Goal: Transaction & Acquisition: Purchase product/service

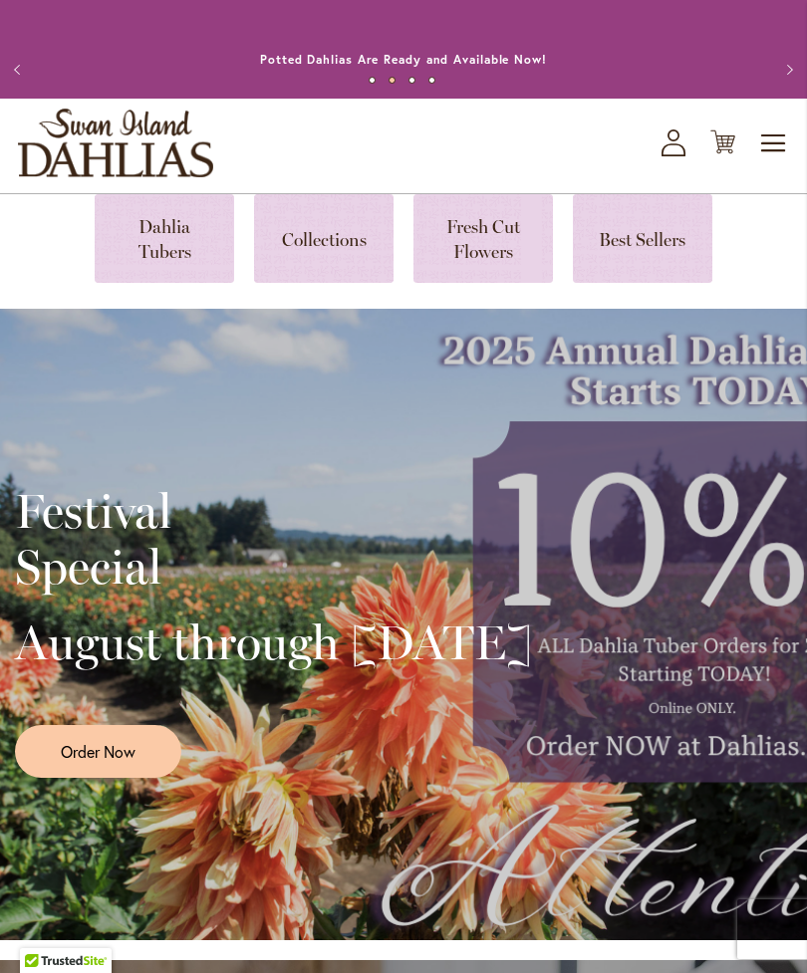
click at [682, 156] on icon at bounding box center [673, 149] width 24 height 13
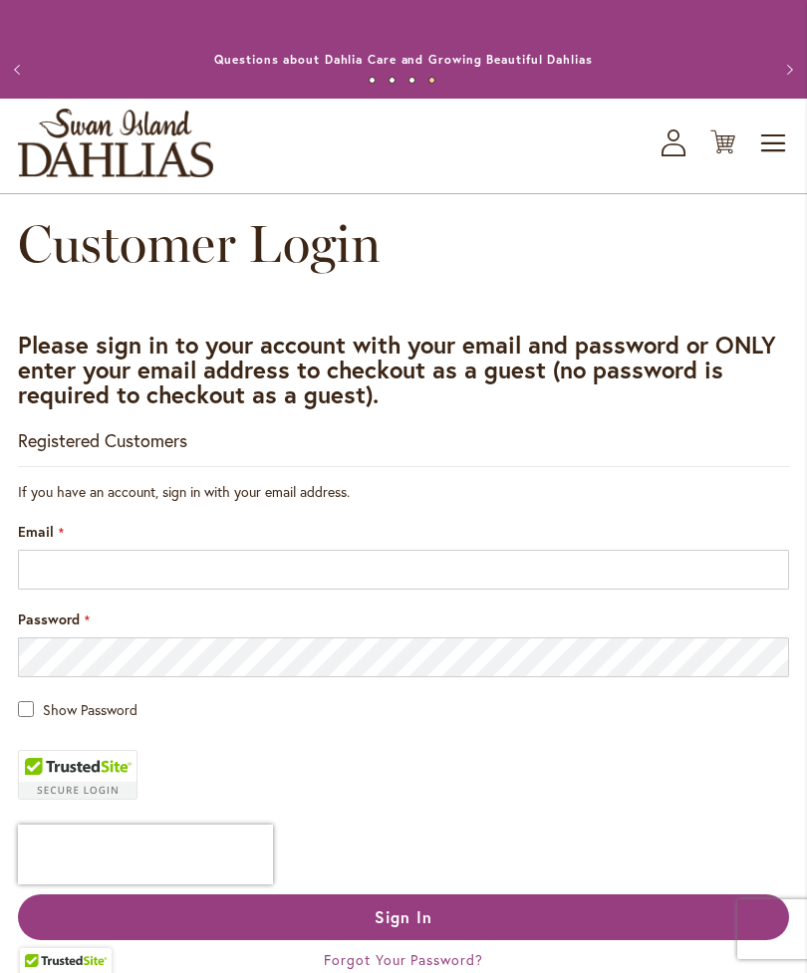
click at [781, 161] on span "Toggle Nav" at bounding box center [774, 144] width 30 height 40
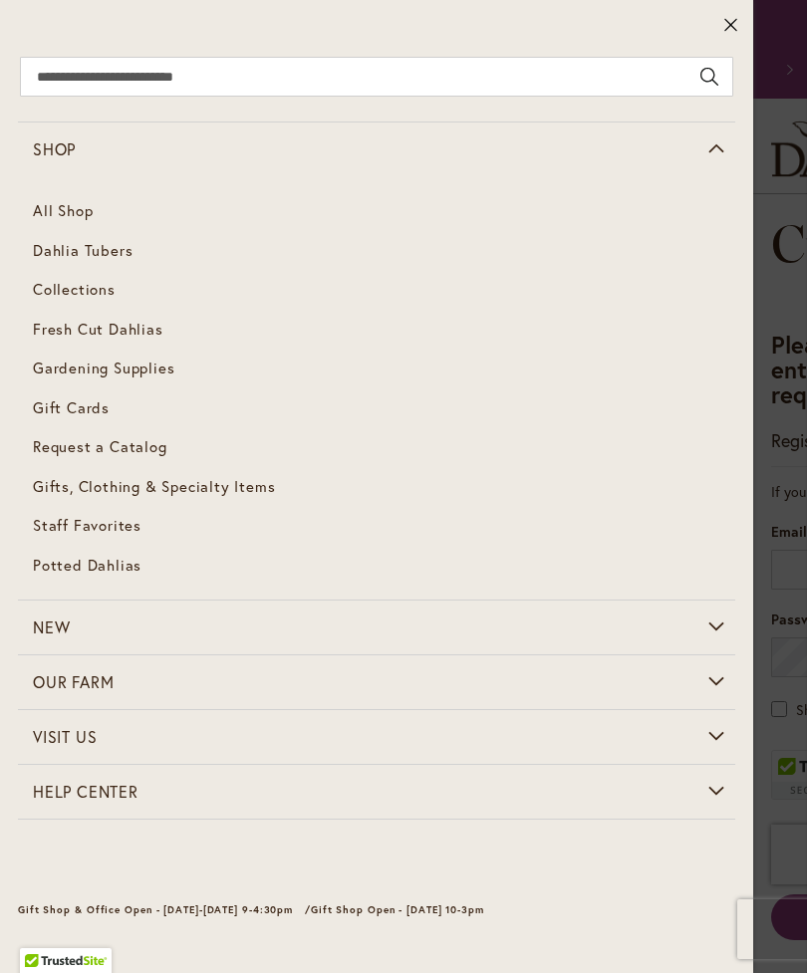
click at [110, 245] on span "Dahlia Tubers" at bounding box center [83, 250] width 100 height 20
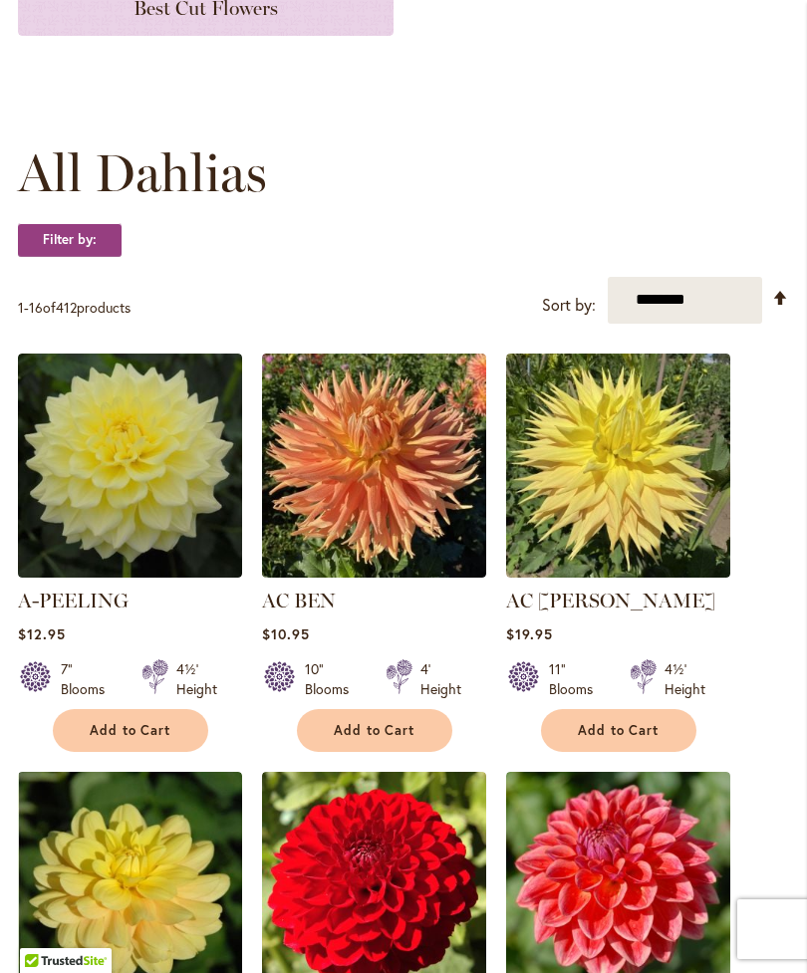
scroll to position [483, 0]
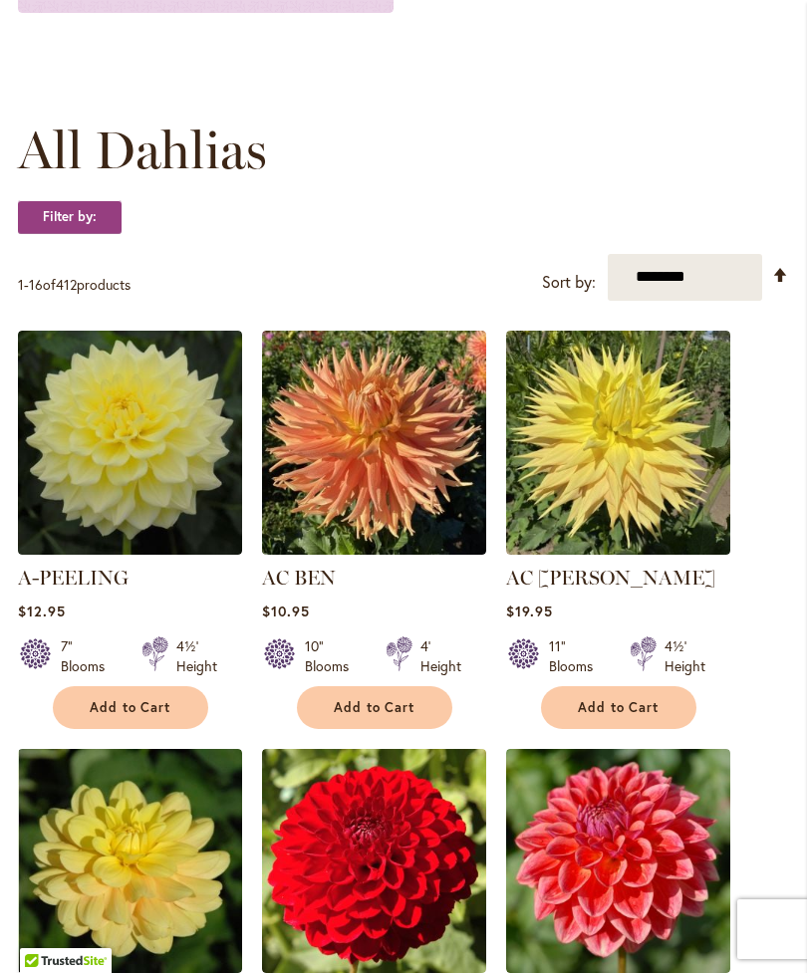
click at [630, 716] on span "Add to Cart" at bounding box center [619, 707] width 82 height 17
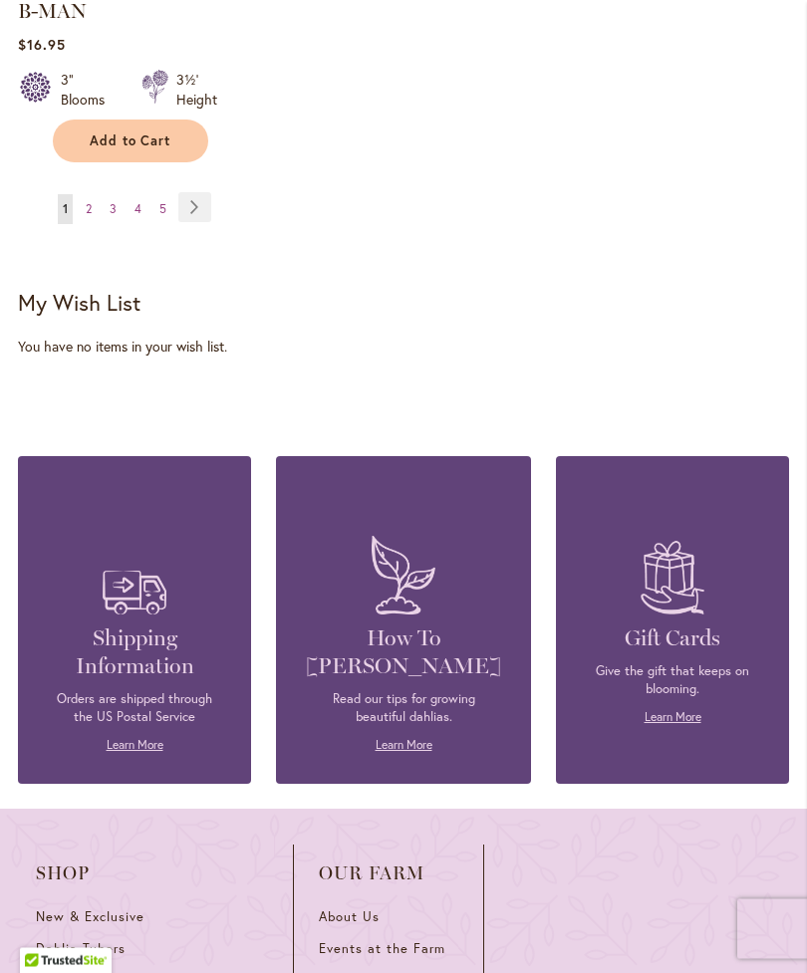
scroll to position [3220, 0]
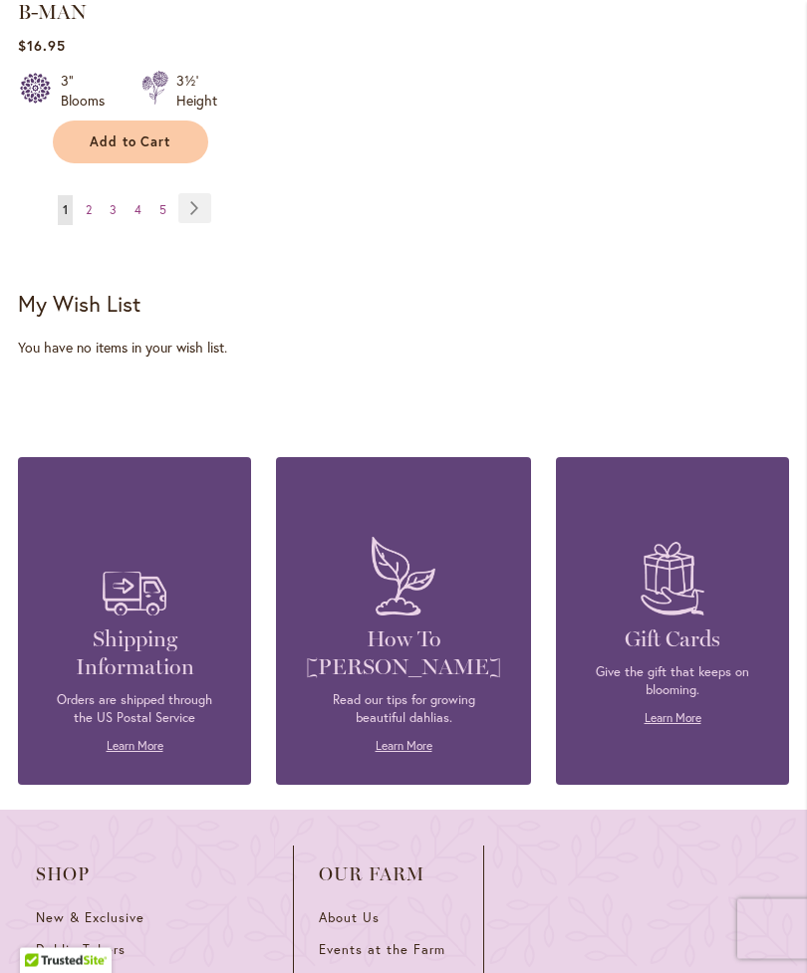
click at [139, 208] on link "Page 4" at bounding box center [137, 211] width 17 height 30
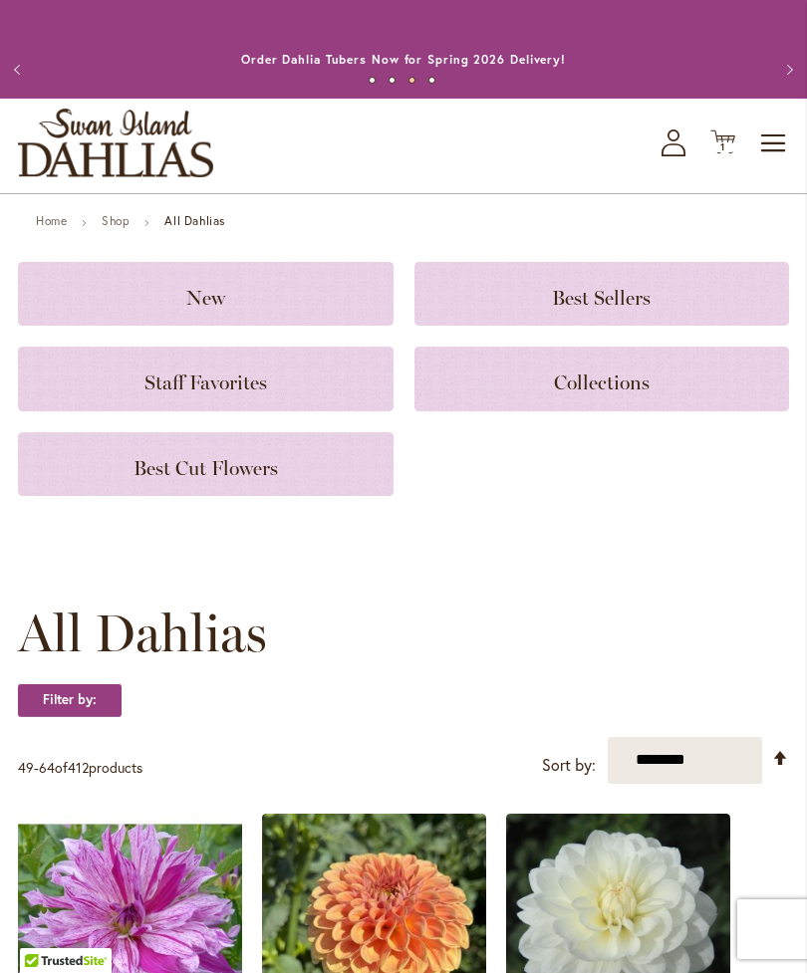
click at [761, 780] on select "**********" at bounding box center [685, 760] width 154 height 47
click at [681, 156] on icon "My Account" at bounding box center [673, 142] width 24 height 27
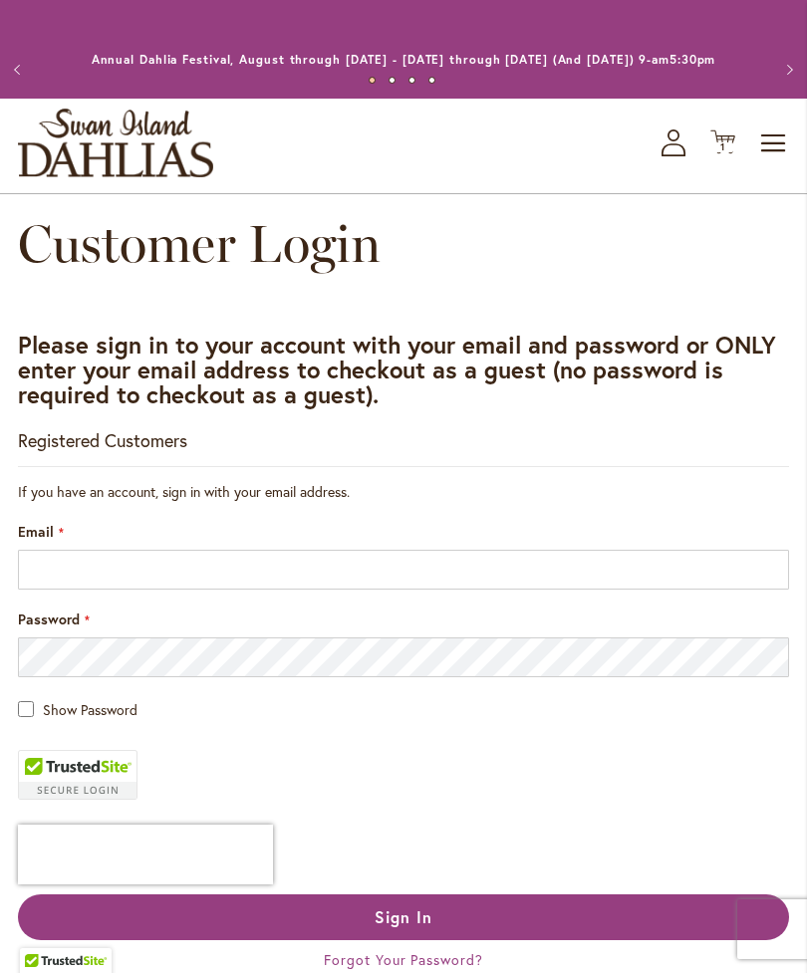
click at [781, 160] on span "Toggle Nav" at bounding box center [774, 144] width 30 height 40
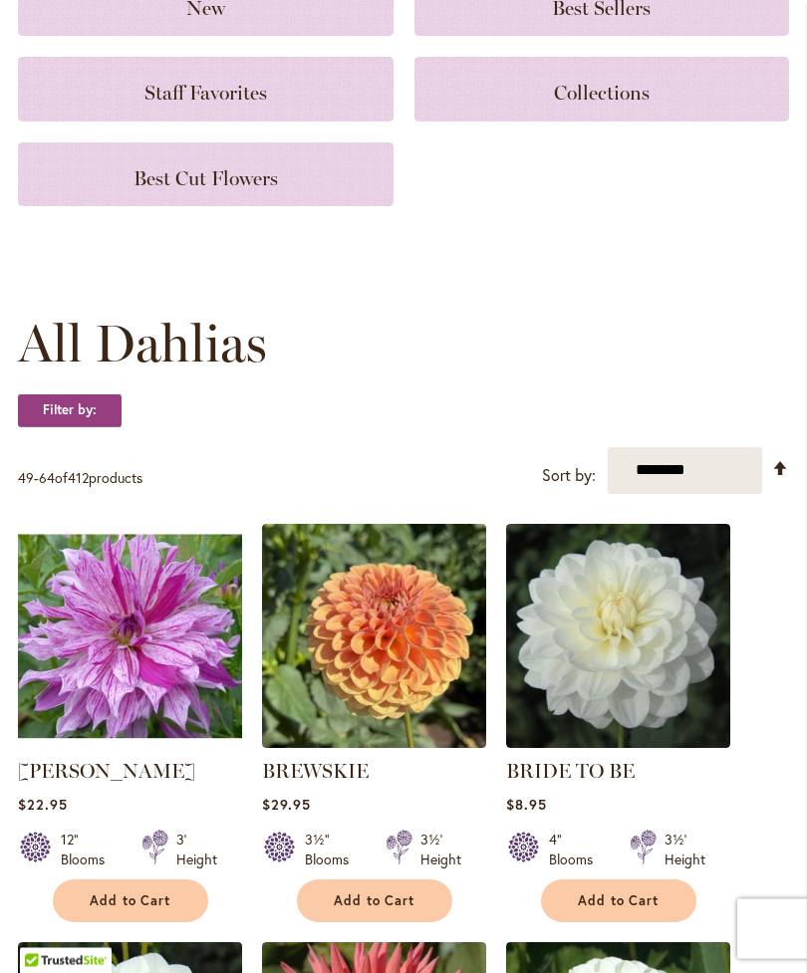
scroll to position [291, 0]
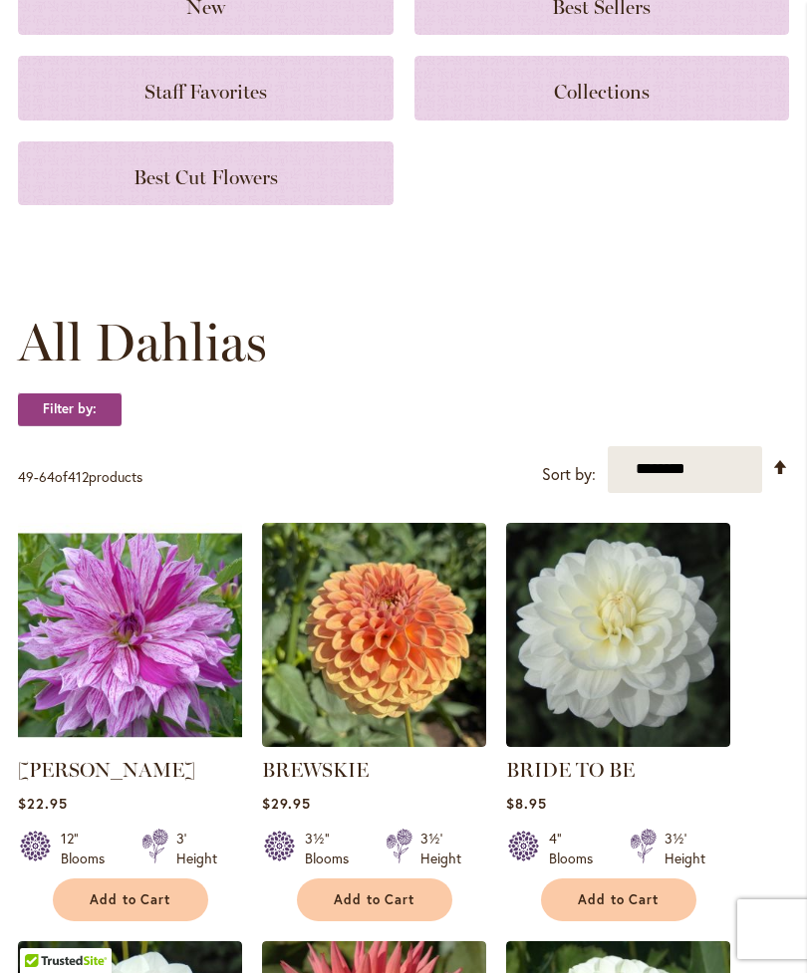
click at [58, 869] on div "12" Blooms" at bounding box center [68, 849] width 100 height 40
click at [62, 869] on div "12" Blooms" at bounding box center [89, 849] width 57 height 40
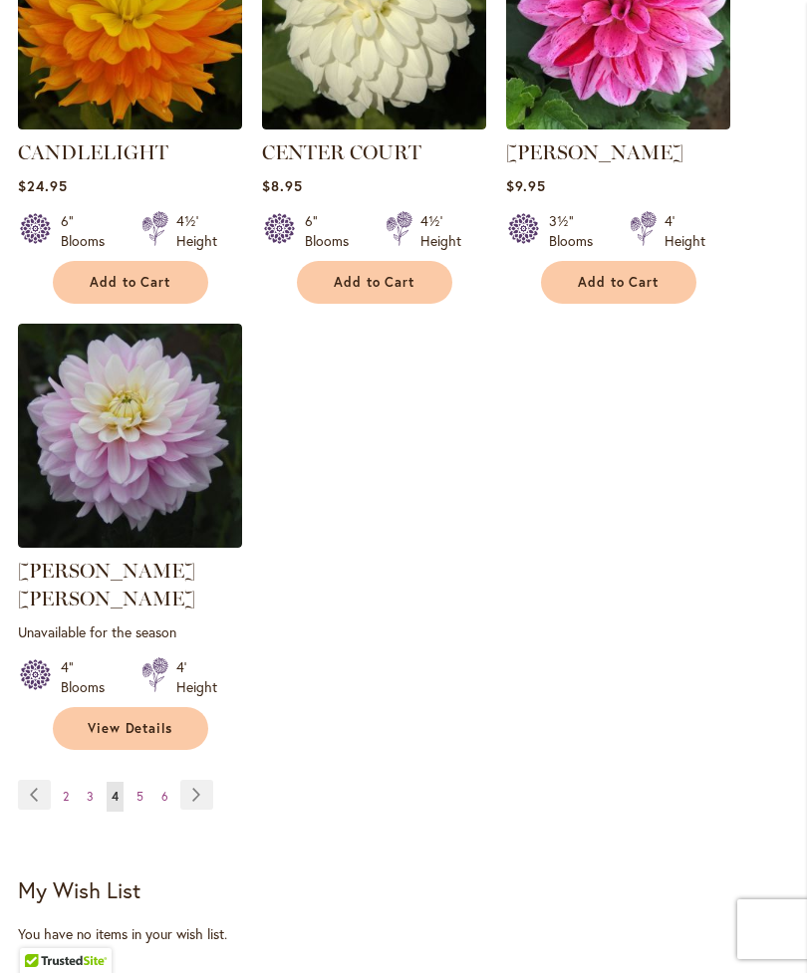
scroll to position [2711, 0]
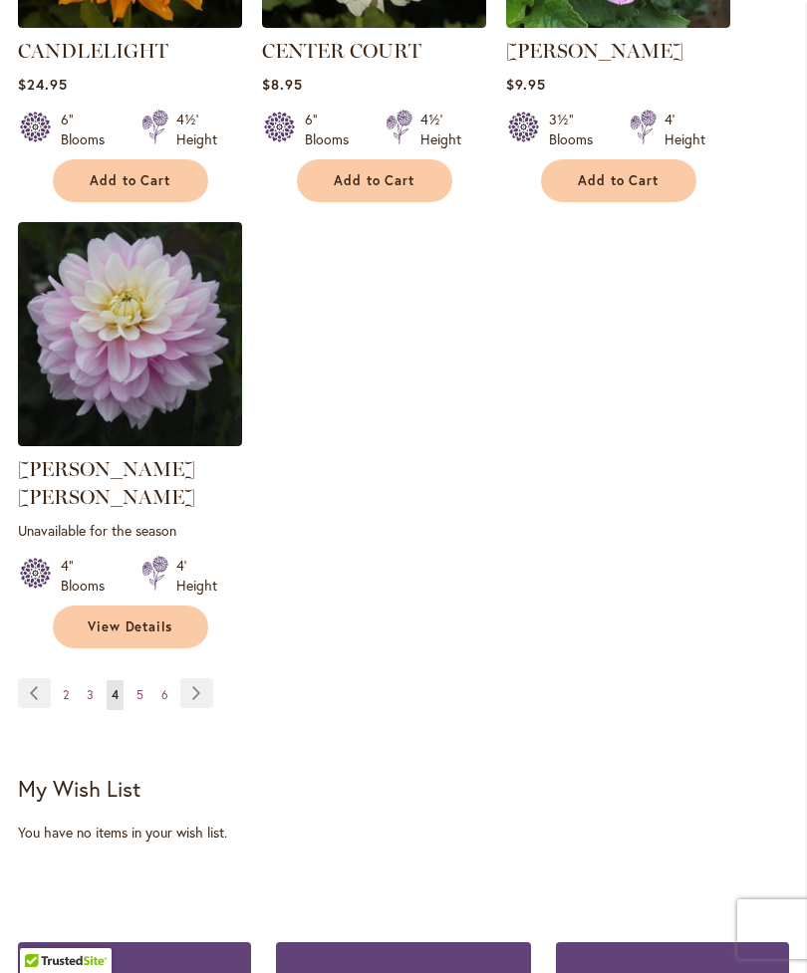
click at [204, 689] on link "Page Next" at bounding box center [196, 693] width 33 height 30
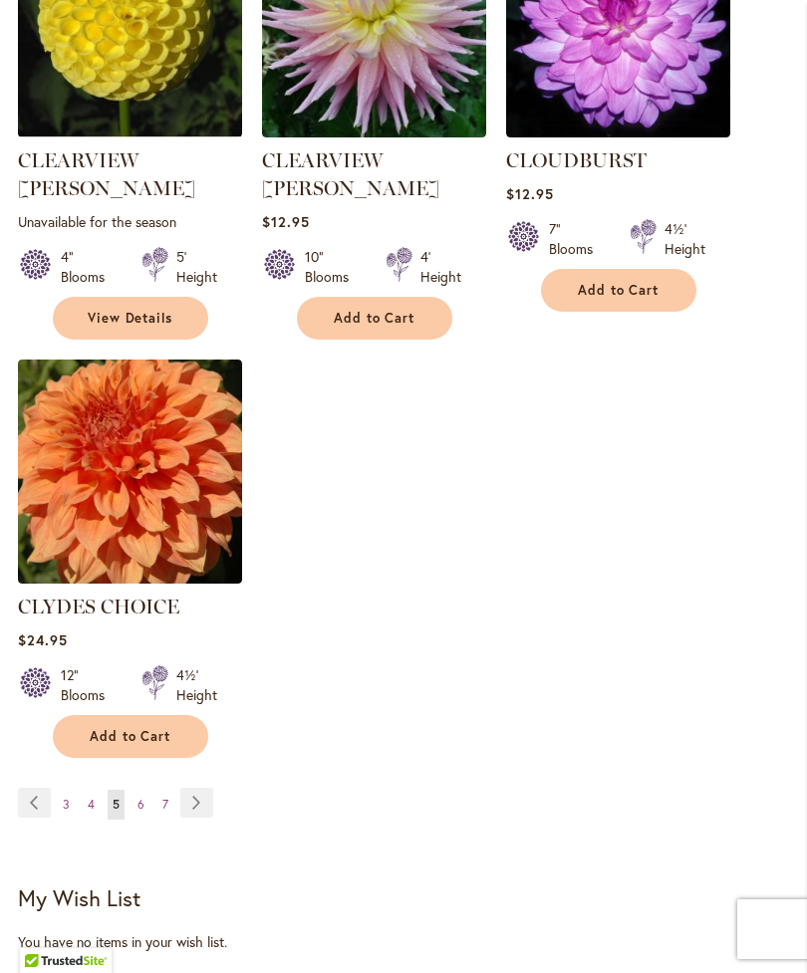
scroll to position [2658, 0]
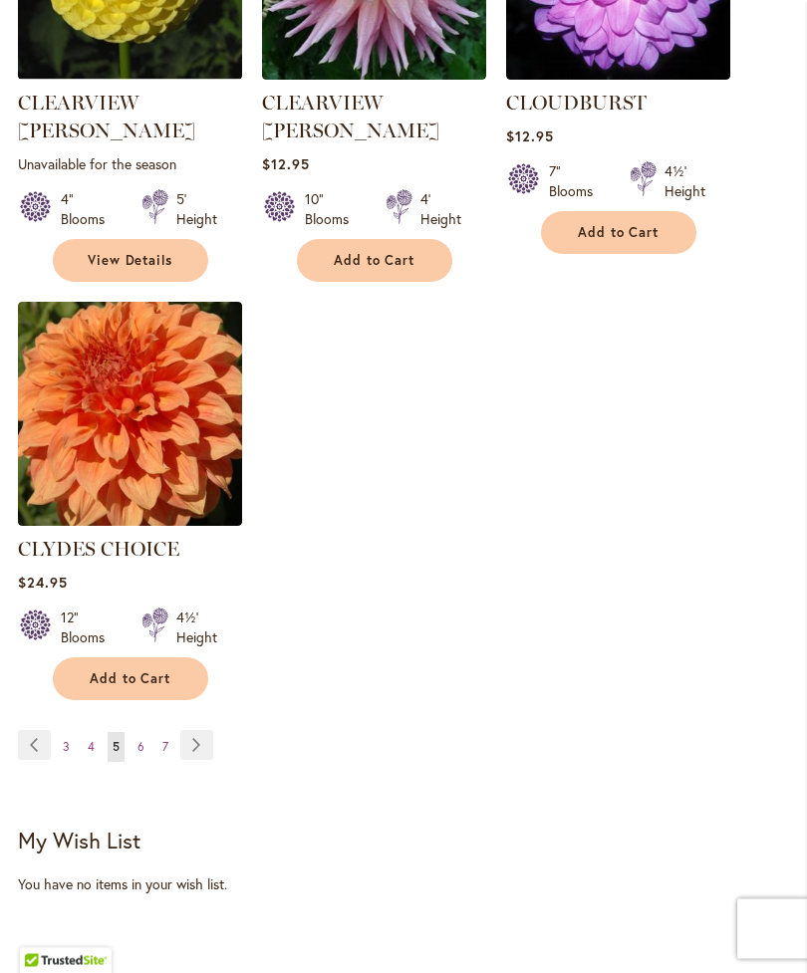
click at [190, 731] on link "Page Next" at bounding box center [196, 746] width 33 height 30
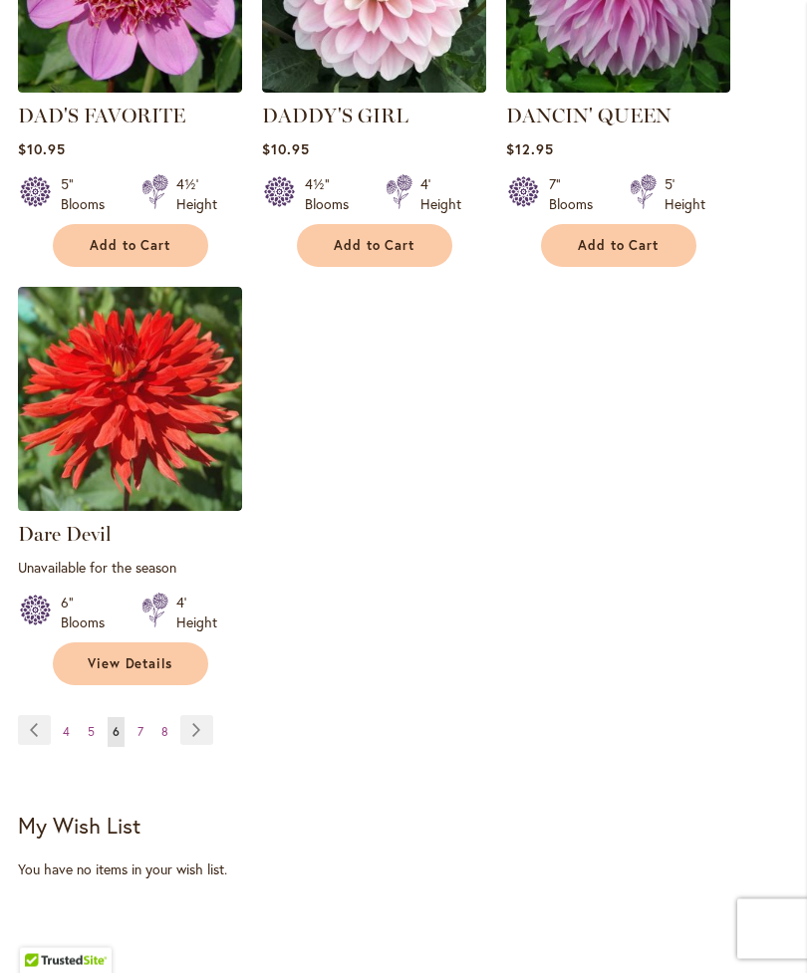
scroll to position [2702, 0]
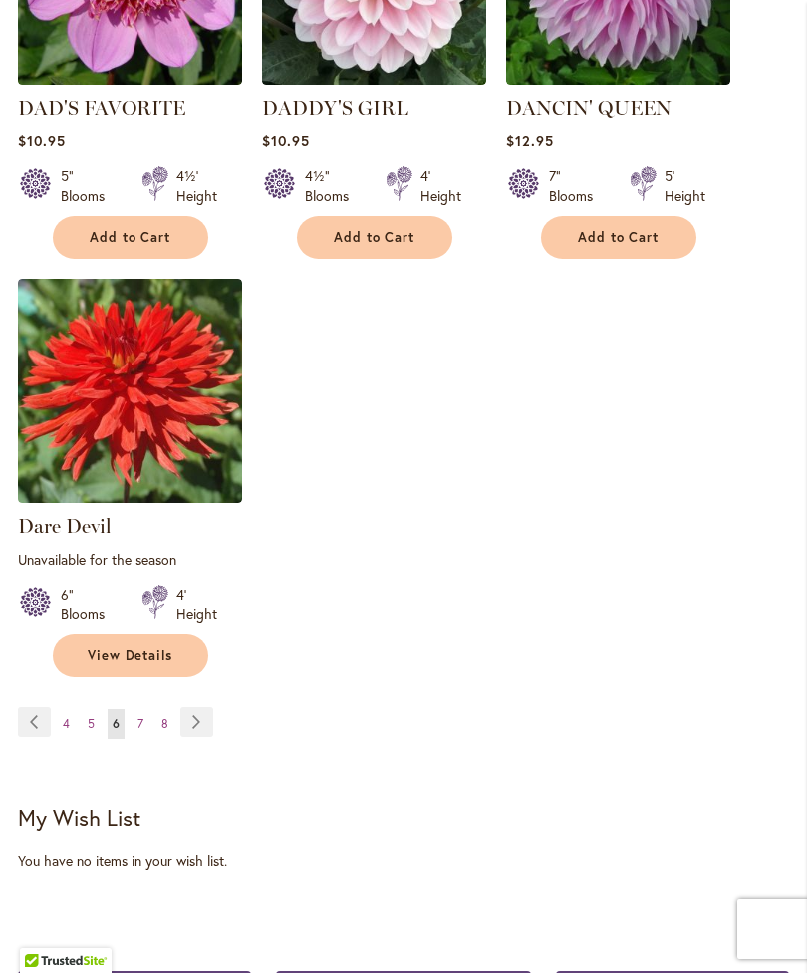
click at [194, 720] on link "Page Next" at bounding box center [196, 722] width 33 height 30
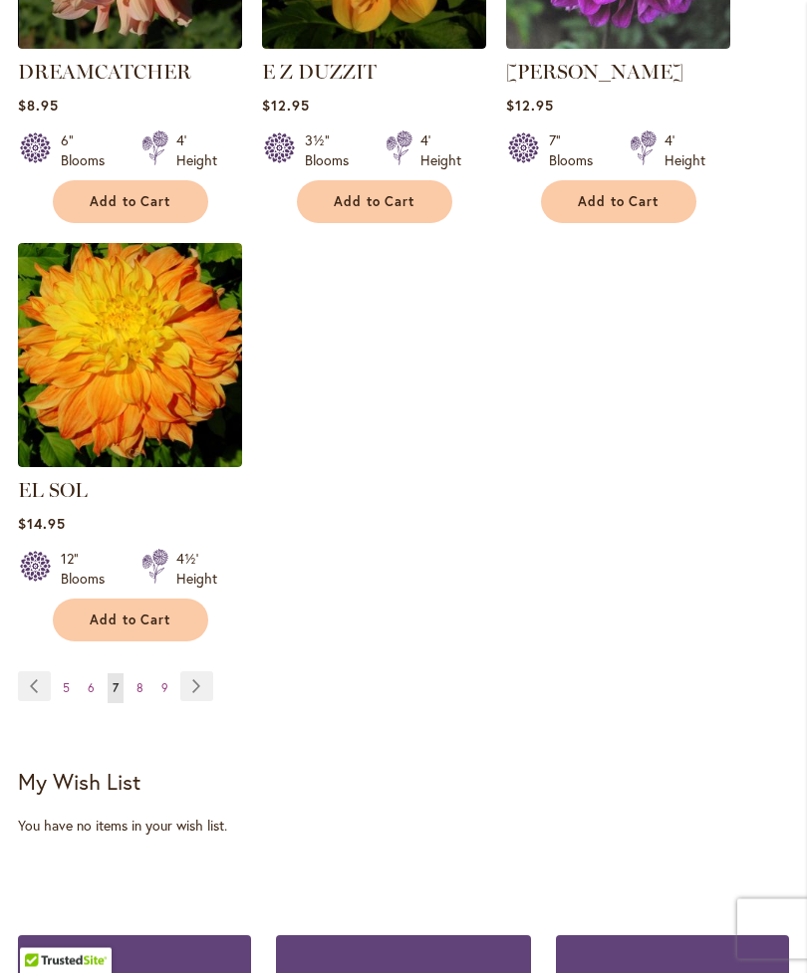
scroll to position [2712, 0]
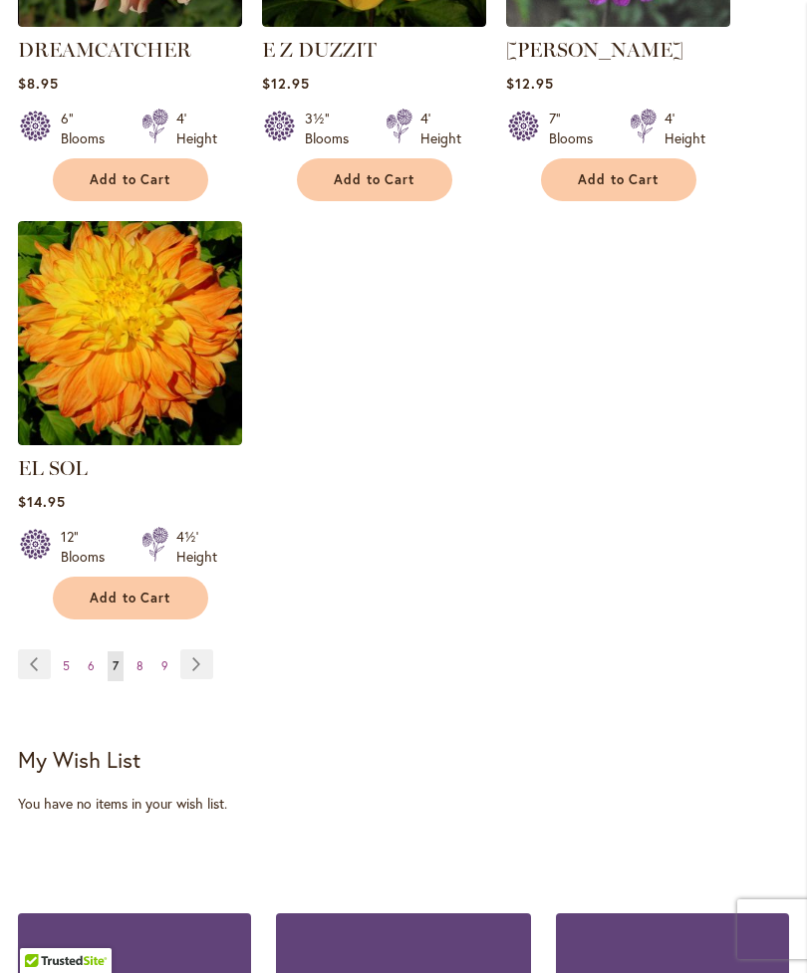
click at [189, 665] on link "Page Next" at bounding box center [196, 664] width 33 height 30
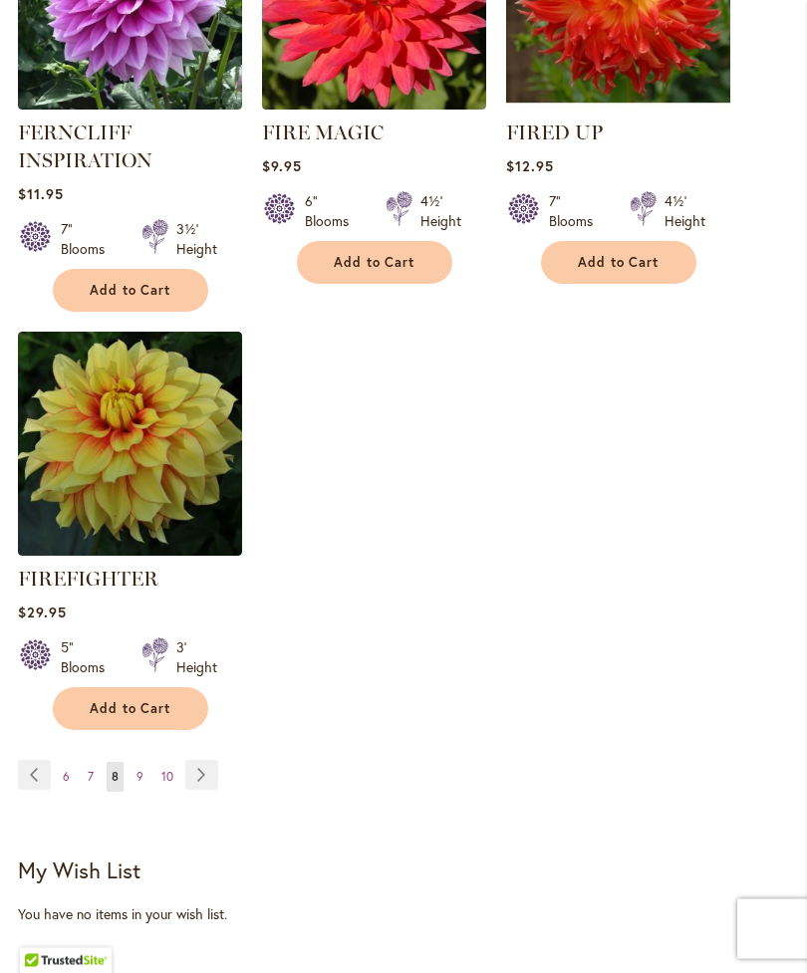
scroll to position [2712, 0]
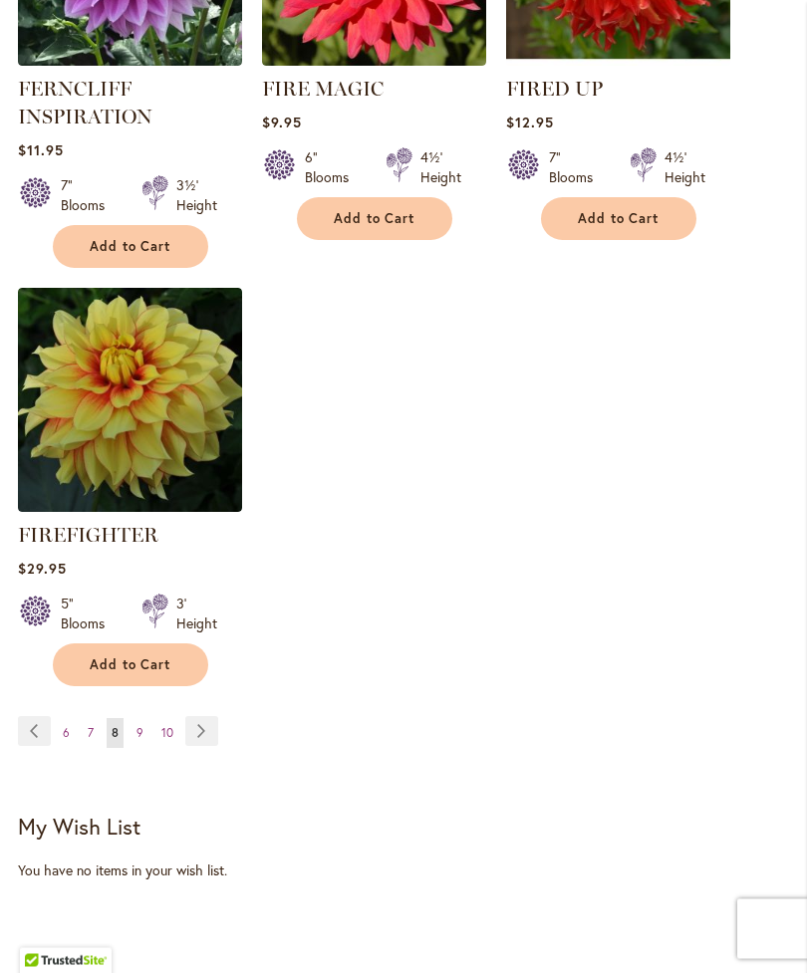
click at [210, 747] on link "Page Next" at bounding box center [201, 732] width 33 height 30
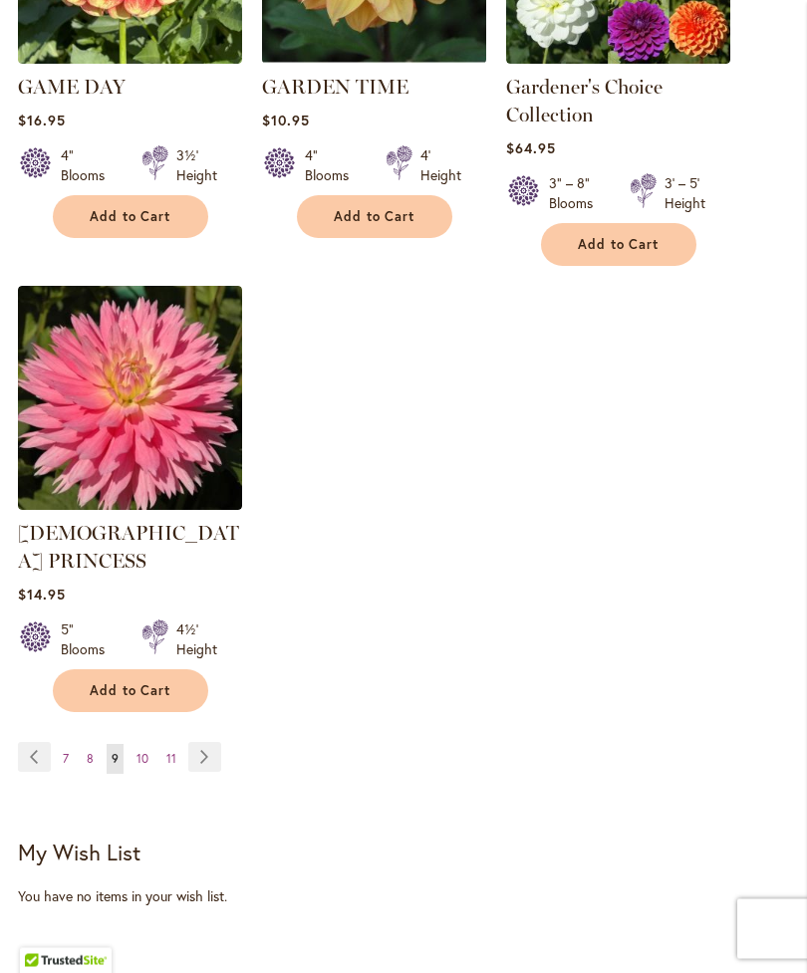
scroll to position [2731, 0]
click at [207, 742] on link "Page Next" at bounding box center [204, 757] width 33 height 30
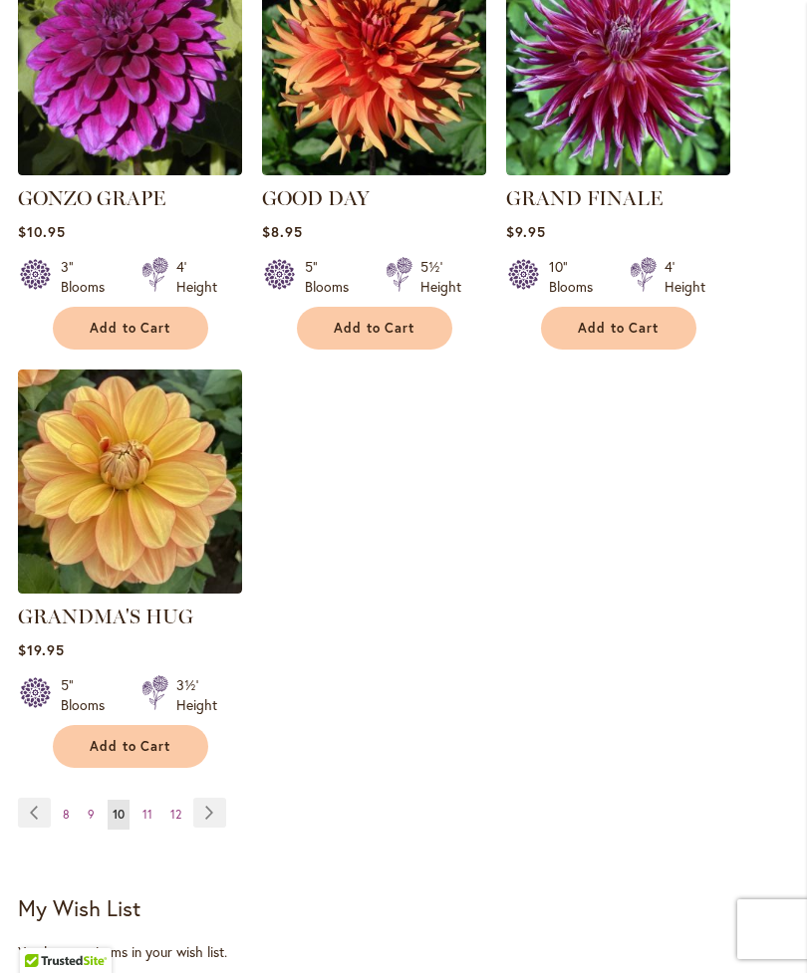
scroll to position [2572, 0]
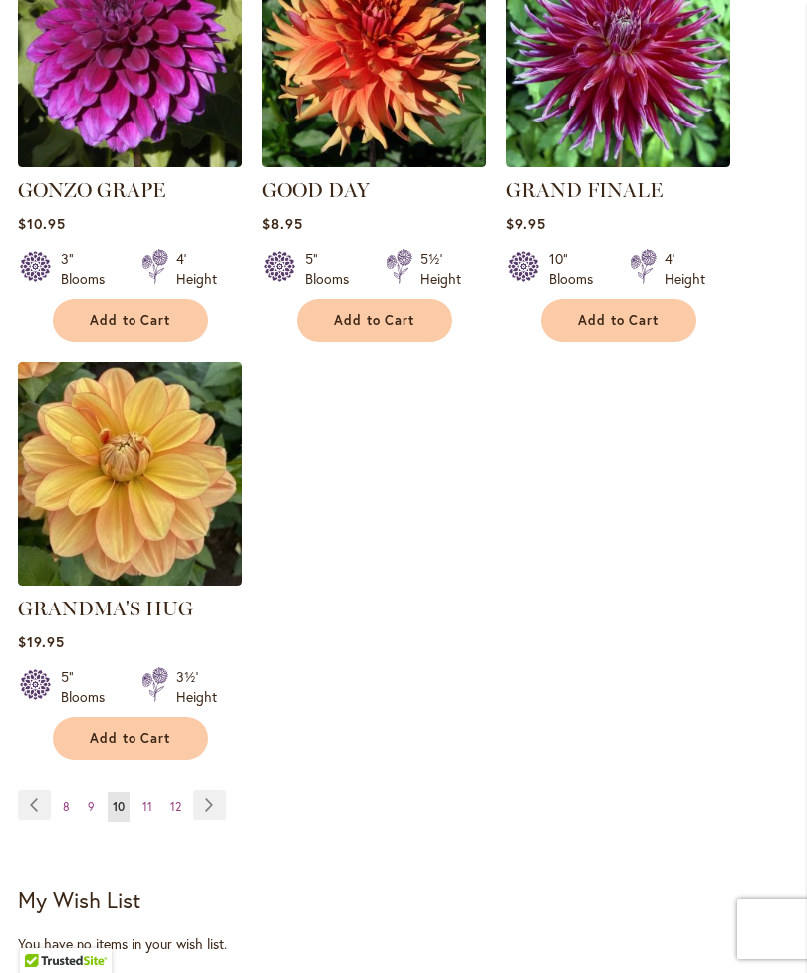
click at [210, 802] on link "Page Next" at bounding box center [209, 805] width 33 height 30
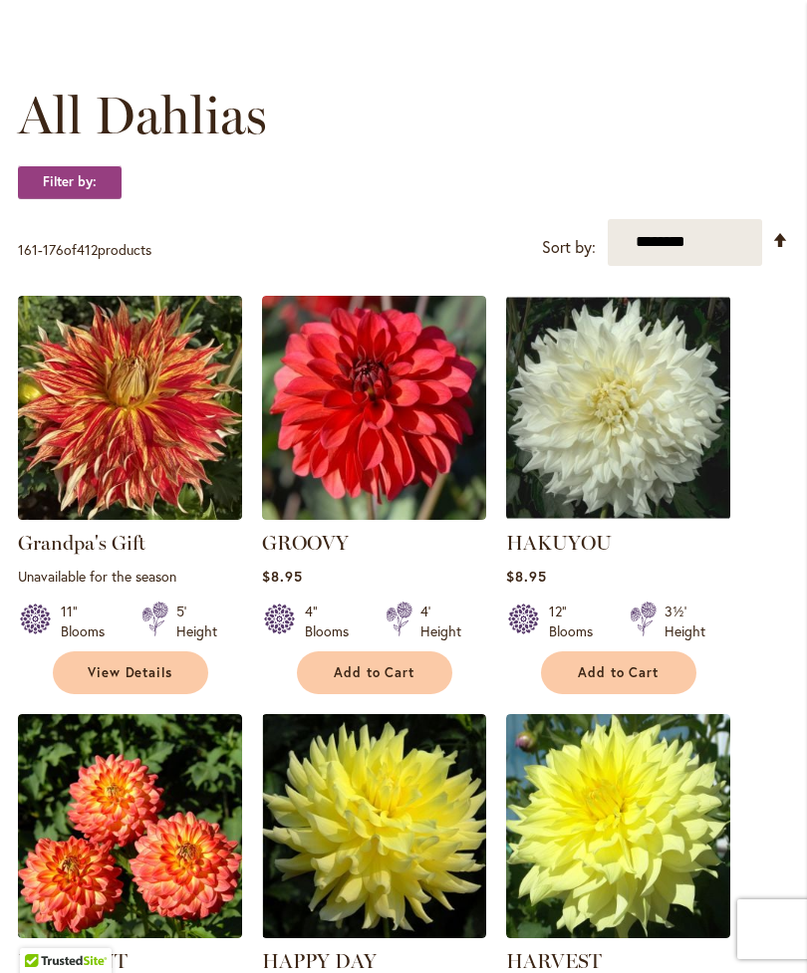
scroll to position [517, 0]
click at [635, 695] on button "Add to Cart" at bounding box center [618, 673] width 155 height 43
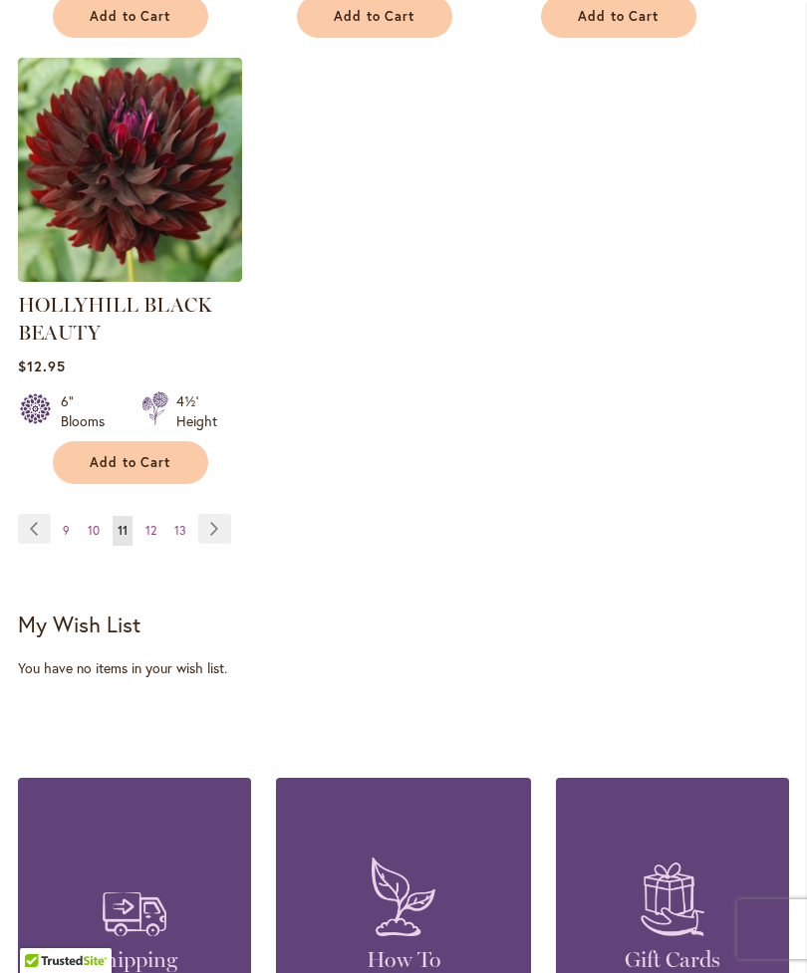
scroll to position [2850, 0]
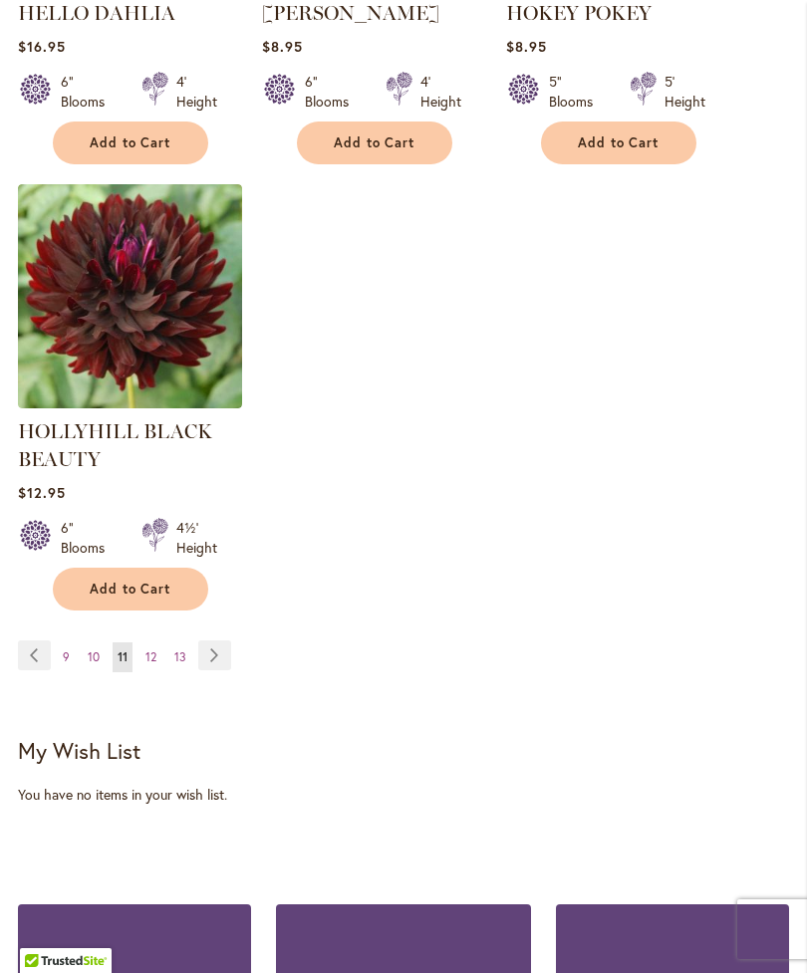
click at [215, 670] on link "Page Next" at bounding box center [214, 655] width 33 height 30
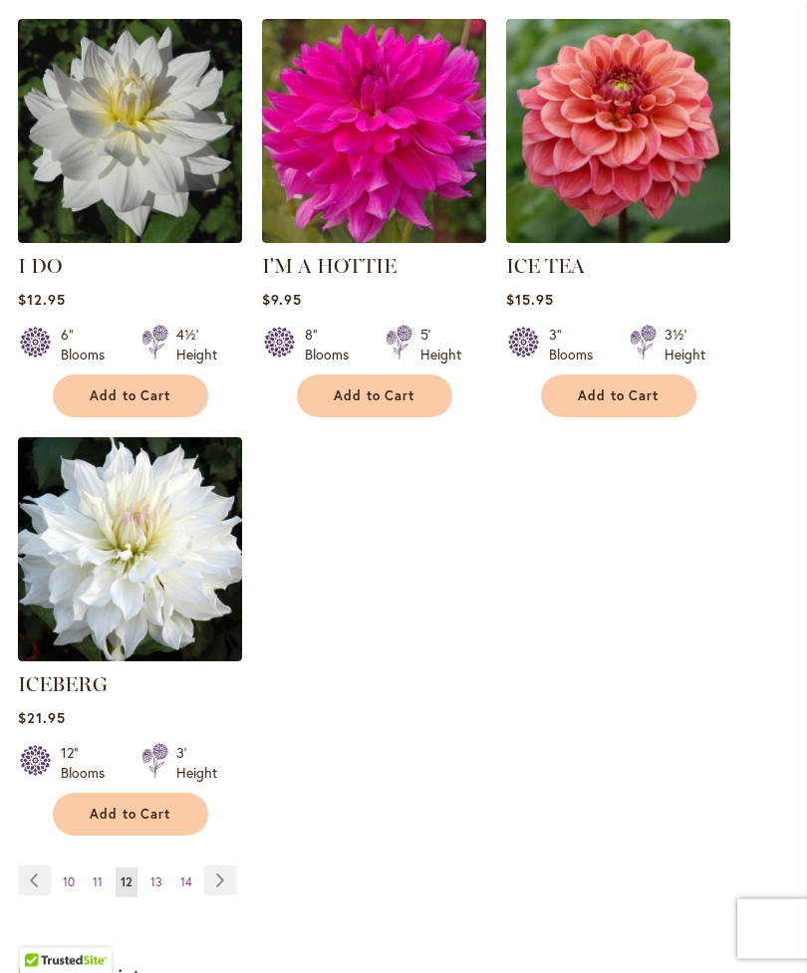
scroll to position [2501, 0]
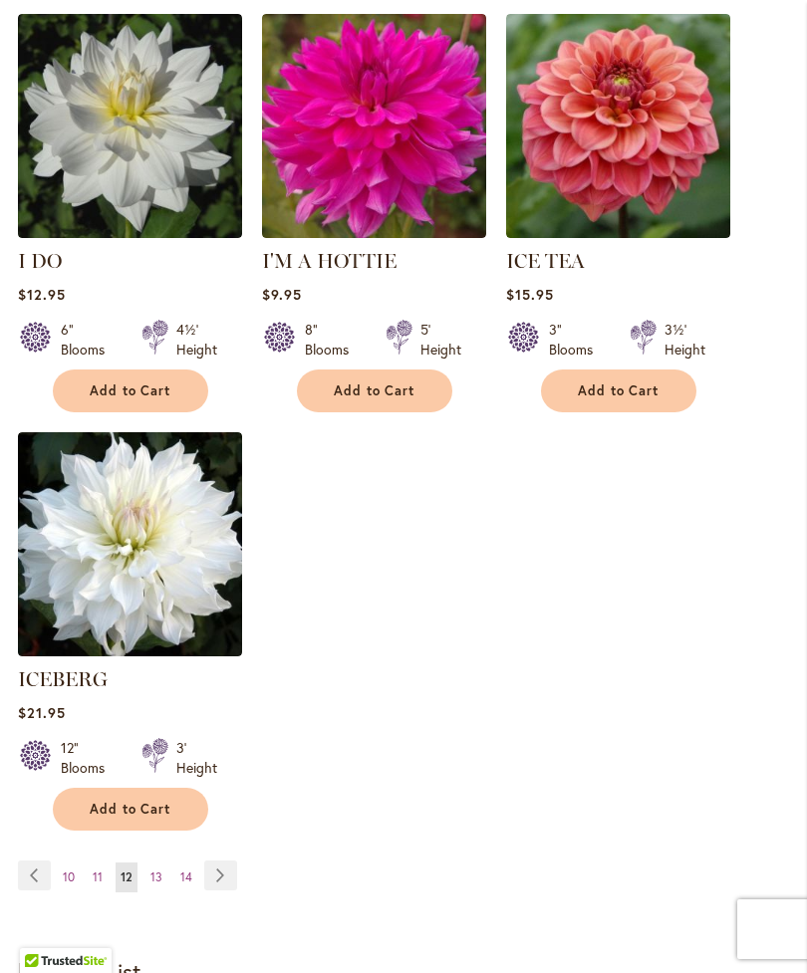
click at [191, 869] on link "Page 14" at bounding box center [186, 878] width 22 height 30
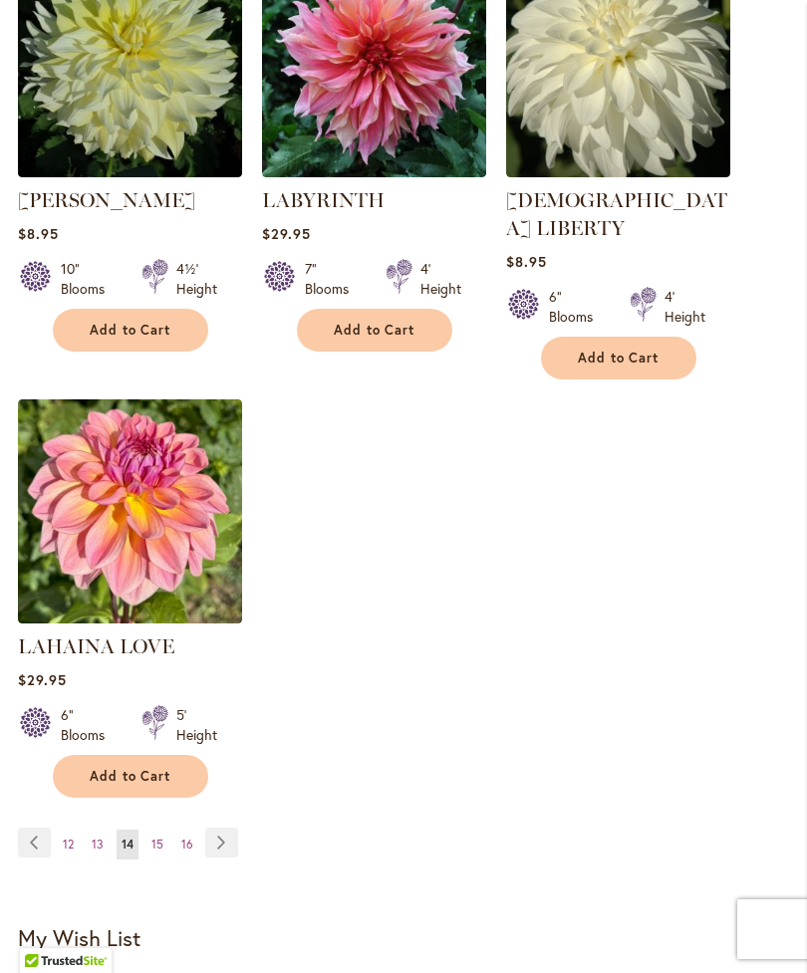
scroll to position [2541, 0]
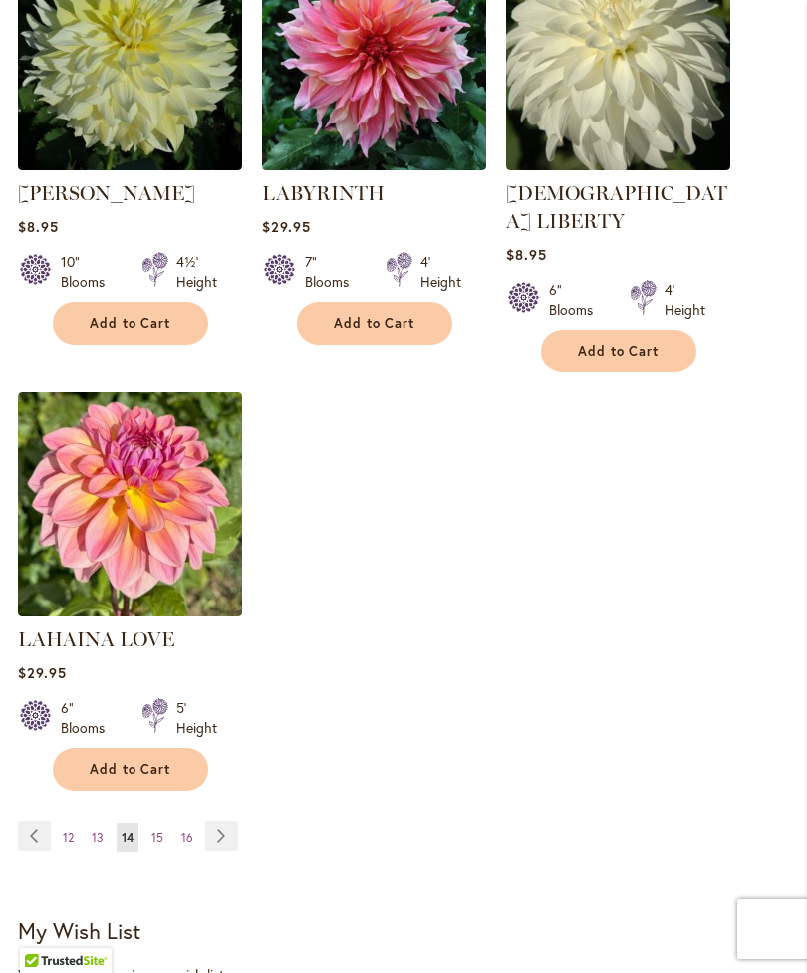
click at [186, 841] on link "Page 16" at bounding box center [187, 838] width 22 height 30
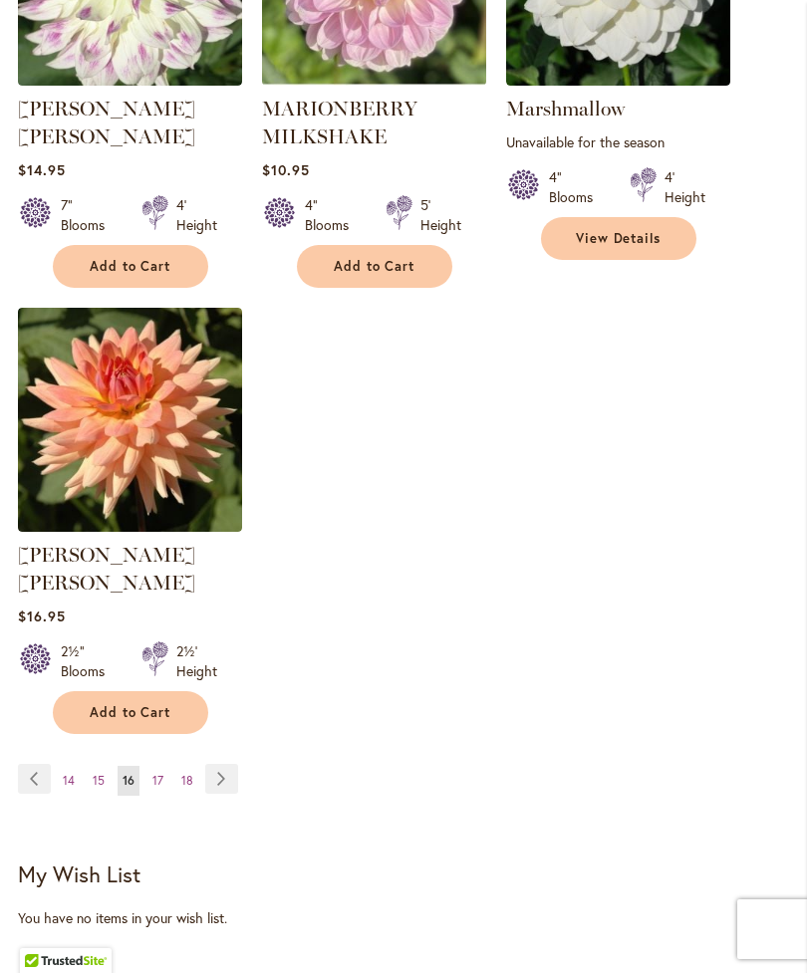
scroll to position [2672, 0]
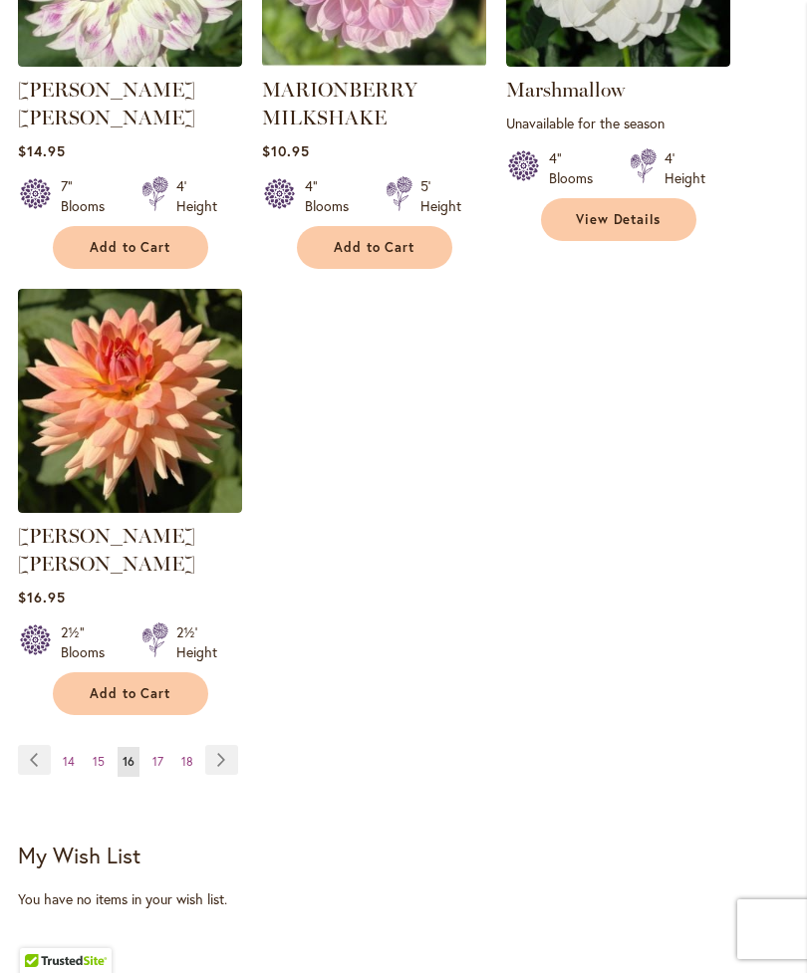
click at [192, 747] on link "Page 18" at bounding box center [187, 762] width 22 height 30
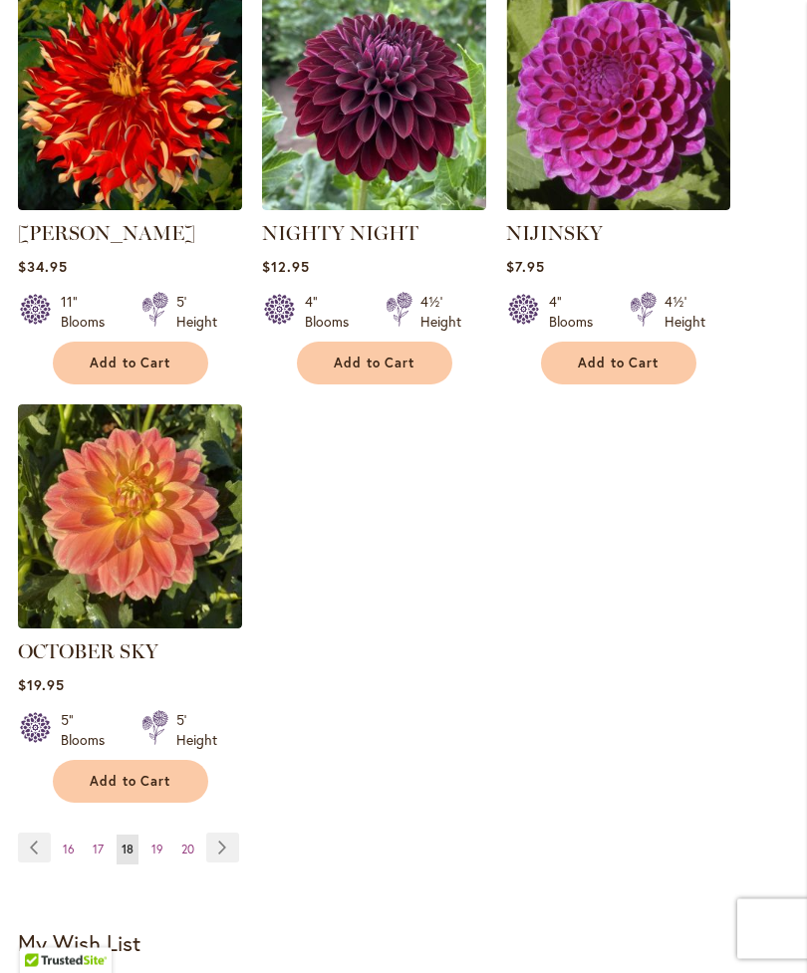
scroll to position [2501, 0]
click at [191, 857] on span "20" at bounding box center [187, 849] width 13 height 15
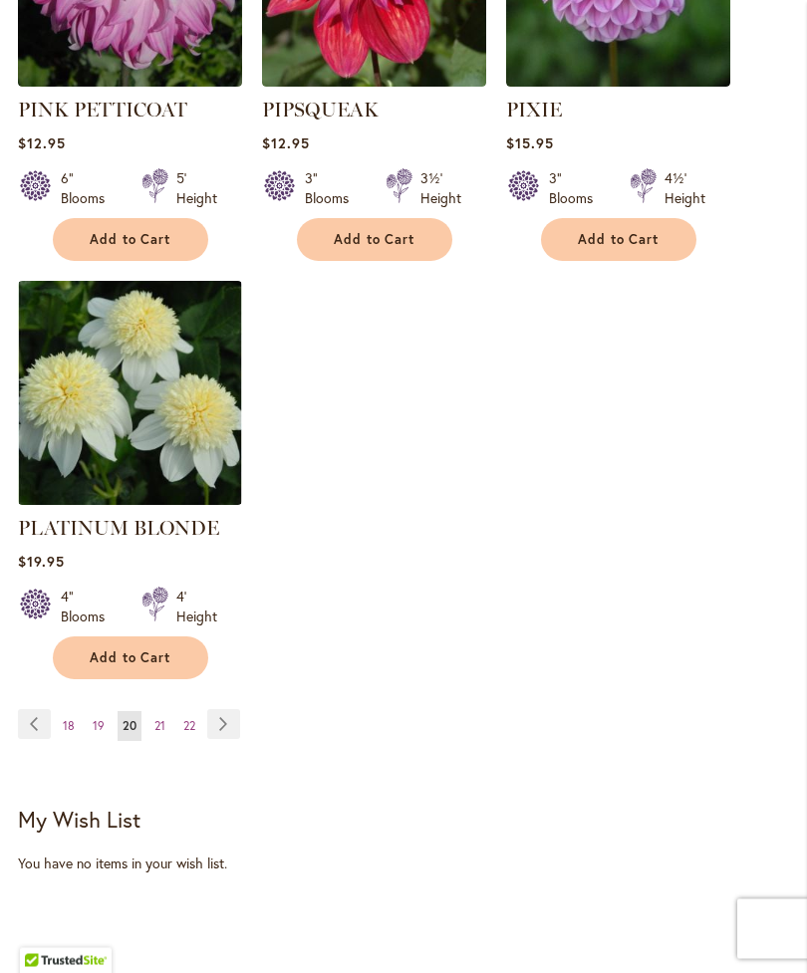
scroll to position [2708, 0]
click at [161, 718] on span "21" at bounding box center [159, 725] width 11 height 15
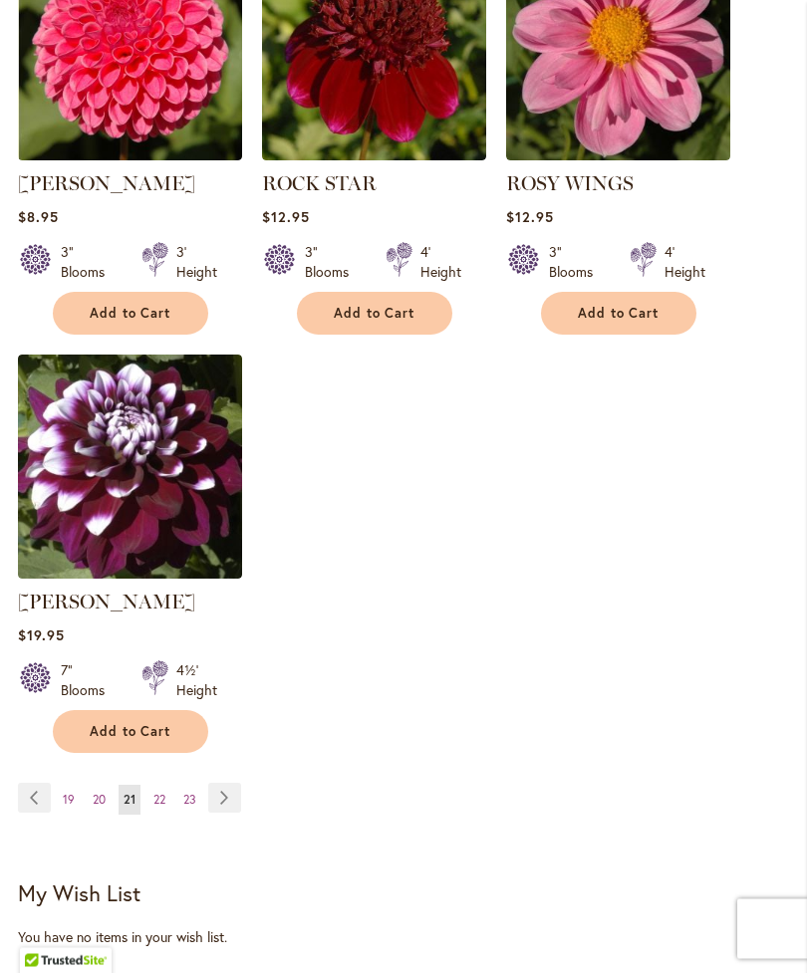
scroll to position [2591, 0]
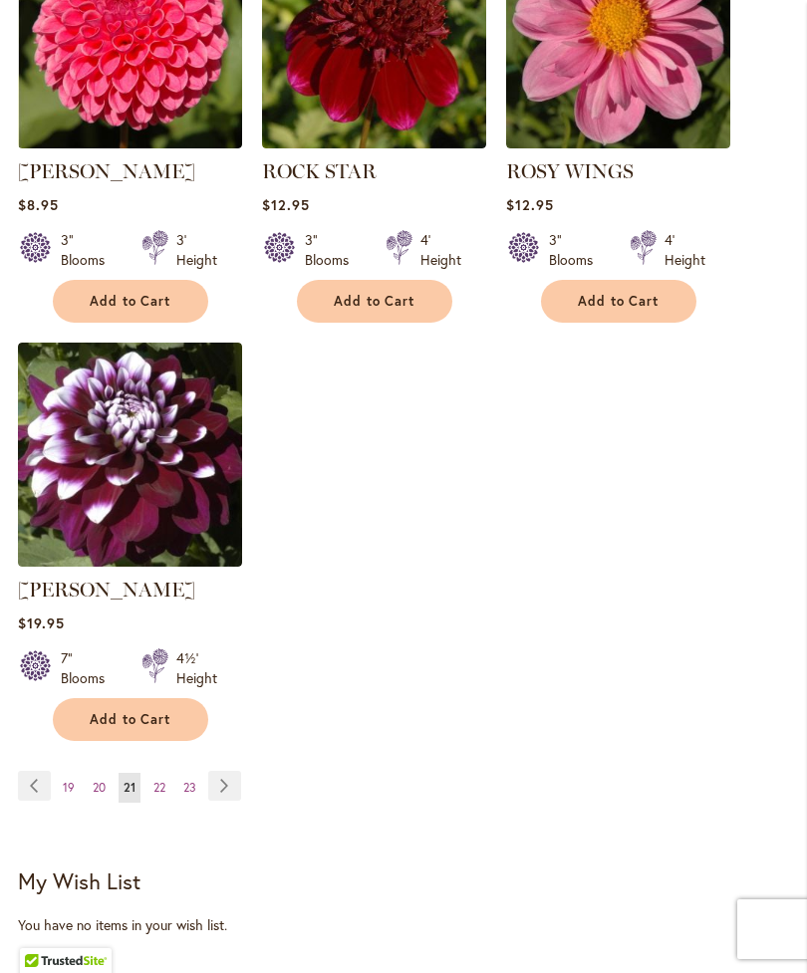
click at [141, 728] on span "Add to Cart" at bounding box center [131, 719] width 82 height 17
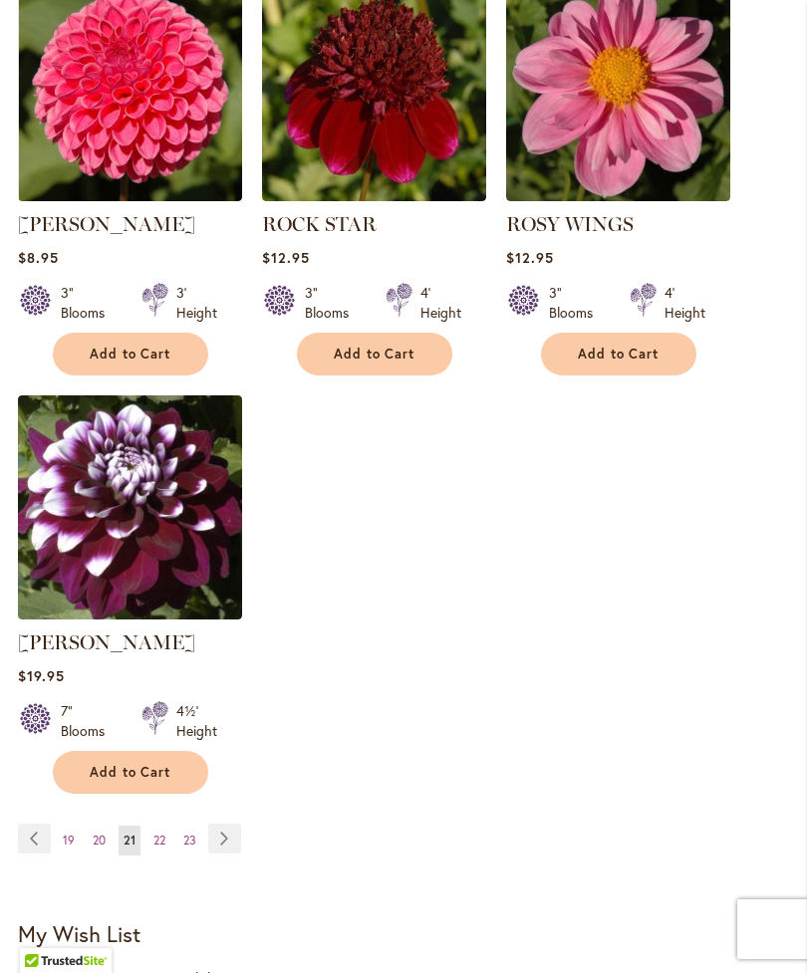
click at [195, 856] on link "Page 23" at bounding box center [189, 841] width 23 height 30
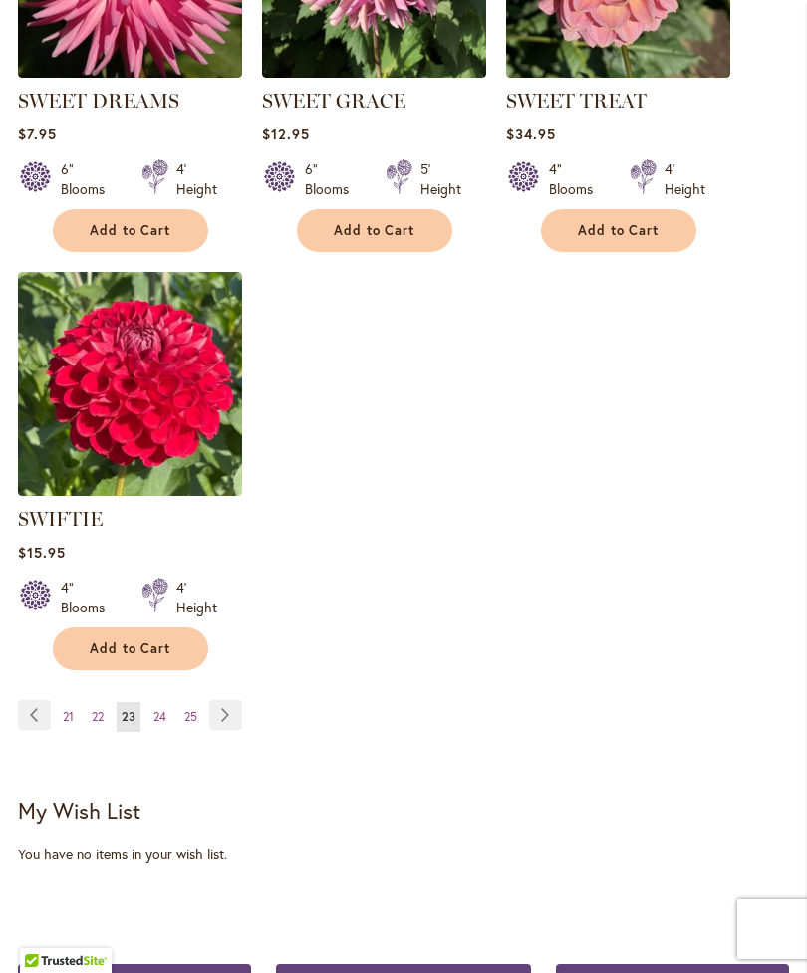
scroll to position [2682, 0]
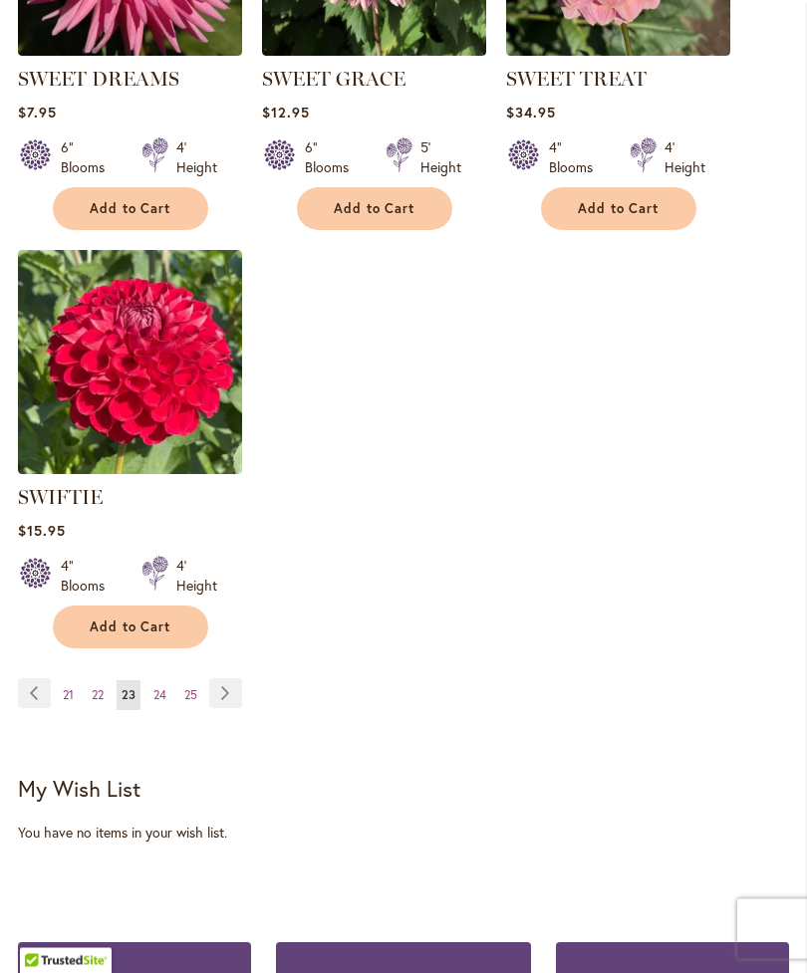
click at [100, 703] on span "22" at bounding box center [98, 695] width 12 height 15
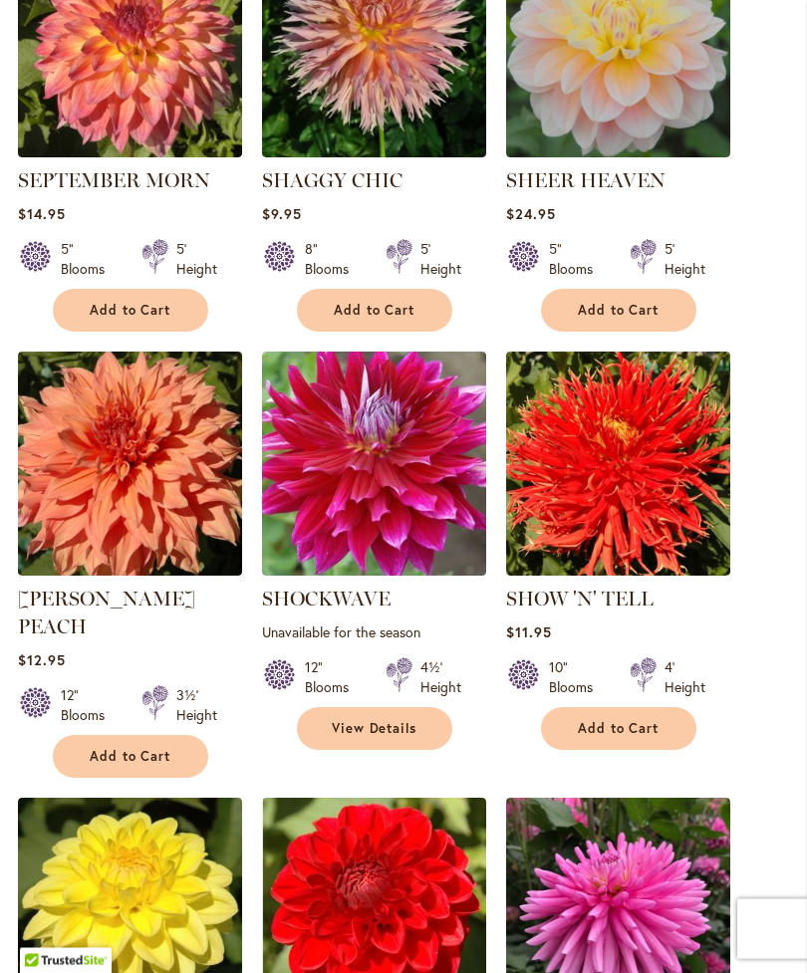
scroll to position [1300, 0]
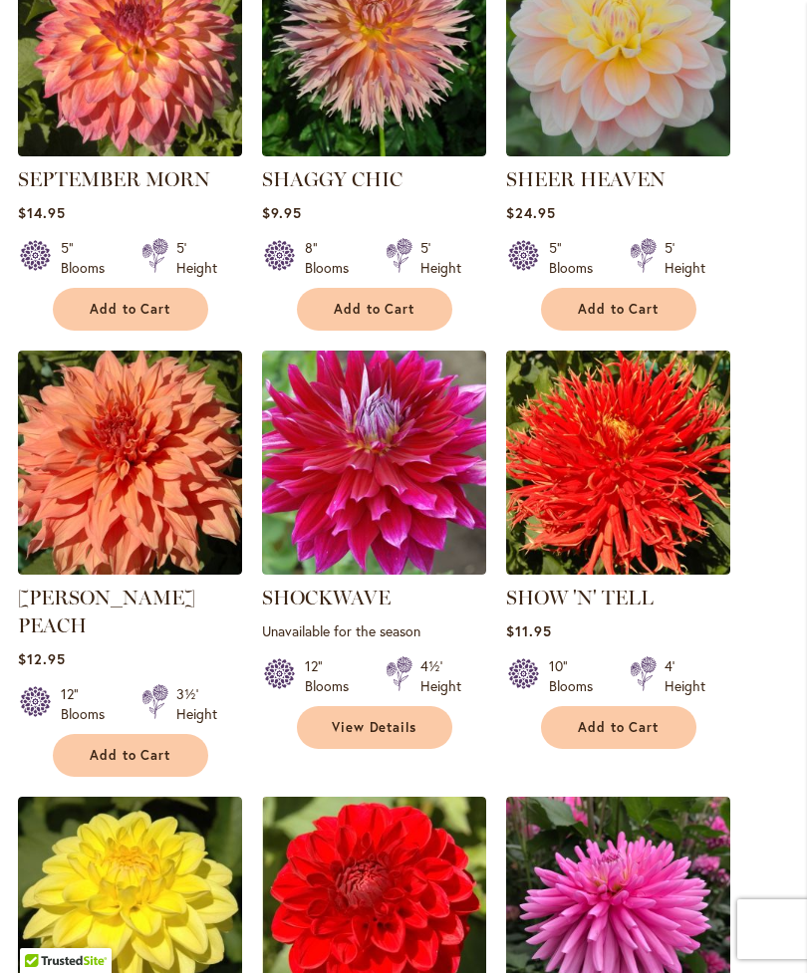
click at [644, 736] on span "Add to Cart" at bounding box center [619, 727] width 82 height 17
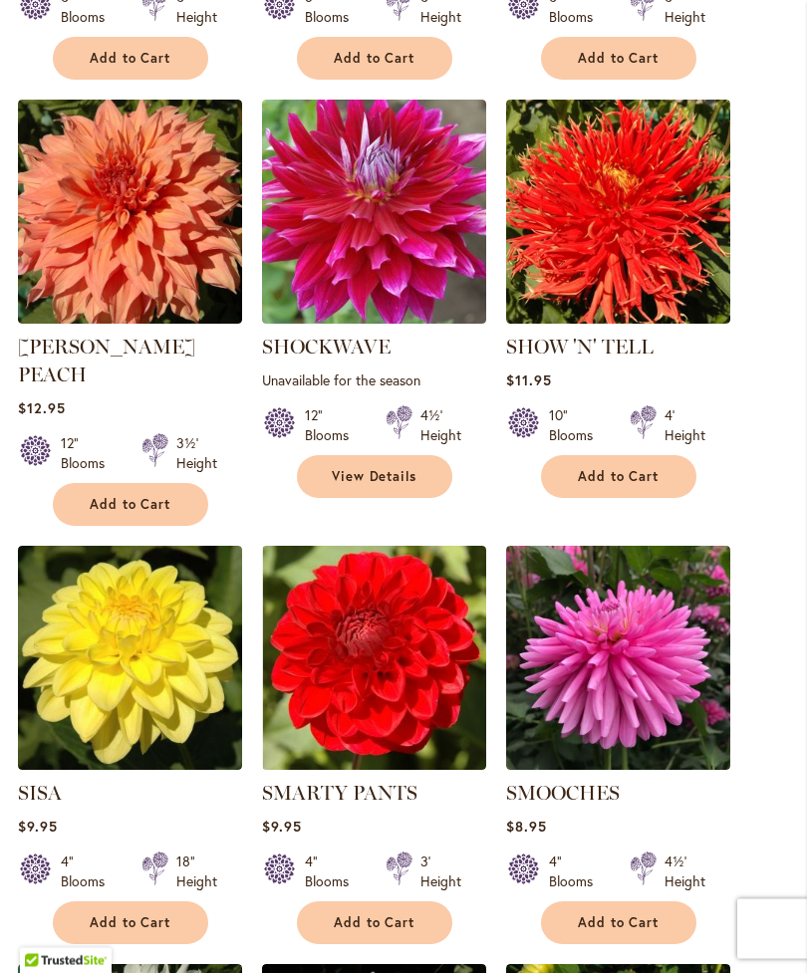
scroll to position [1604, 0]
click at [682, 876] on div "4½' Height" at bounding box center [684, 872] width 41 height 40
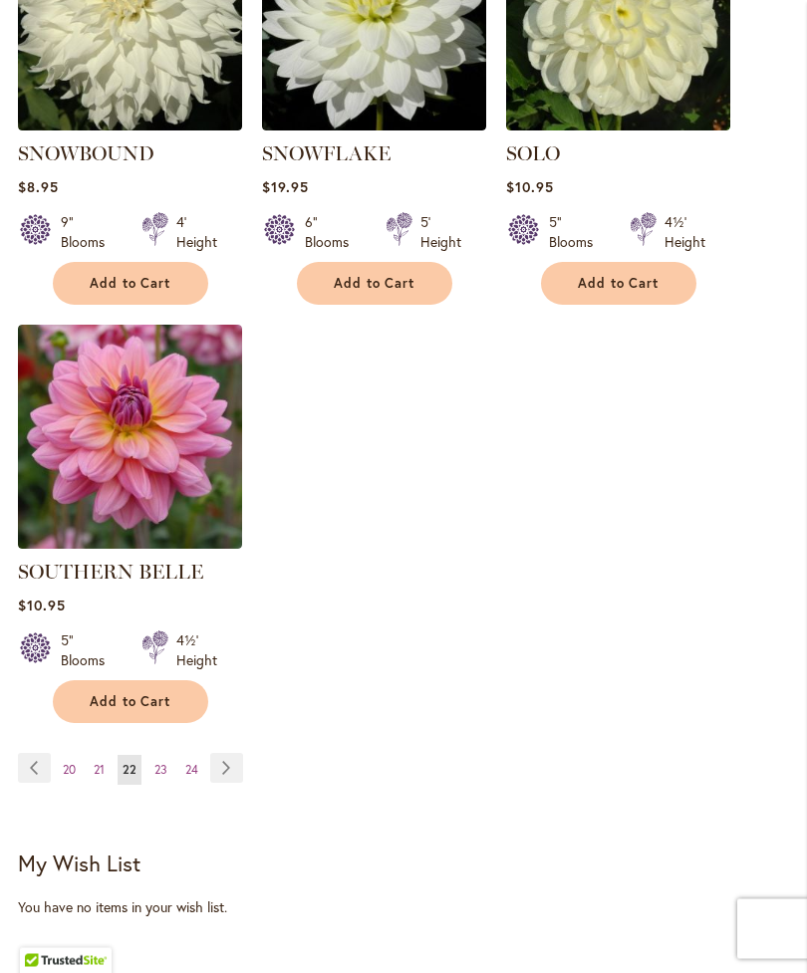
scroll to position [2669, 0]
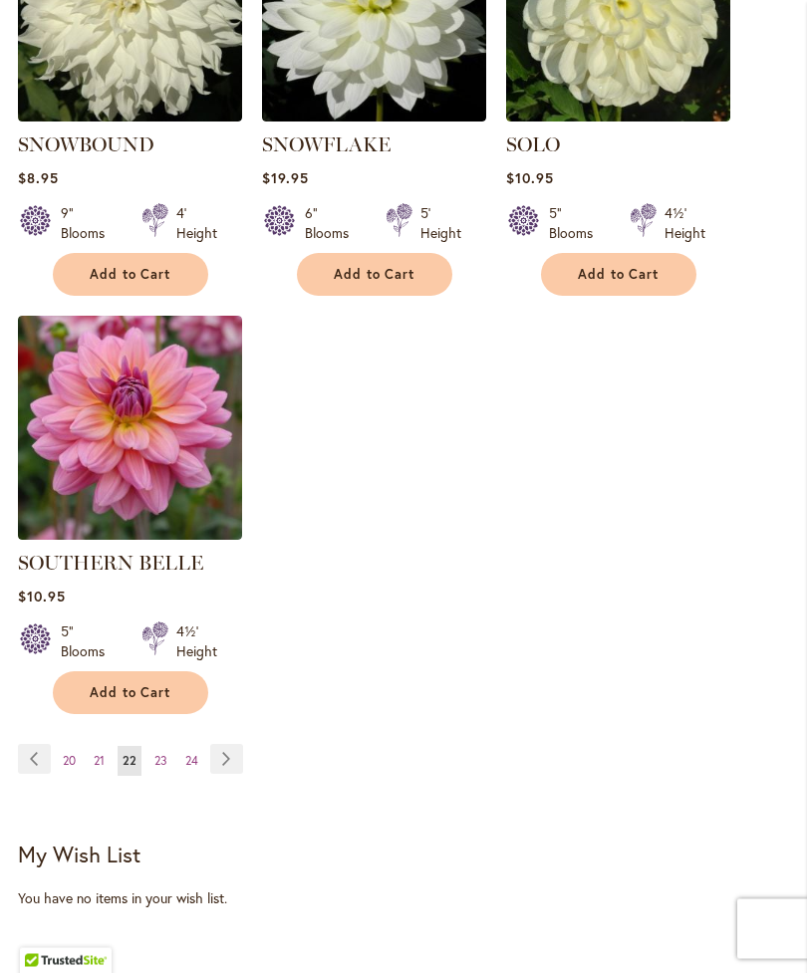
click at [192, 763] on link "Page 24" at bounding box center [191, 762] width 23 height 30
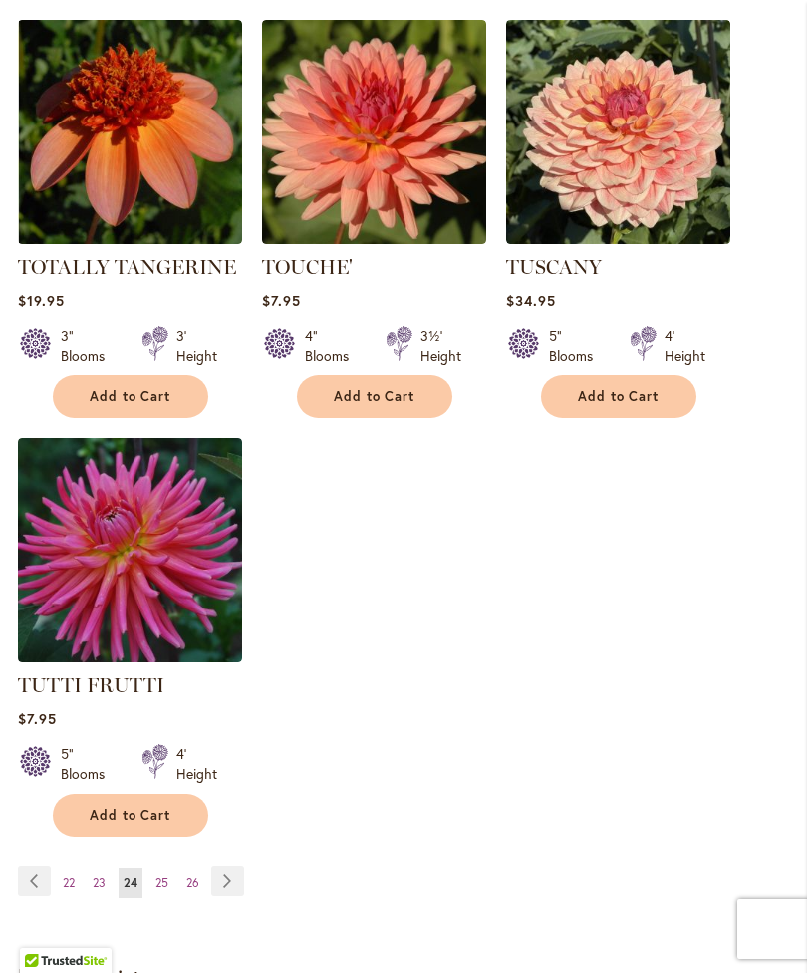
scroll to position [2629, 0]
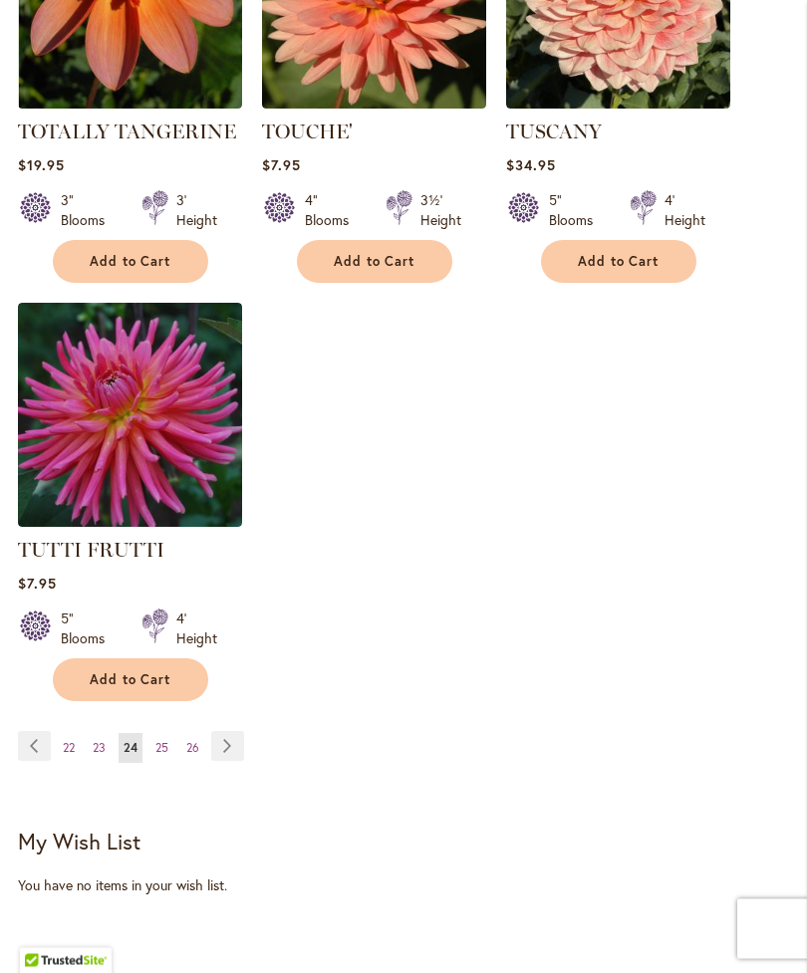
click at [195, 748] on link "Page 26" at bounding box center [192, 749] width 23 height 30
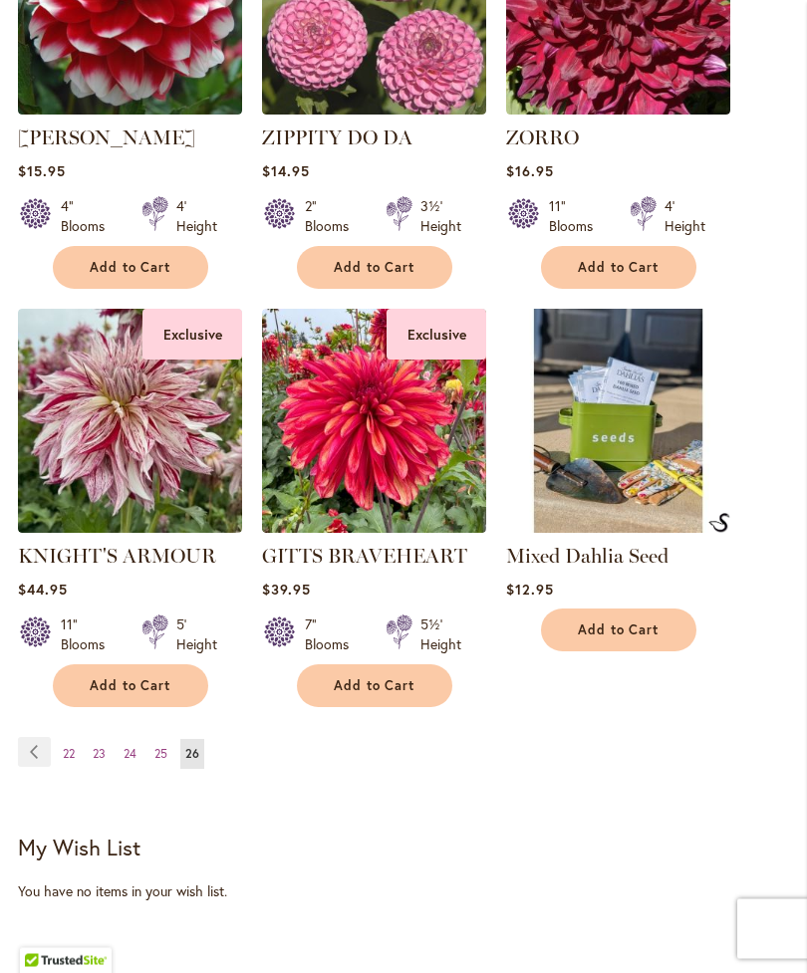
scroll to position [1762, 0]
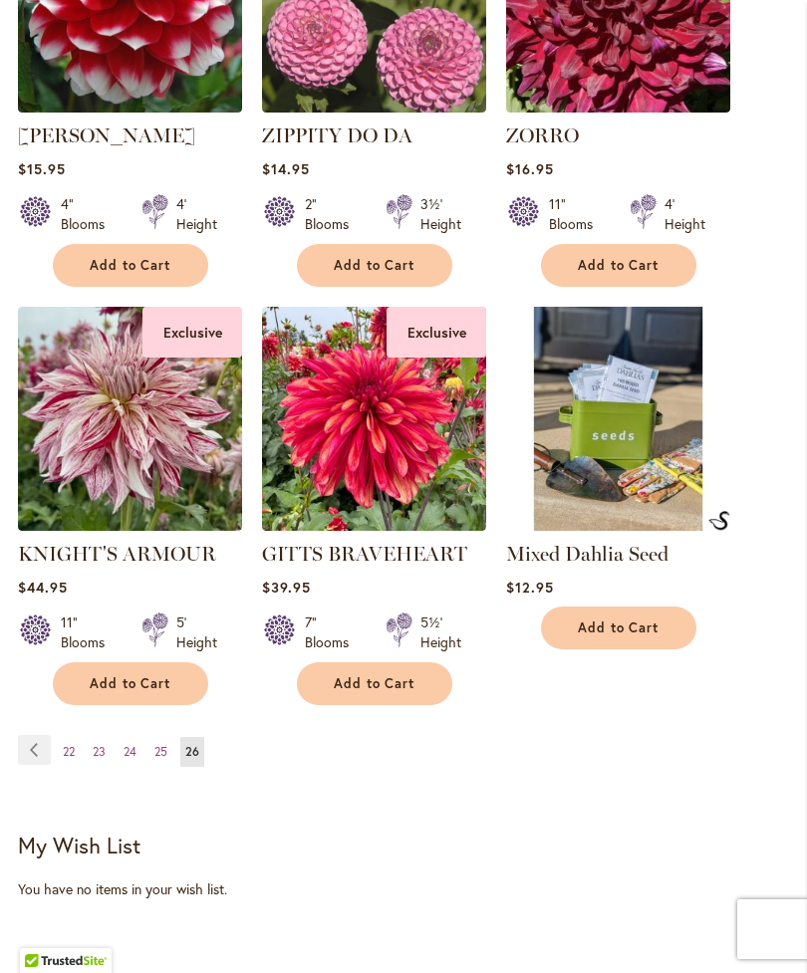
click at [157, 767] on link "Page 25" at bounding box center [160, 752] width 23 height 30
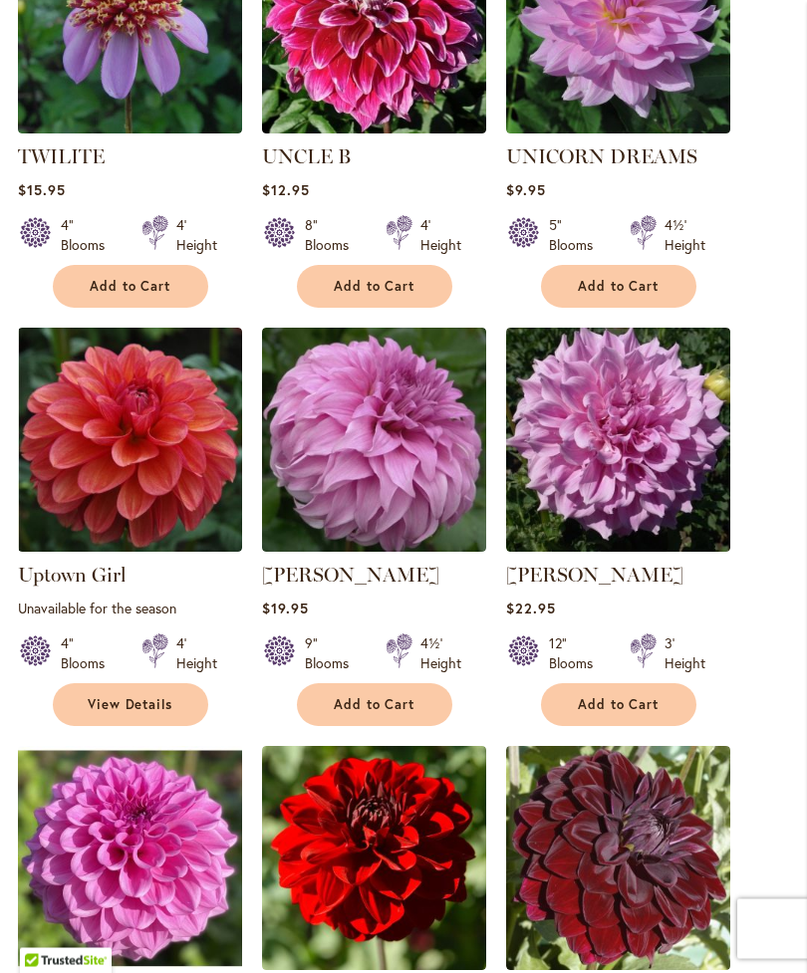
scroll to position [905, 0]
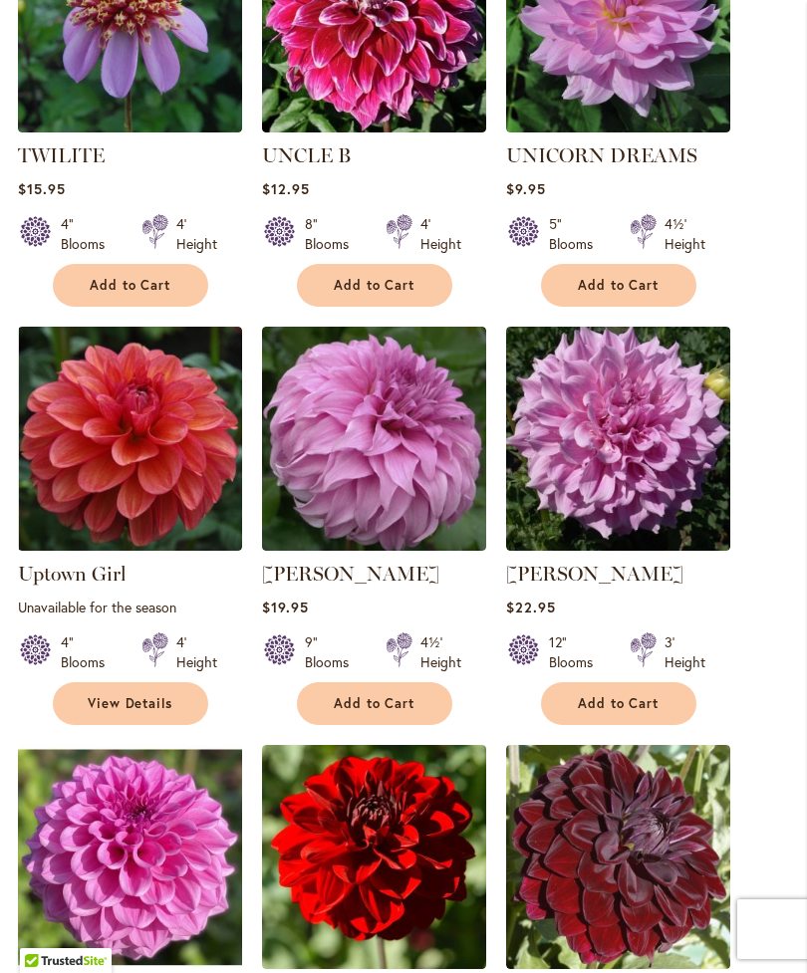
click at [636, 712] on span "Add to Cart" at bounding box center [619, 703] width 82 height 17
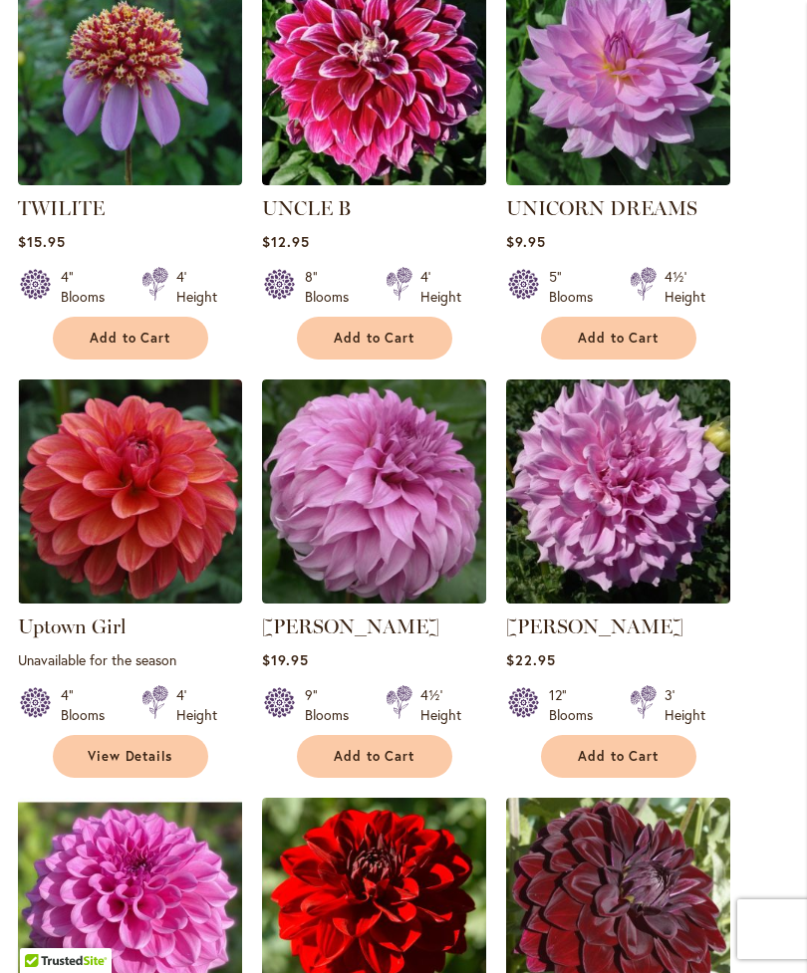
click at [631, 765] on span "Add to Cart" at bounding box center [619, 756] width 82 height 17
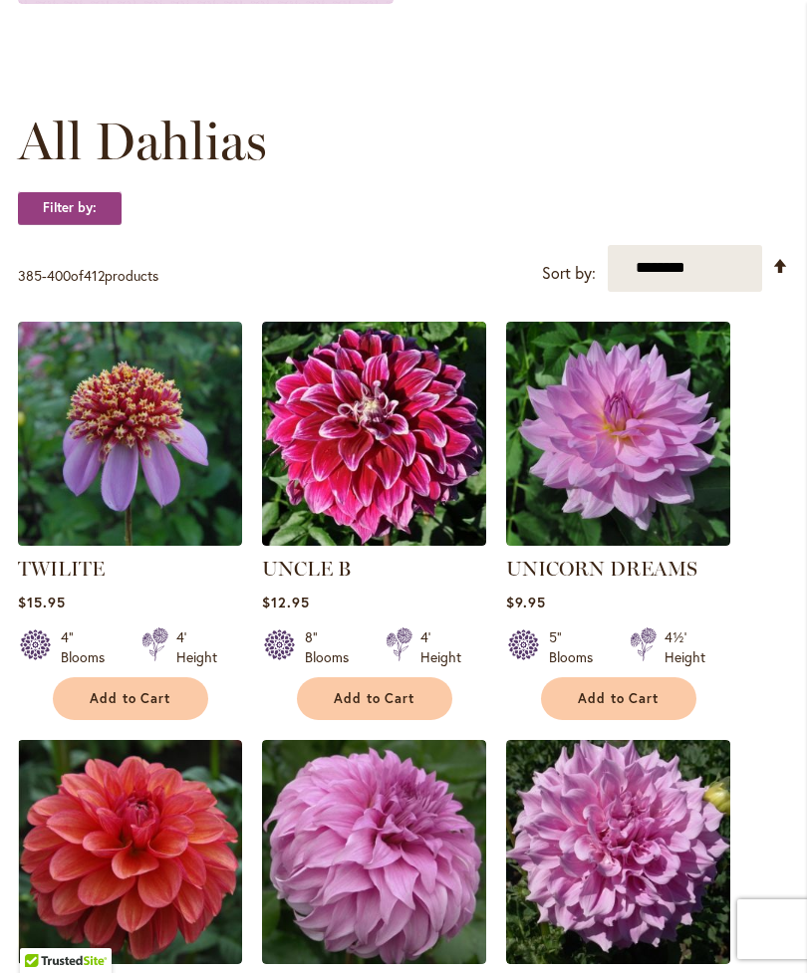
scroll to position [0, 0]
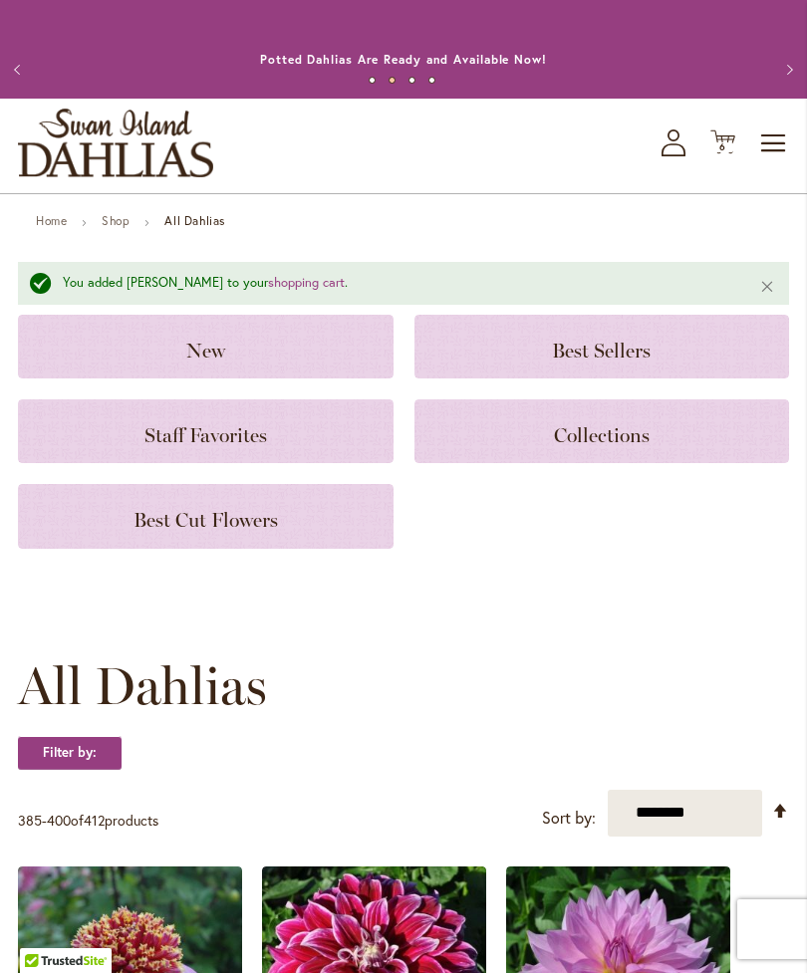
click at [728, 152] on span "6 6 items" at bounding box center [723, 147] width 20 height 10
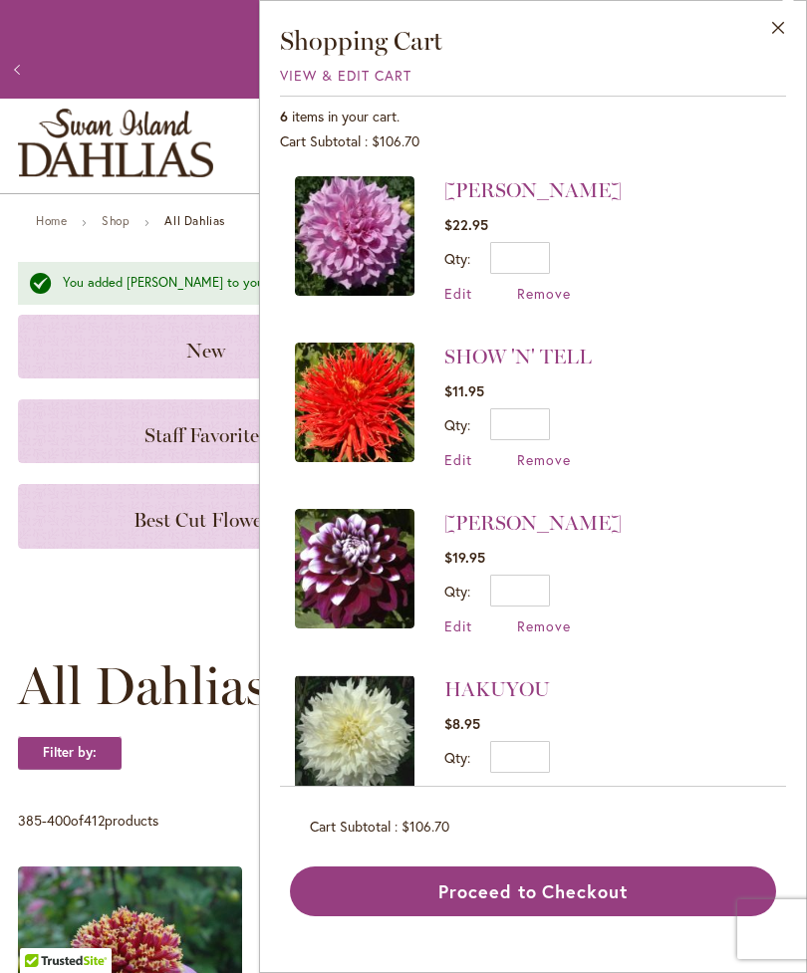
click at [527, 319] on li "VERA SEYFANG $22.95 Qty * Update Edit Remove" at bounding box center [533, 249] width 476 height 146
click at [467, 291] on span "Edit" at bounding box center [458, 293] width 28 height 19
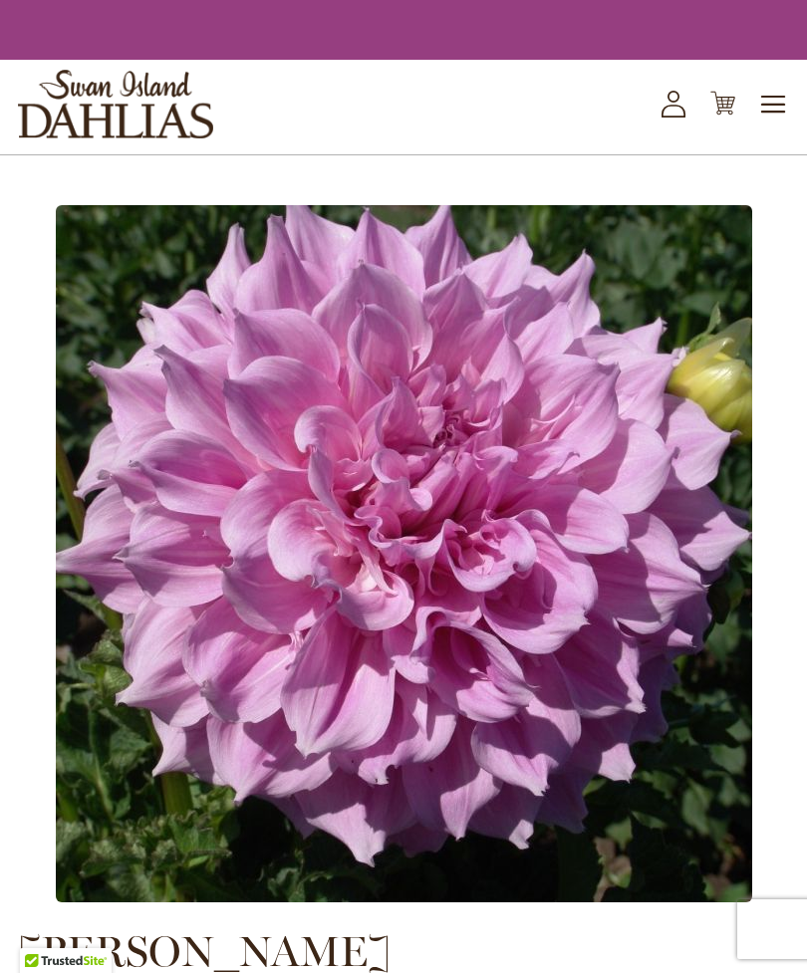
type input "*"
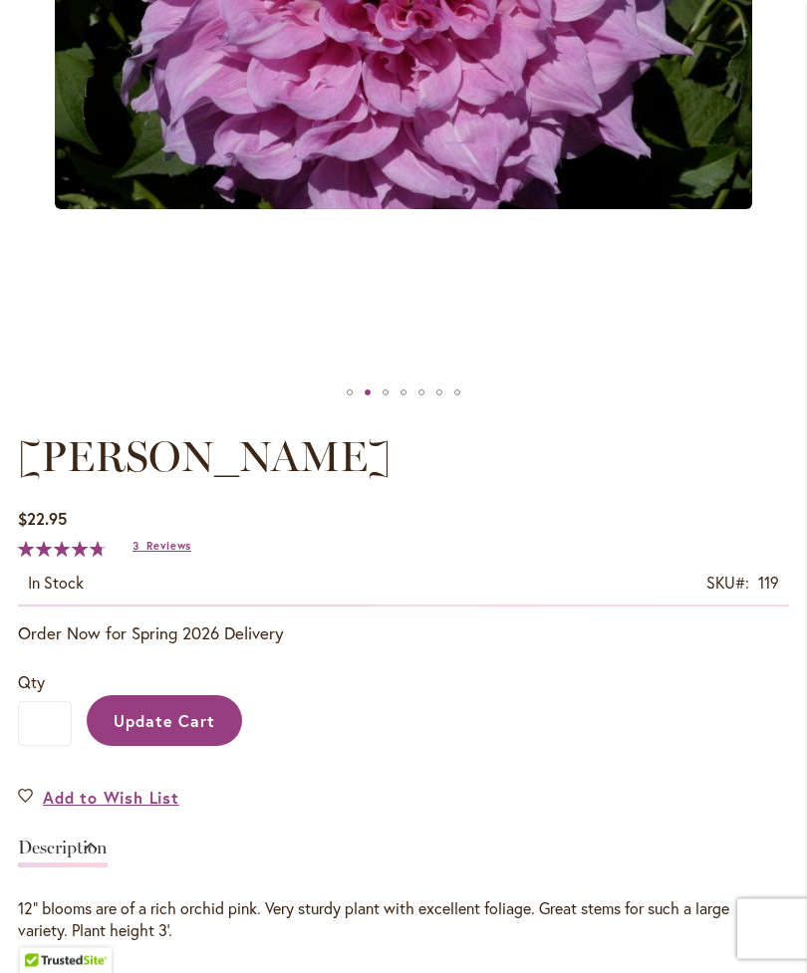
scroll to position [718, 0]
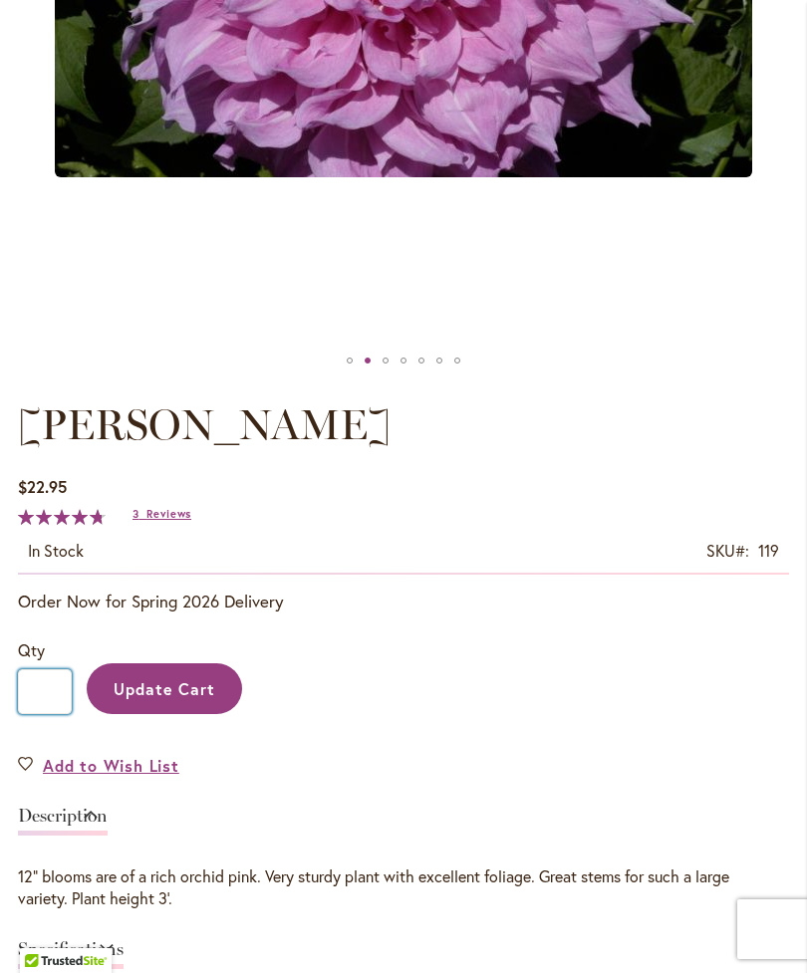
click at [41, 710] on input "*" at bounding box center [45, 691] width 54 height 45
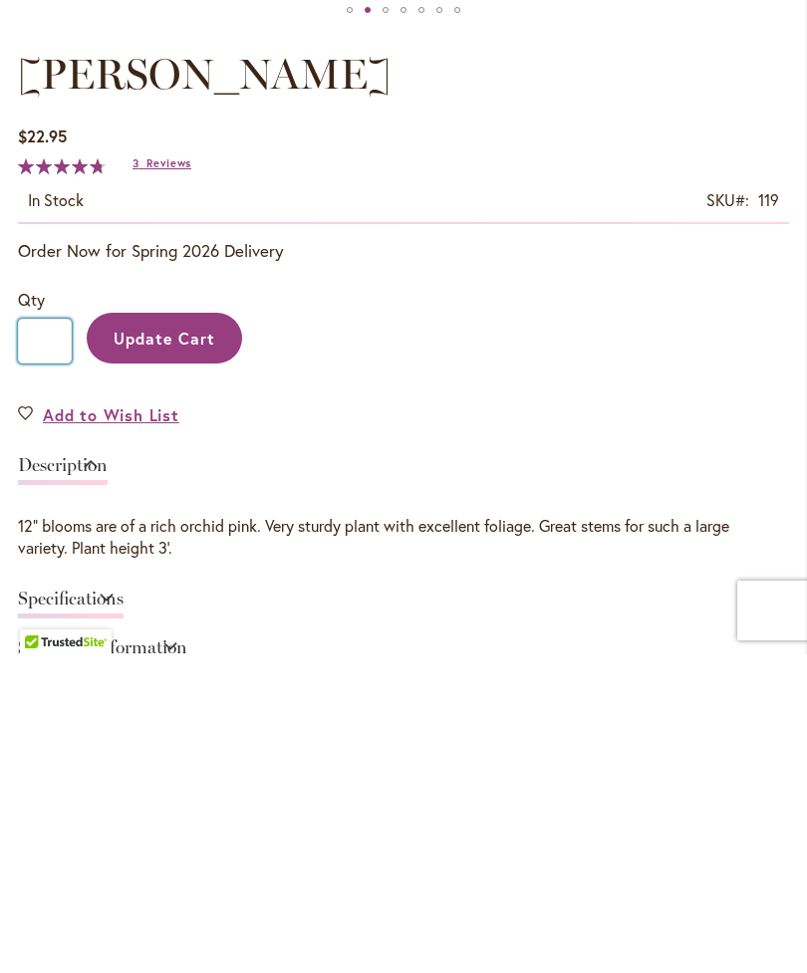
click at [59, 637] on input "*" at bounding box center [45, 659] width 54 height 45
type input "*"
click at [189, 646] on span "Update Cart" at bounding box center [165, 656] width 103 height 21
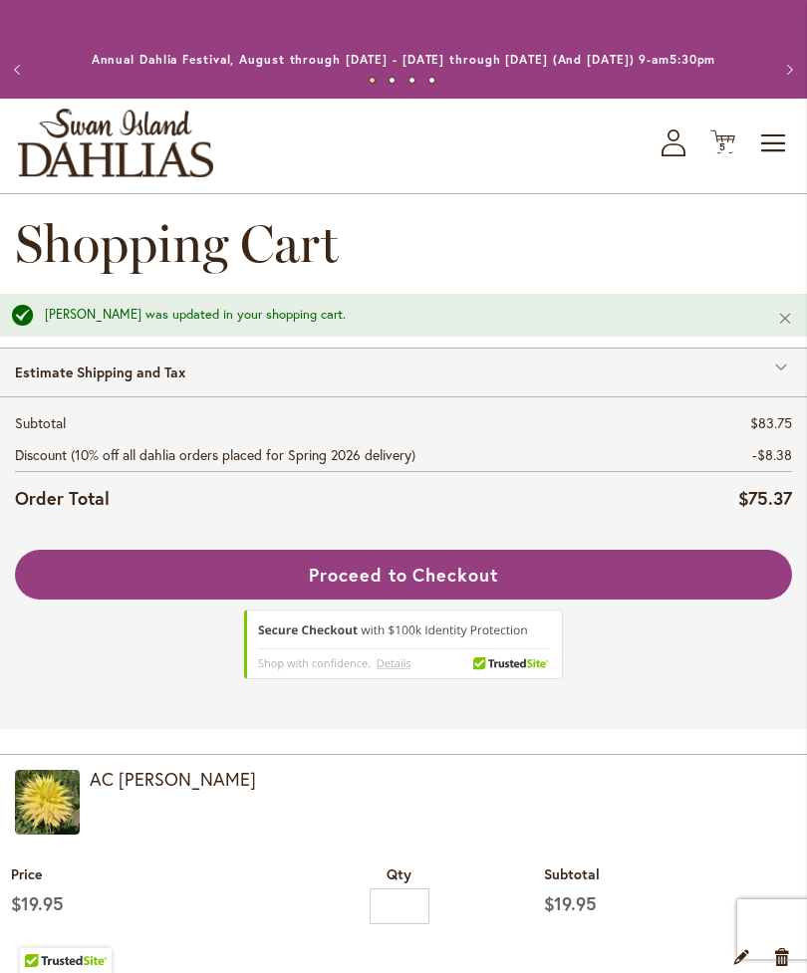
click at [629, 586] on button "Proceed to Checkout" at bounding box center [403, 575] width 777 height 50
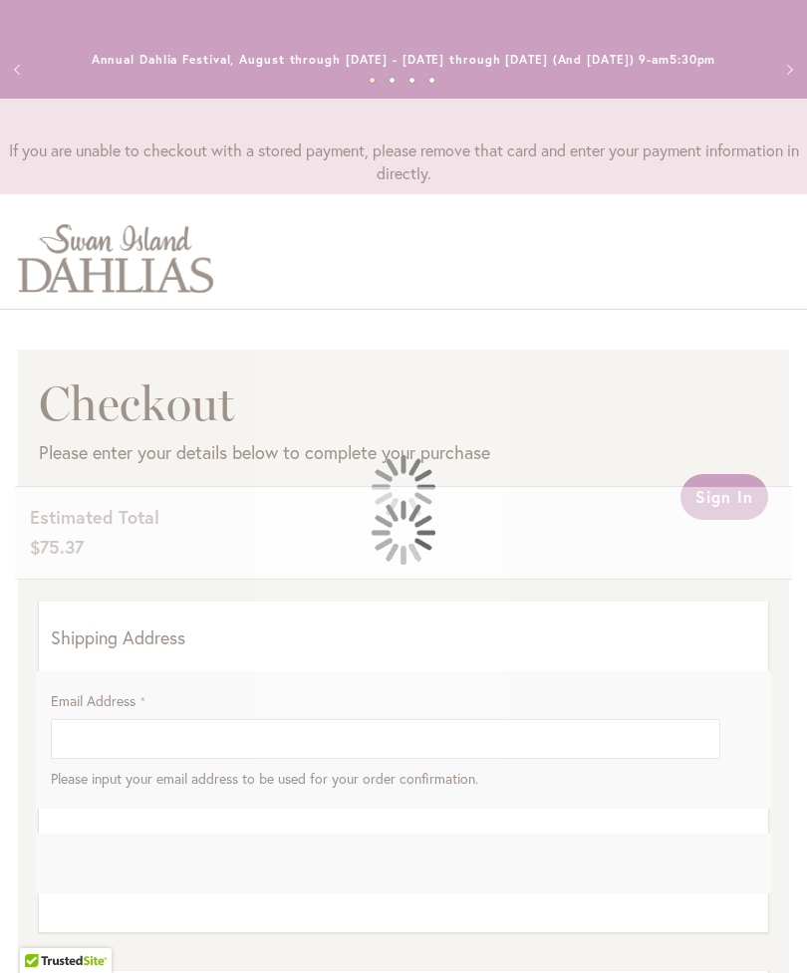
select select "**"
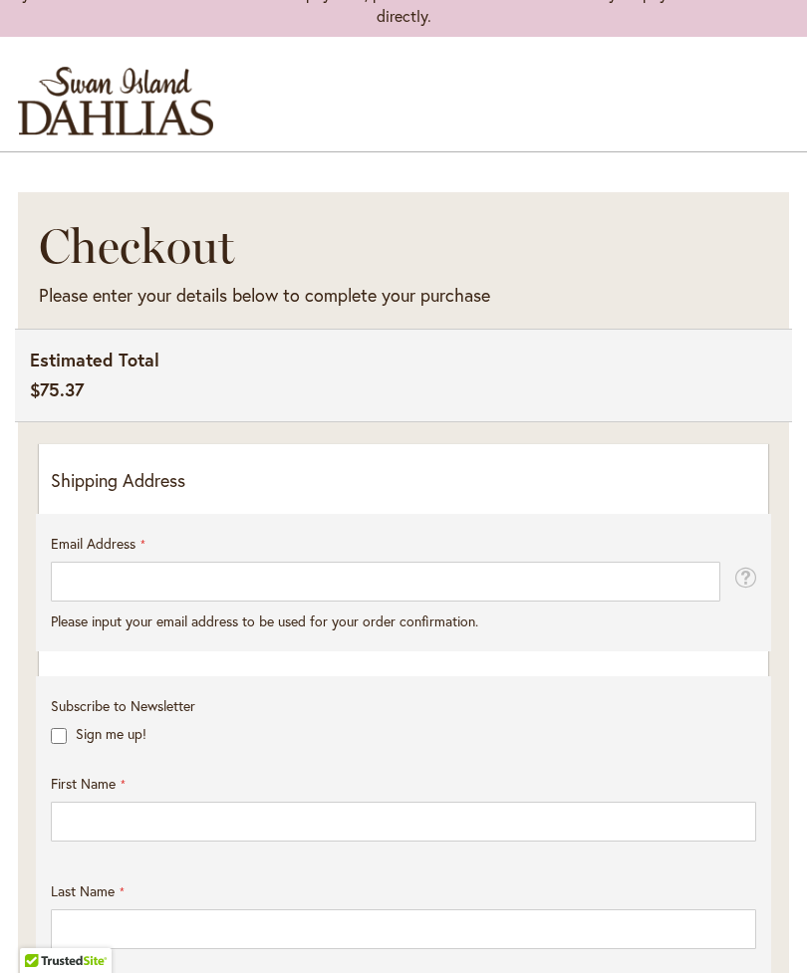
scroll to position [158, 0]
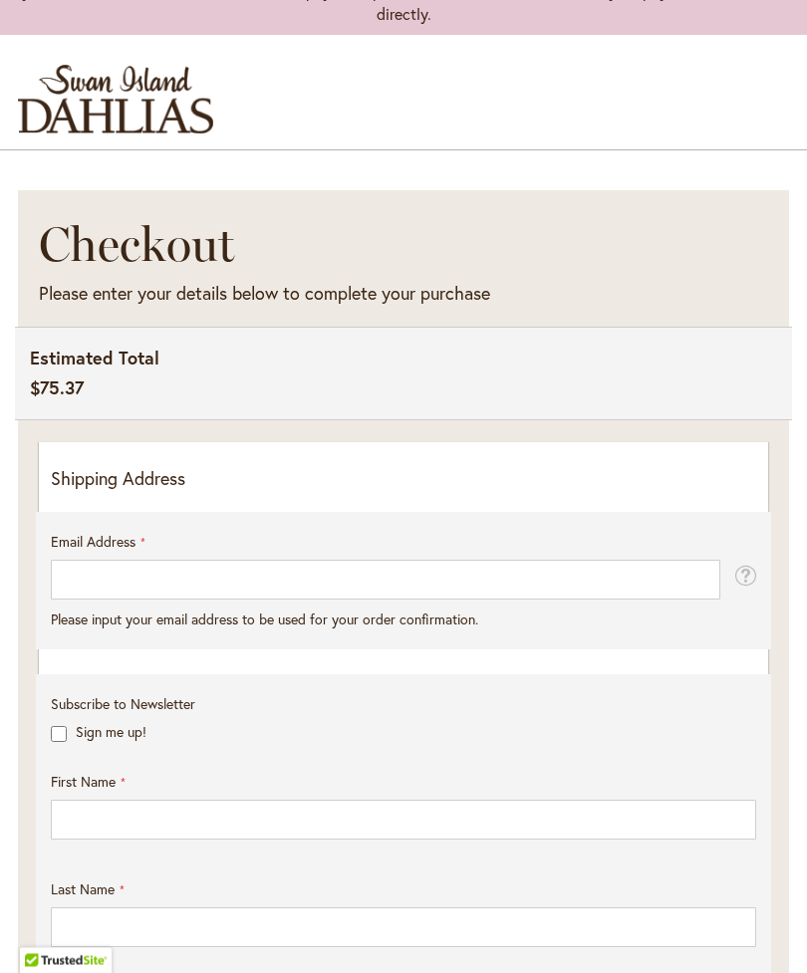
click at [156, 493] on p "Shipping Address" at bounding box center [403, 480] width 705 height 26
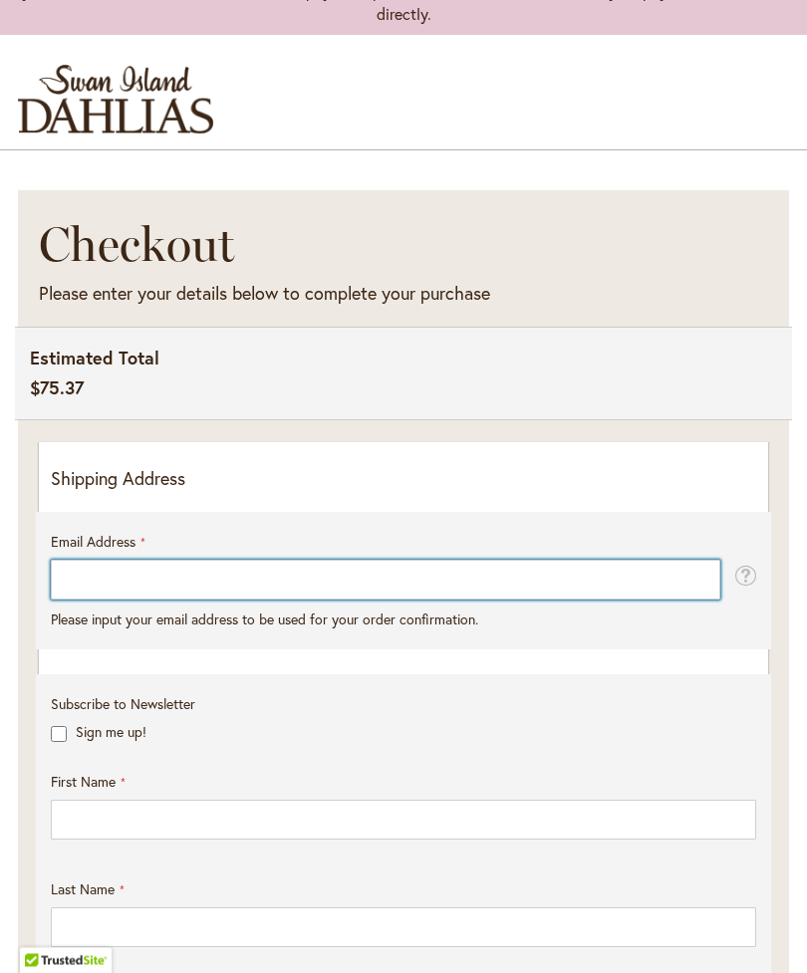
click at [168, 601] on input "Email Address" at bounding box center [385, 581] width 669 height 40
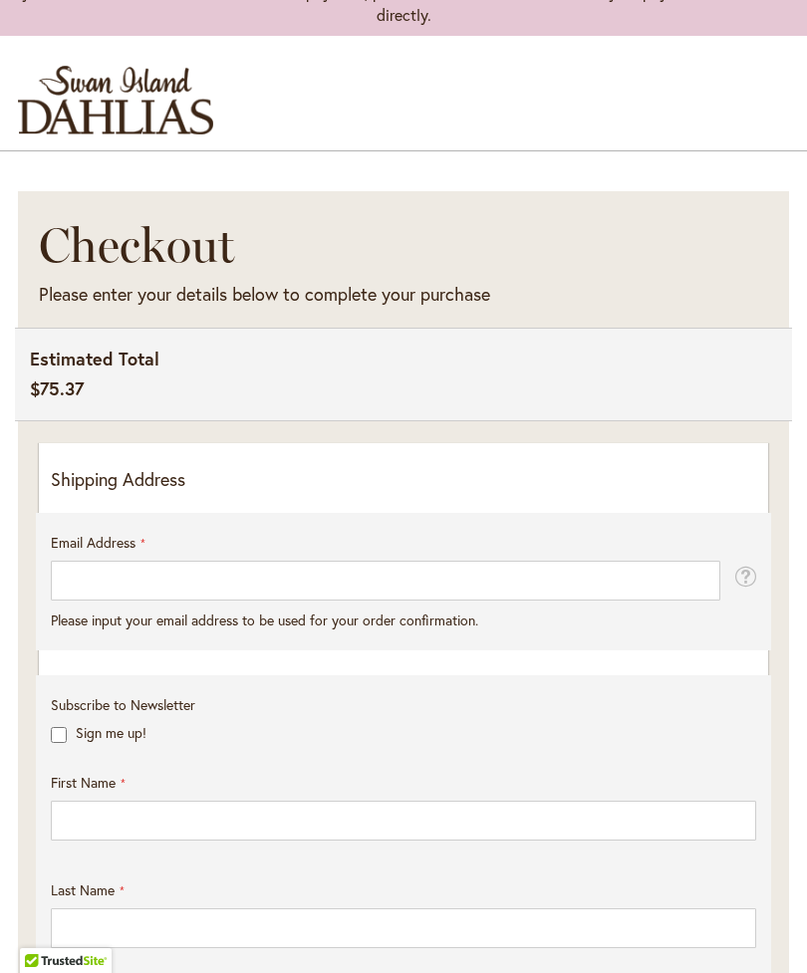
click at [166, 485] on p "Shipping Address" at bounding box center [403, 480] width 705 height 26
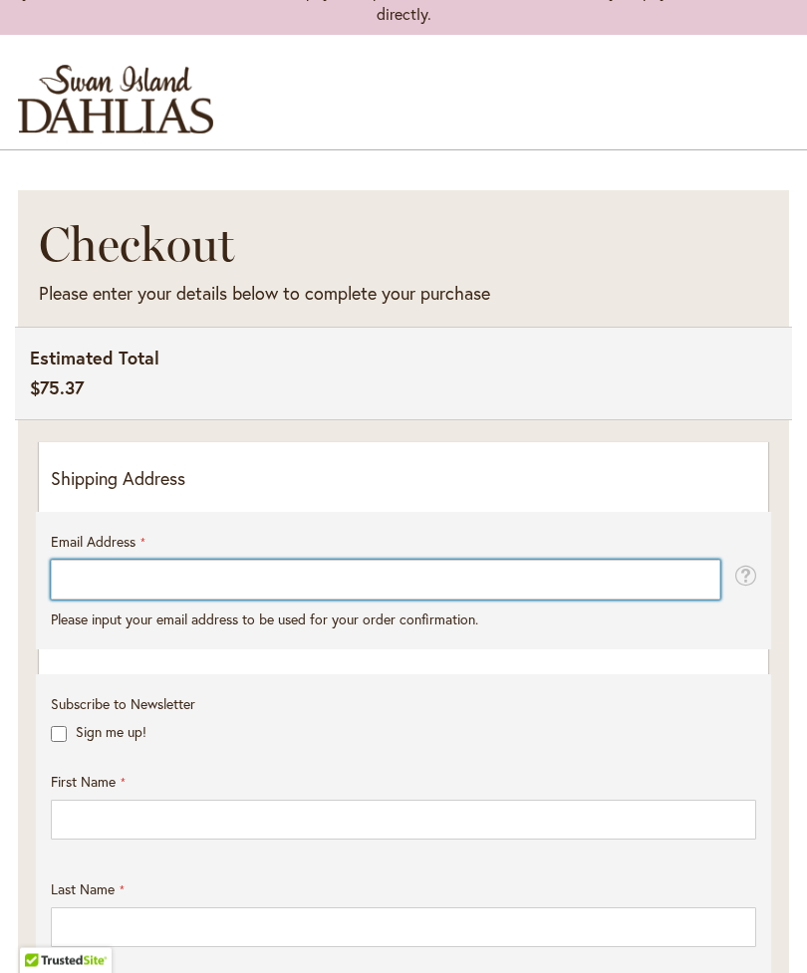
click at [178, 598] on input "Email Address" at bounding box center [385, 581] width 669 height 40
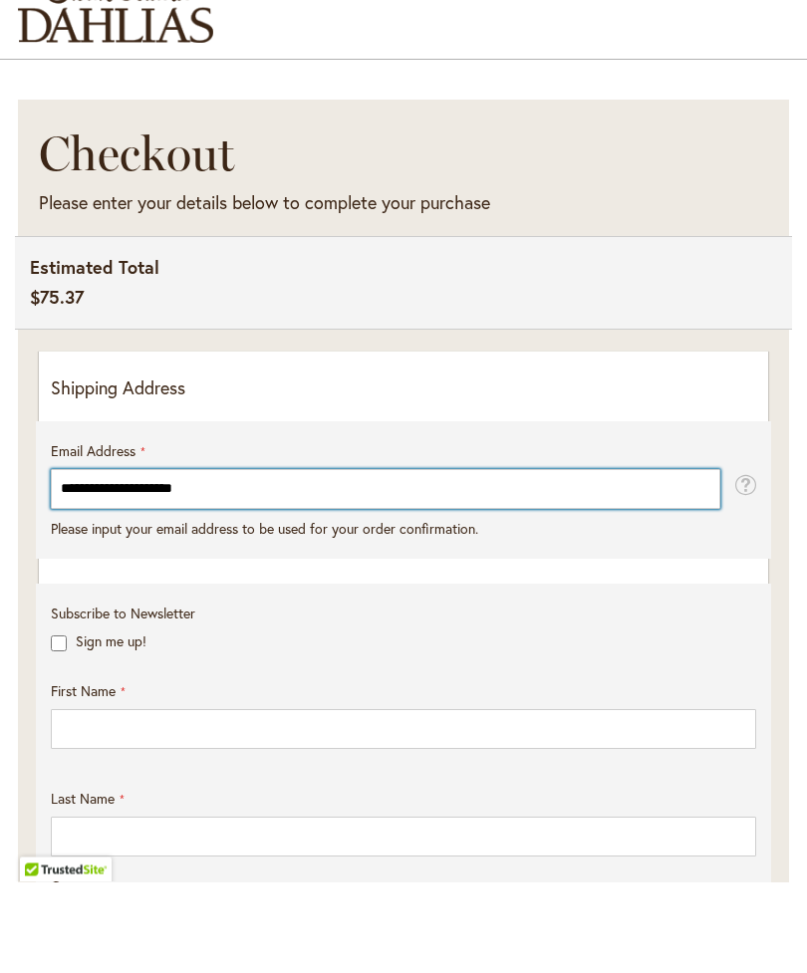
type input "**********"
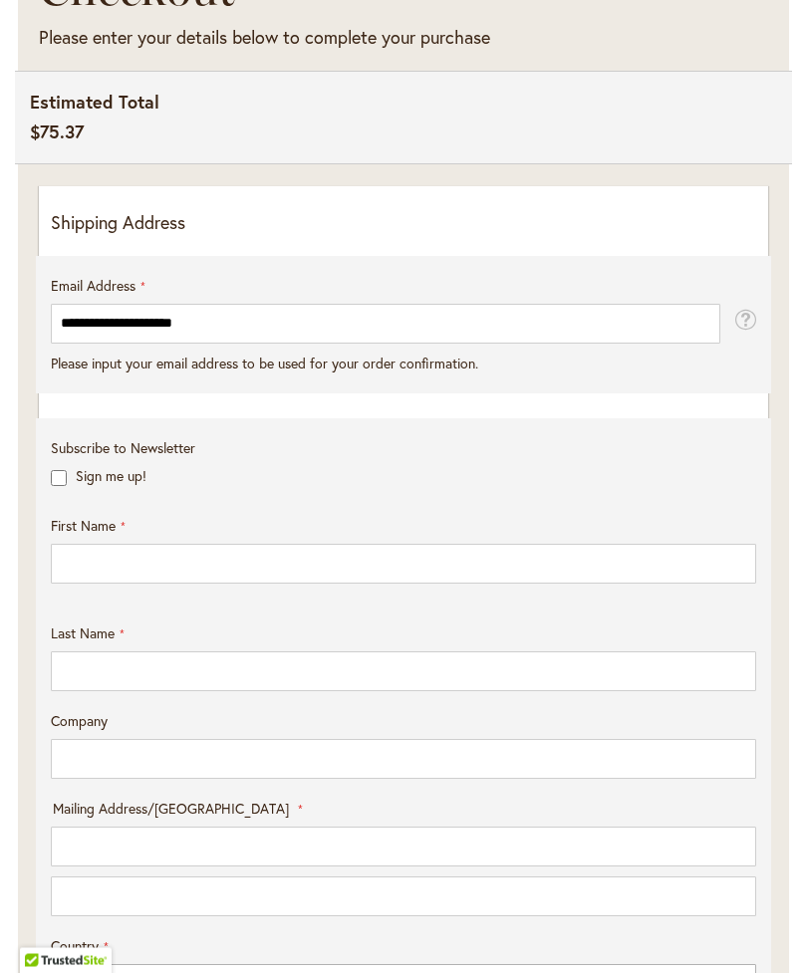
scroll to position [415, 0]
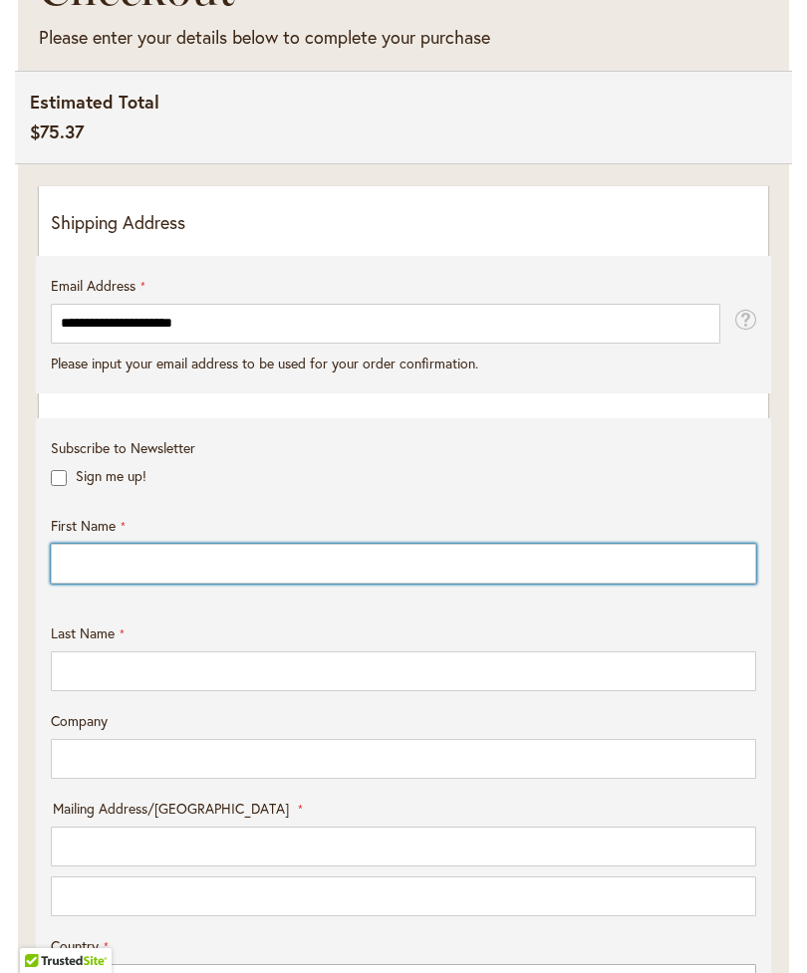
click at [116, 581] on input "First Name" at bounding box center [403, 564] width 705 height 40
type input "*******"
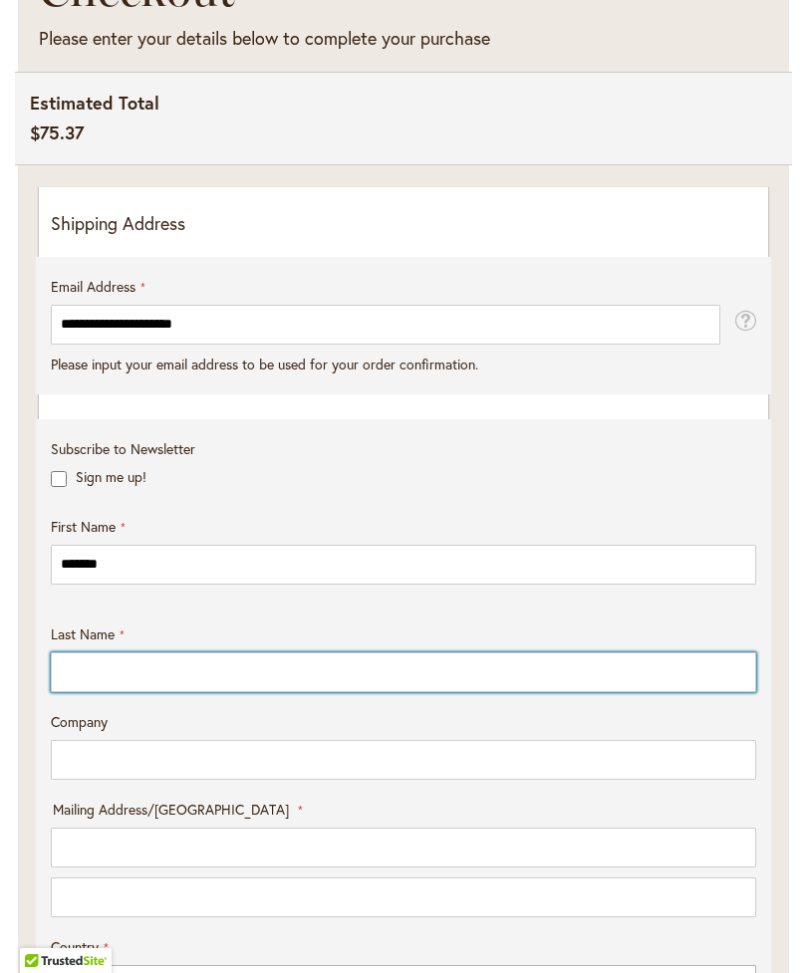
click at [251, 691] on input "Last Name" at bounding box center [403, 672] width 705 height 40
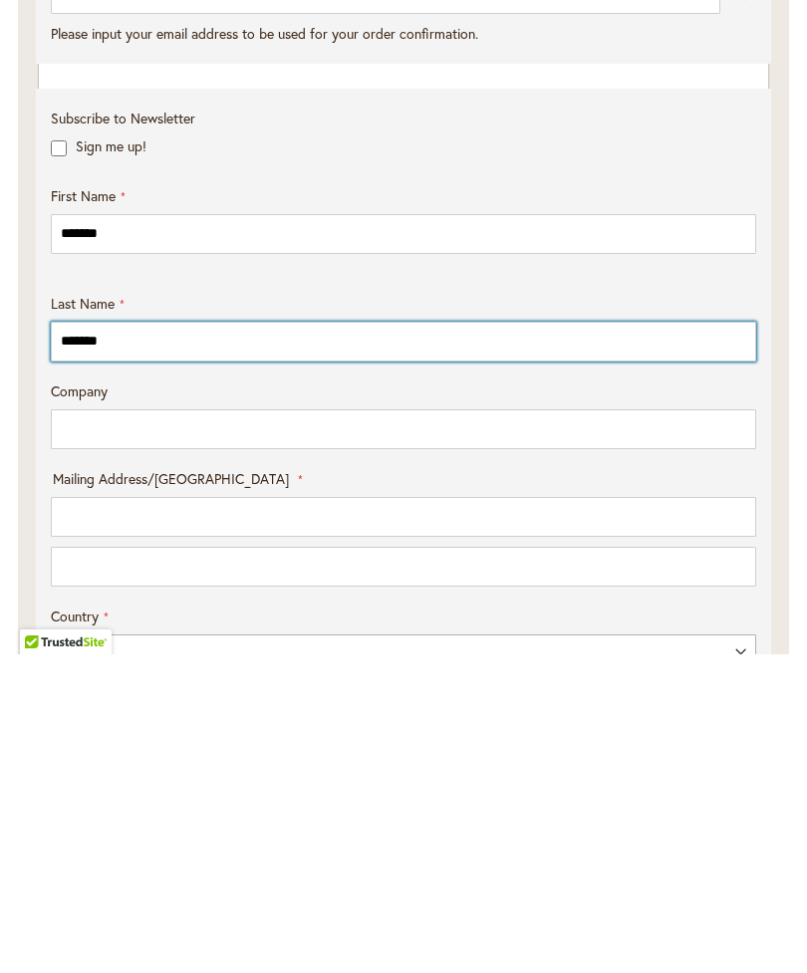
type input "*******"
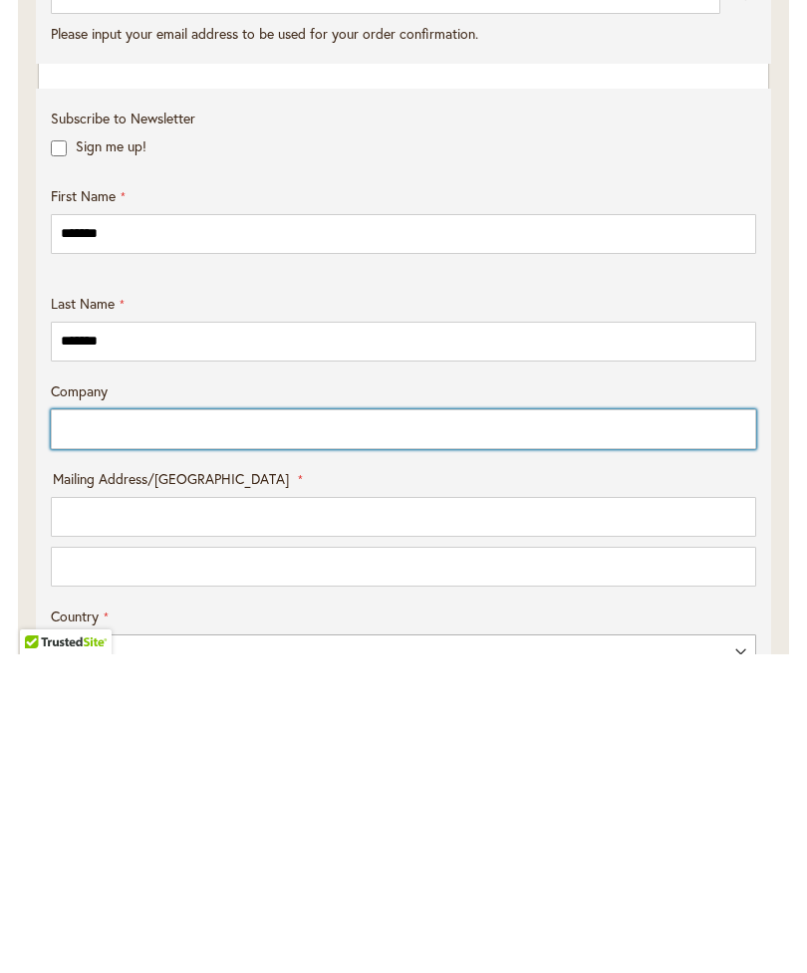
click at [183, 728] on input "Company" at bounding box center [403, 748] width 705 height 40
click at [162, 728] on input "**********" at bounding box center [403, 748] width 705 height 40
click at [292, 728] on input "**********" at bounding box center [403, 748] width 705 height 40
click at [246, 728] on input "**********" at bounding box center [403, 748] width 705 height 40
click at [114, 728] on input "**********" at bounding box center [403, 748] width 705 height 40
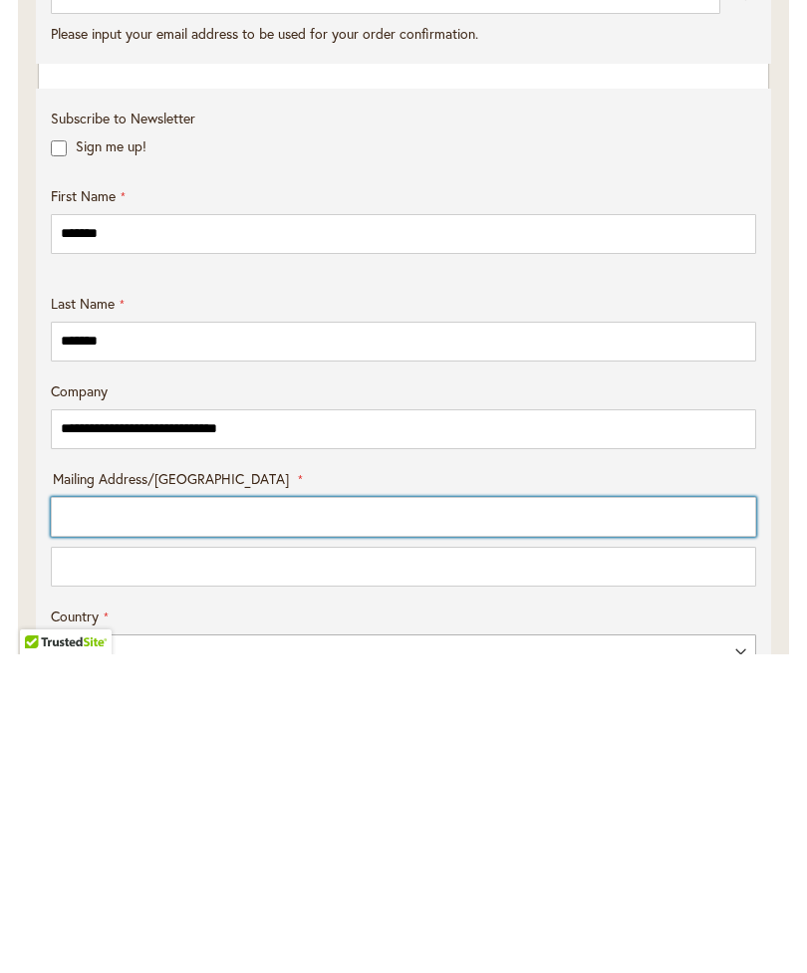
click at [185, 816] on input "Mailing Address/PO BOX: Line 1" at bounding box center [403, 836] width 705 height 40
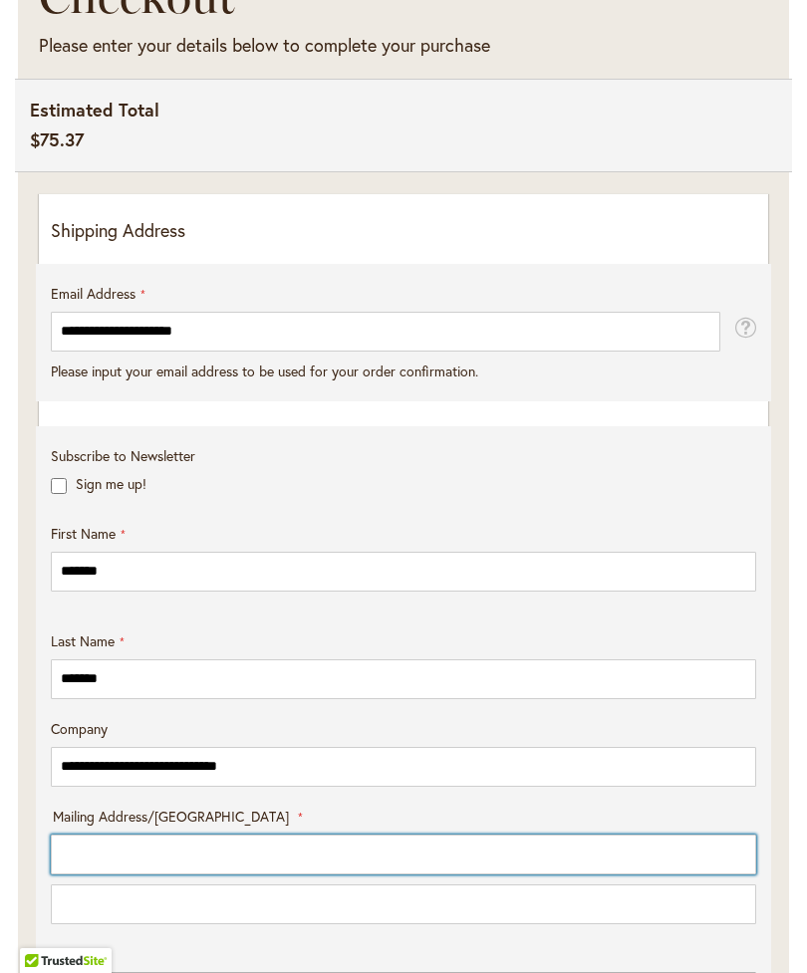
scroll to position [400, 0]
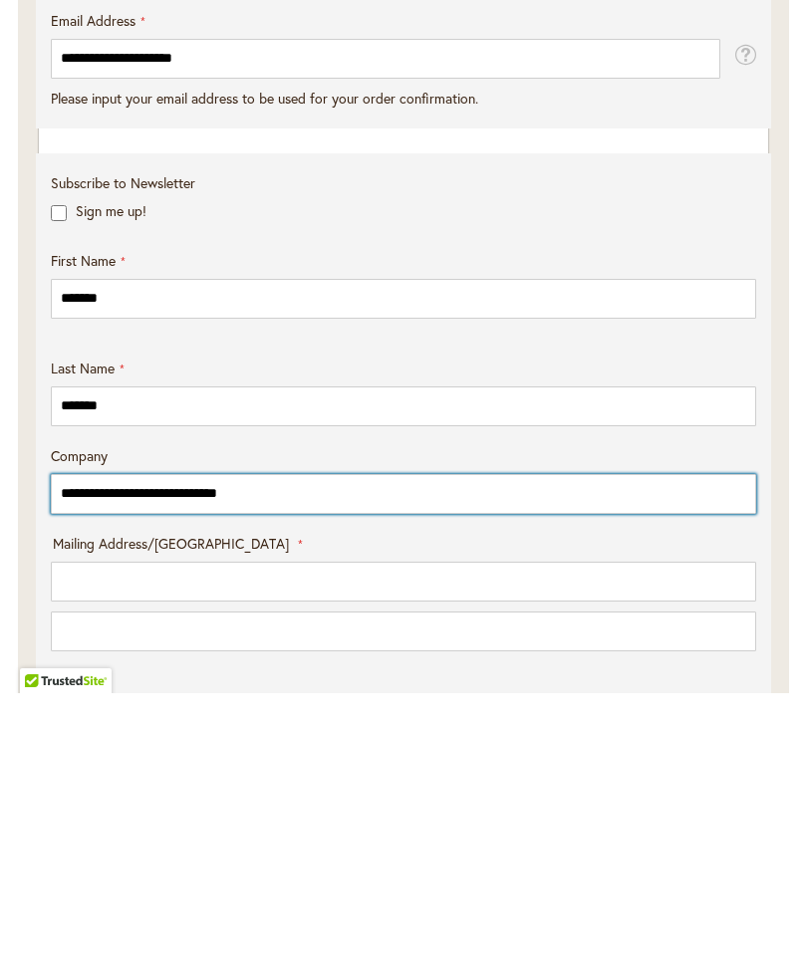
click at [196, 754] on input "**********" at bounding box center [403, 774] width 705 height 40
type input "**********"
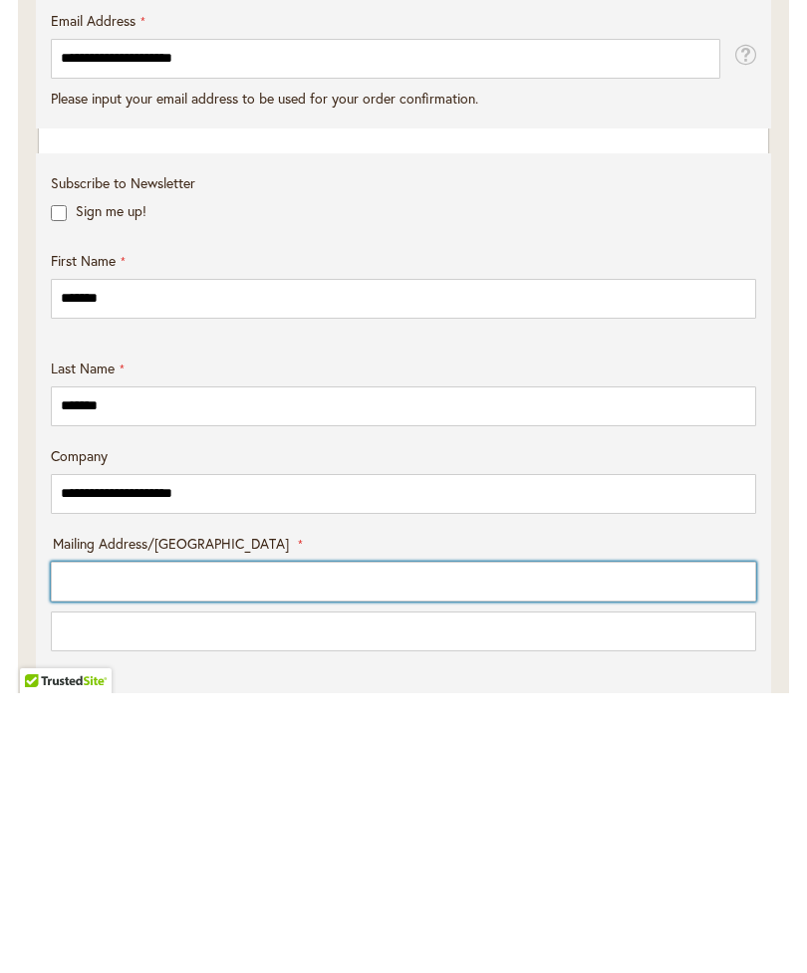
click at [128, 842] on input "Mailing Address/PO BOX: Line 1" at bounding box center [403, 862] width 705 height 40
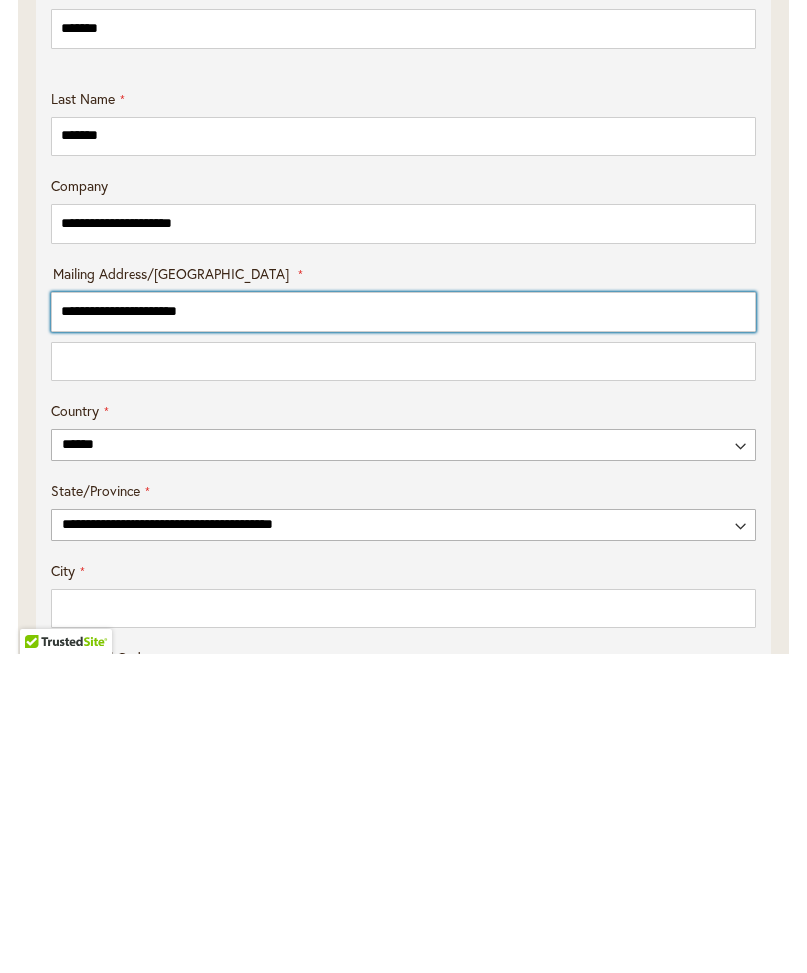
scroll to position [631, 0]
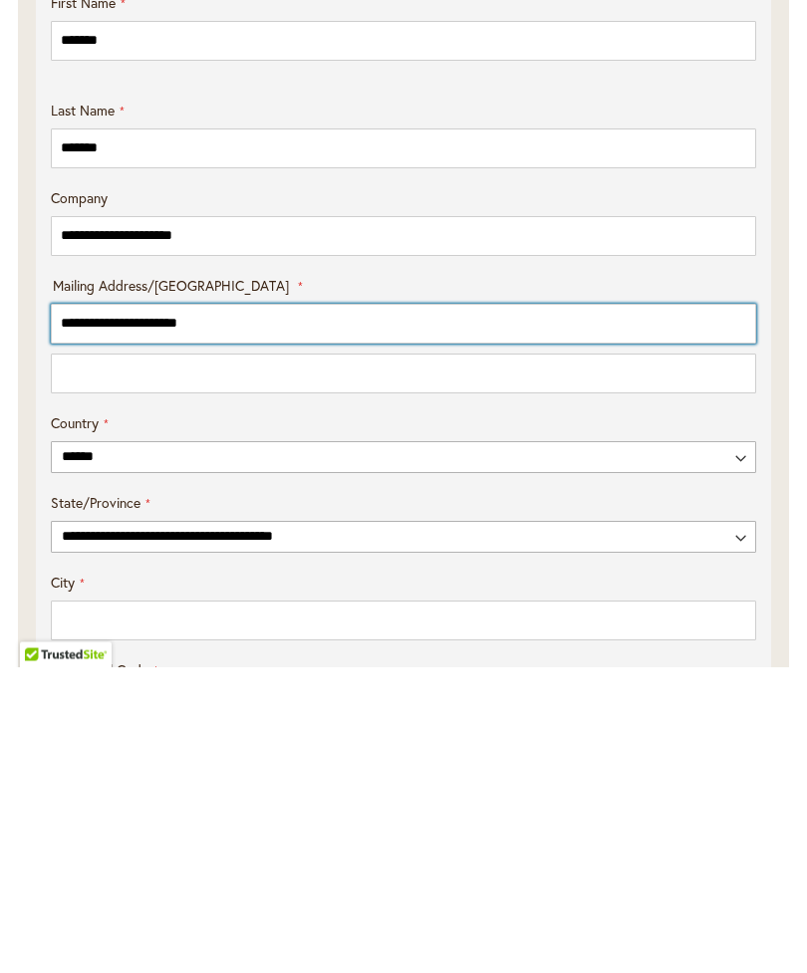
type input "**********"
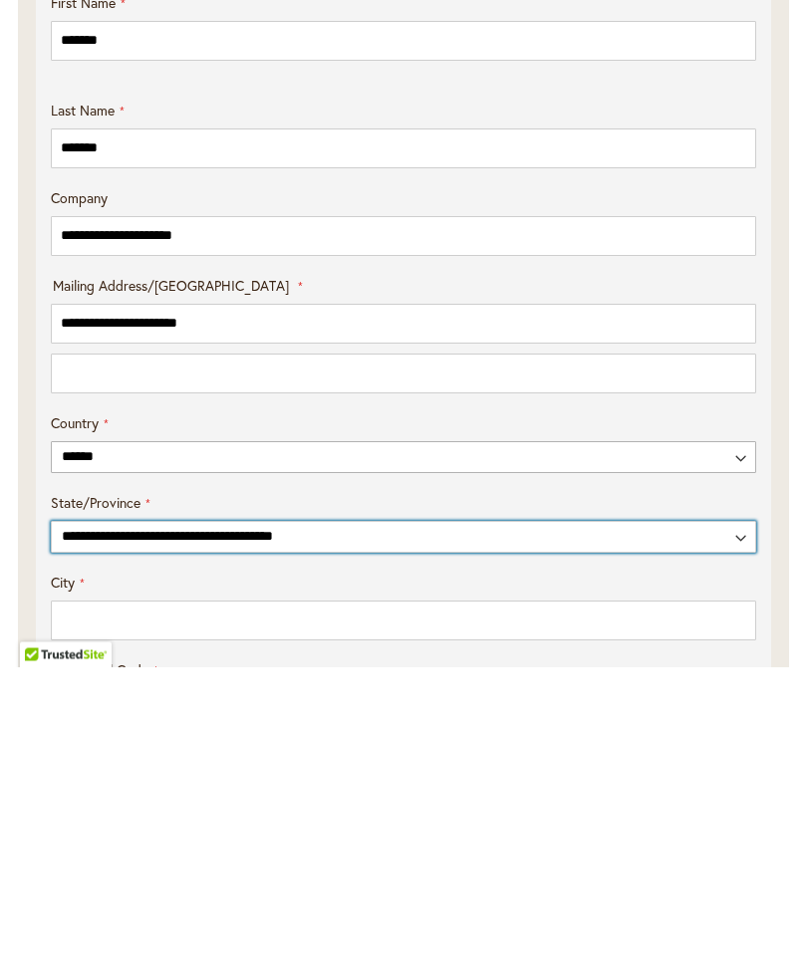
click at [732, 828] on select "**********" at bounding box center [403, 844] width 705 height 32
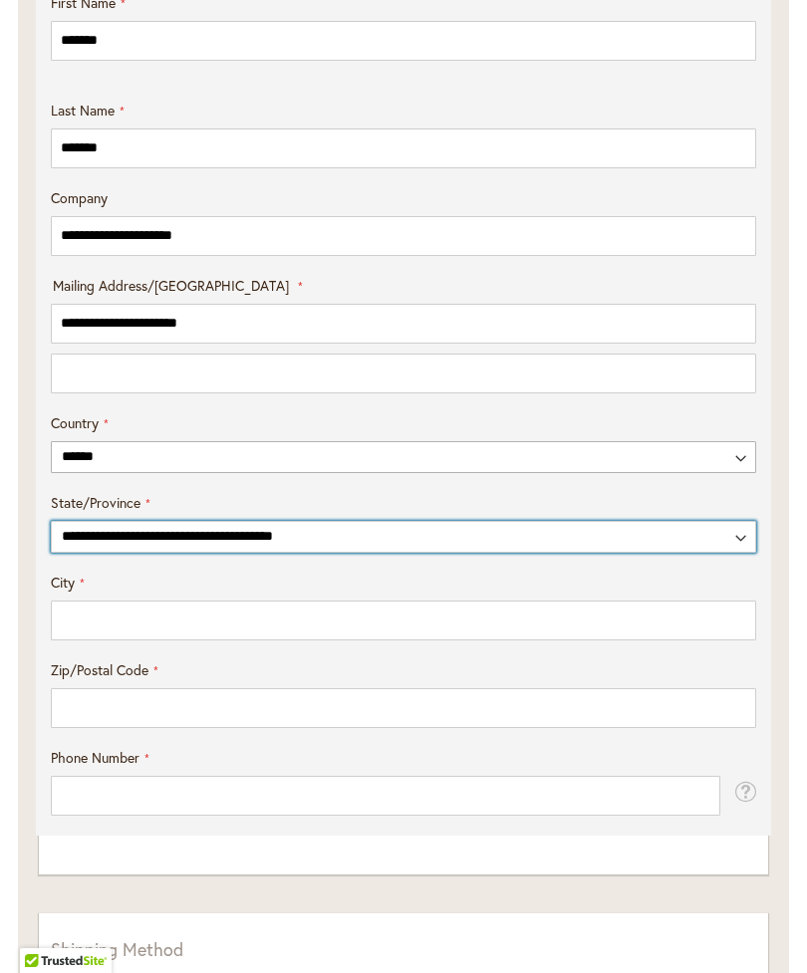
select select "**"
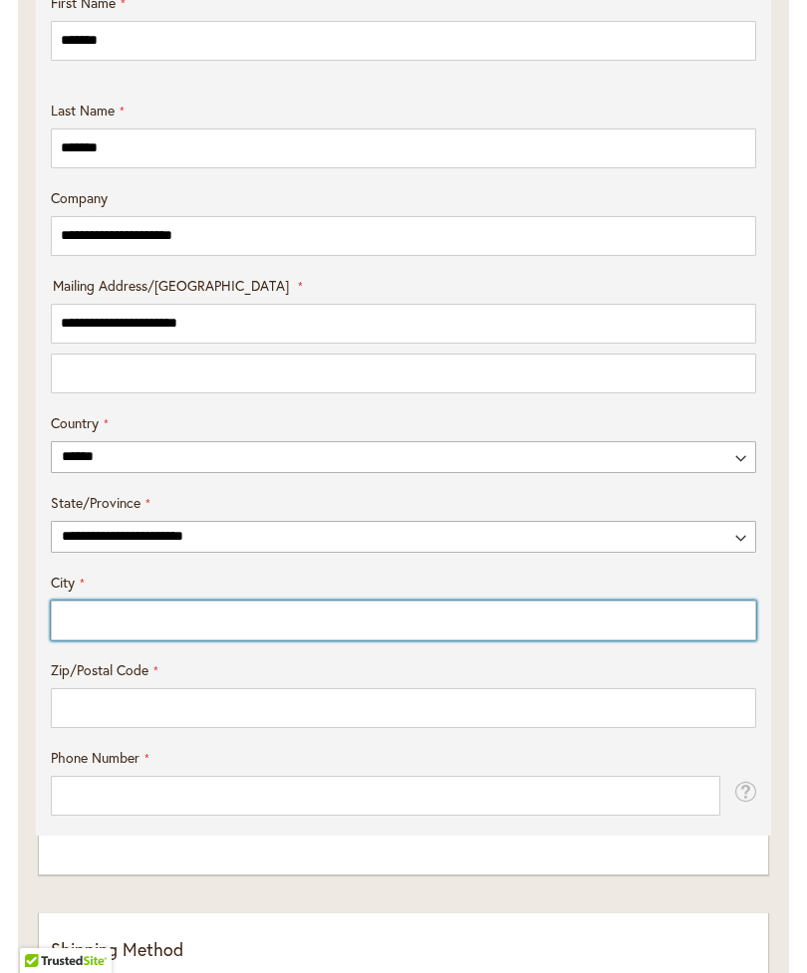
click at [123, 640] on input "City" at bounding box center [403, 621] width 705 height 40
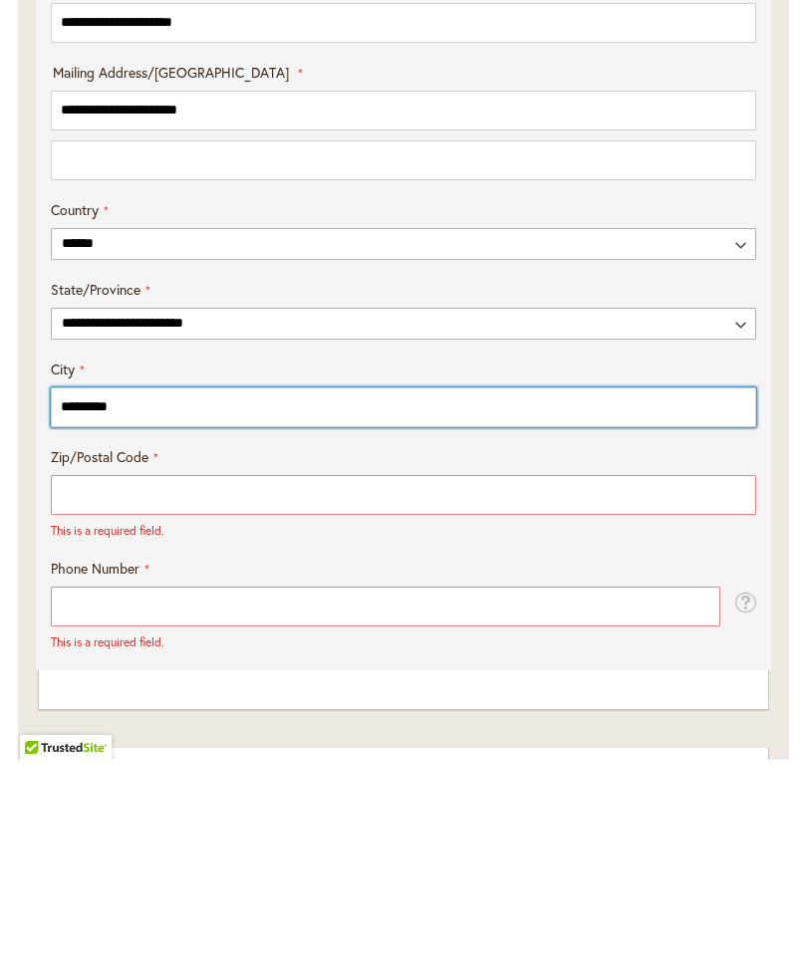
type input "********"
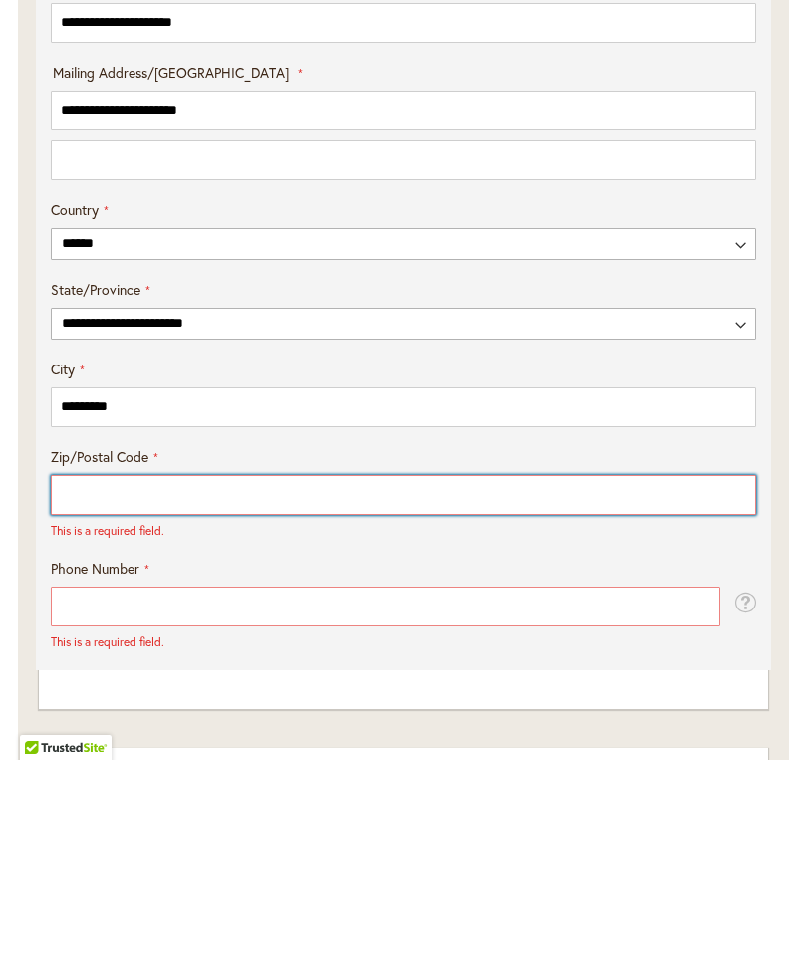
click at [176, 688] on input "Zip/Postal Code" at bounding box center [403, 708] width 705 height 40
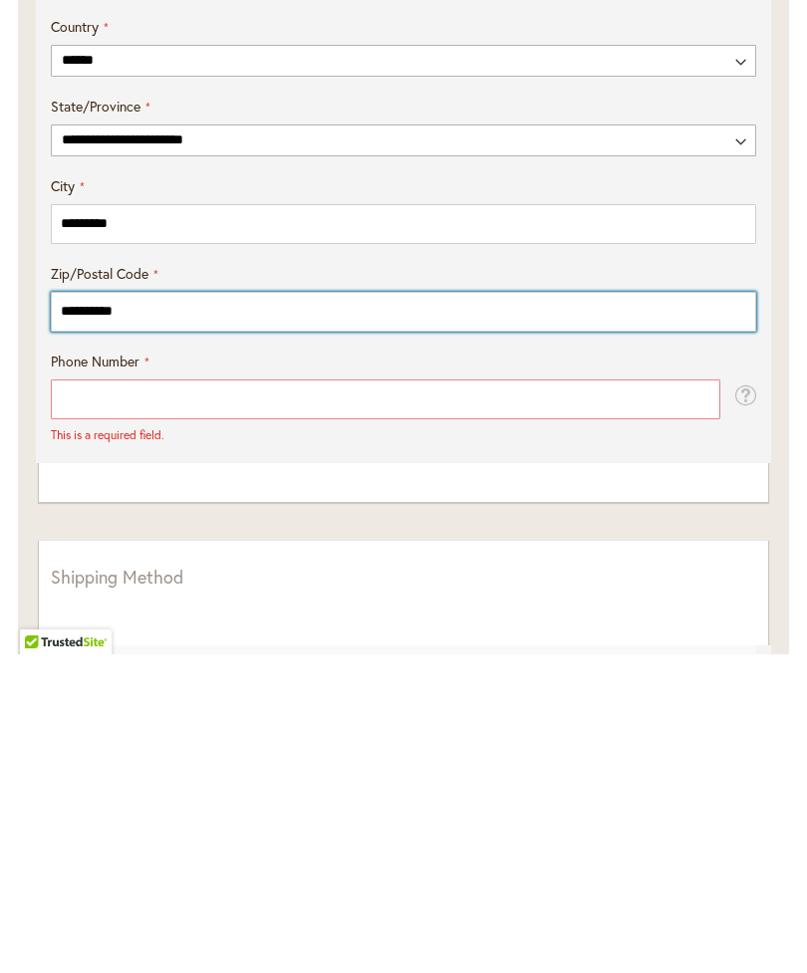
scroll to position [1045, 0]
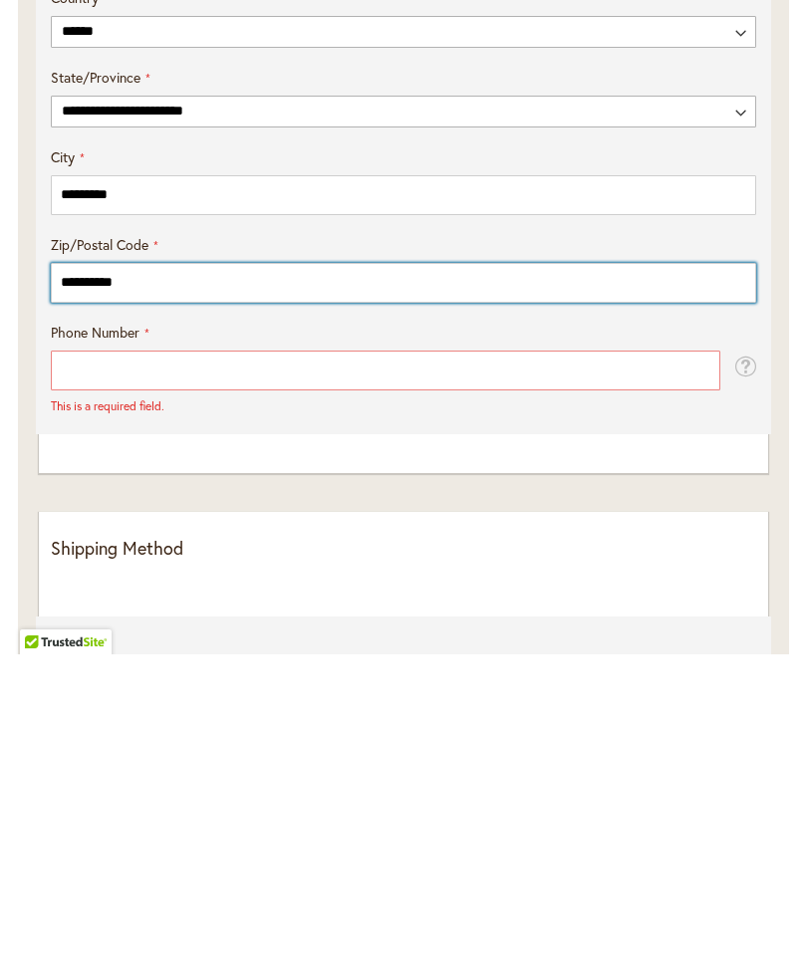
type input "**********"
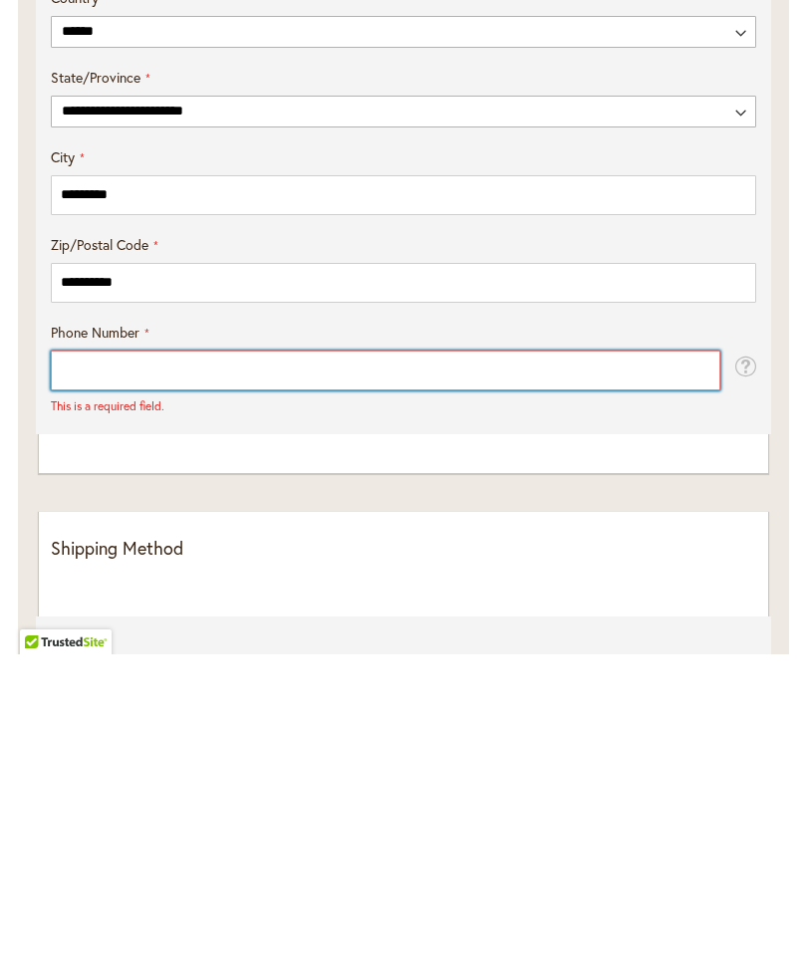
click at [209, 669] on input "Phone Number" at bounding box center [385, 689] width 669 height 40
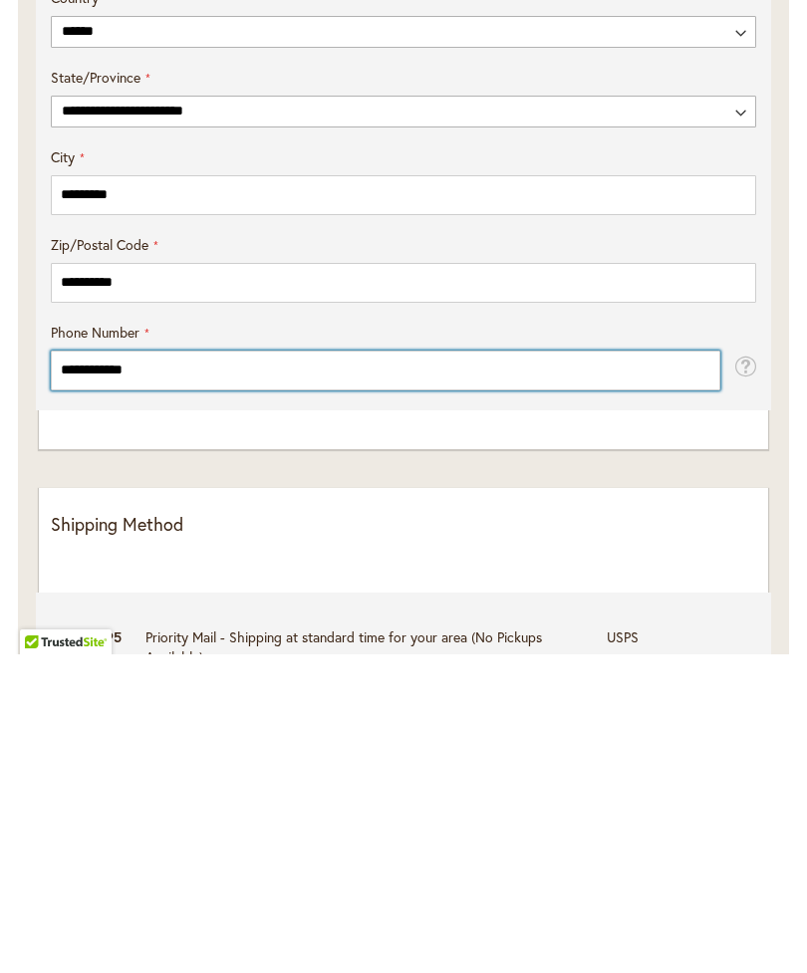
type input "**********"
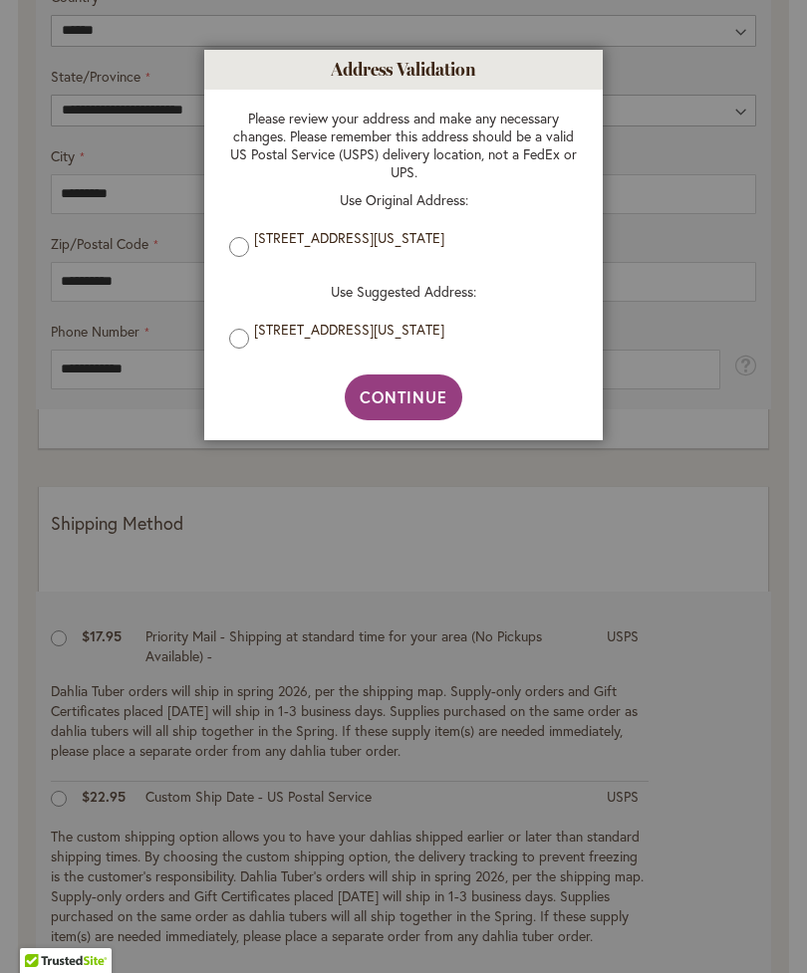
click at [407, 399] on span "Continue" at bounding box center [404, 396] width 89 height 21
type input "**********"
type input "********"
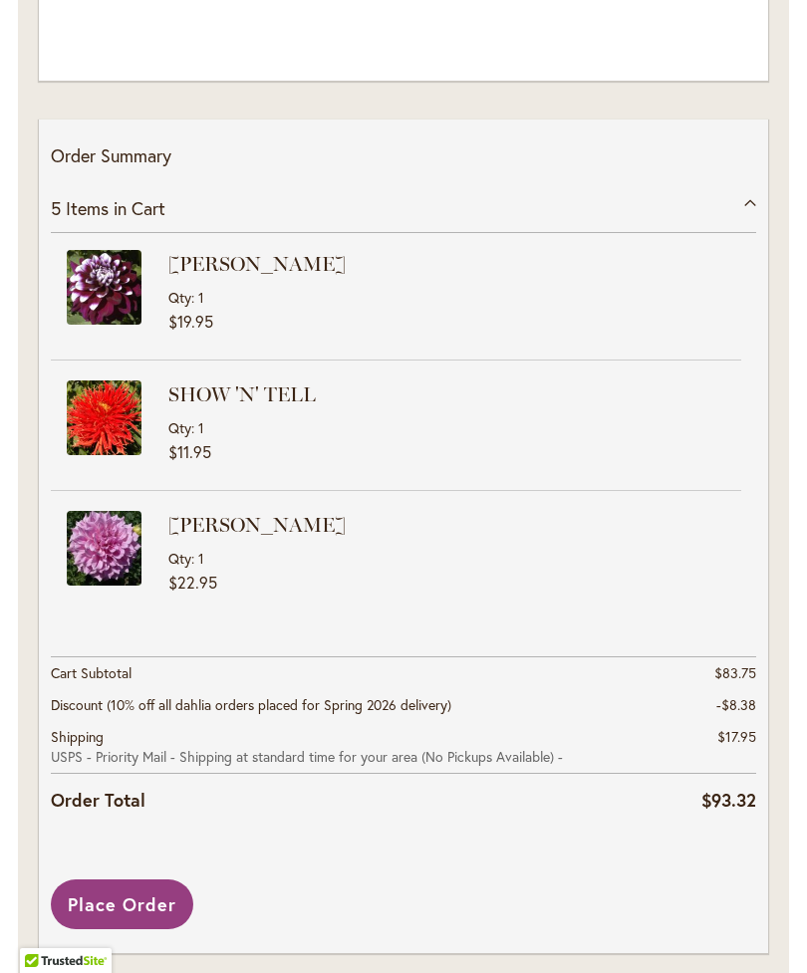
scroll to position [258, 0]
click at [138, 916] on span "Place Order" at bounding box center [122, 904] width 109 height 24
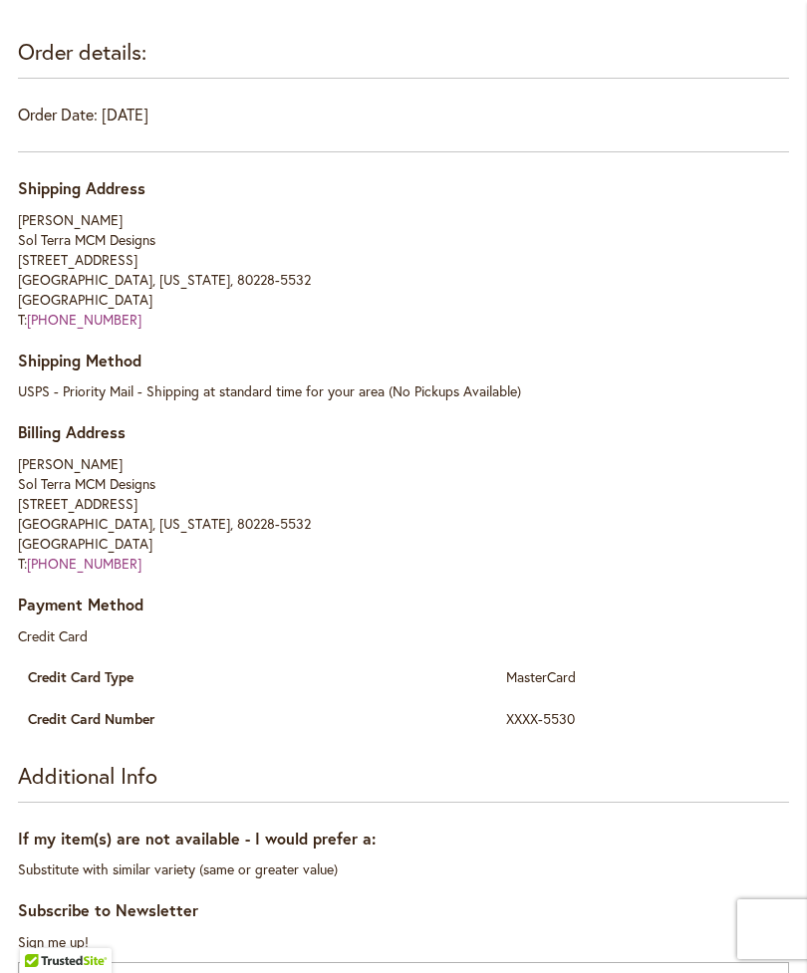
scroll to position [332, 0]
